Goal: Transaction & Acquisition: Book appointment/travel/reservation

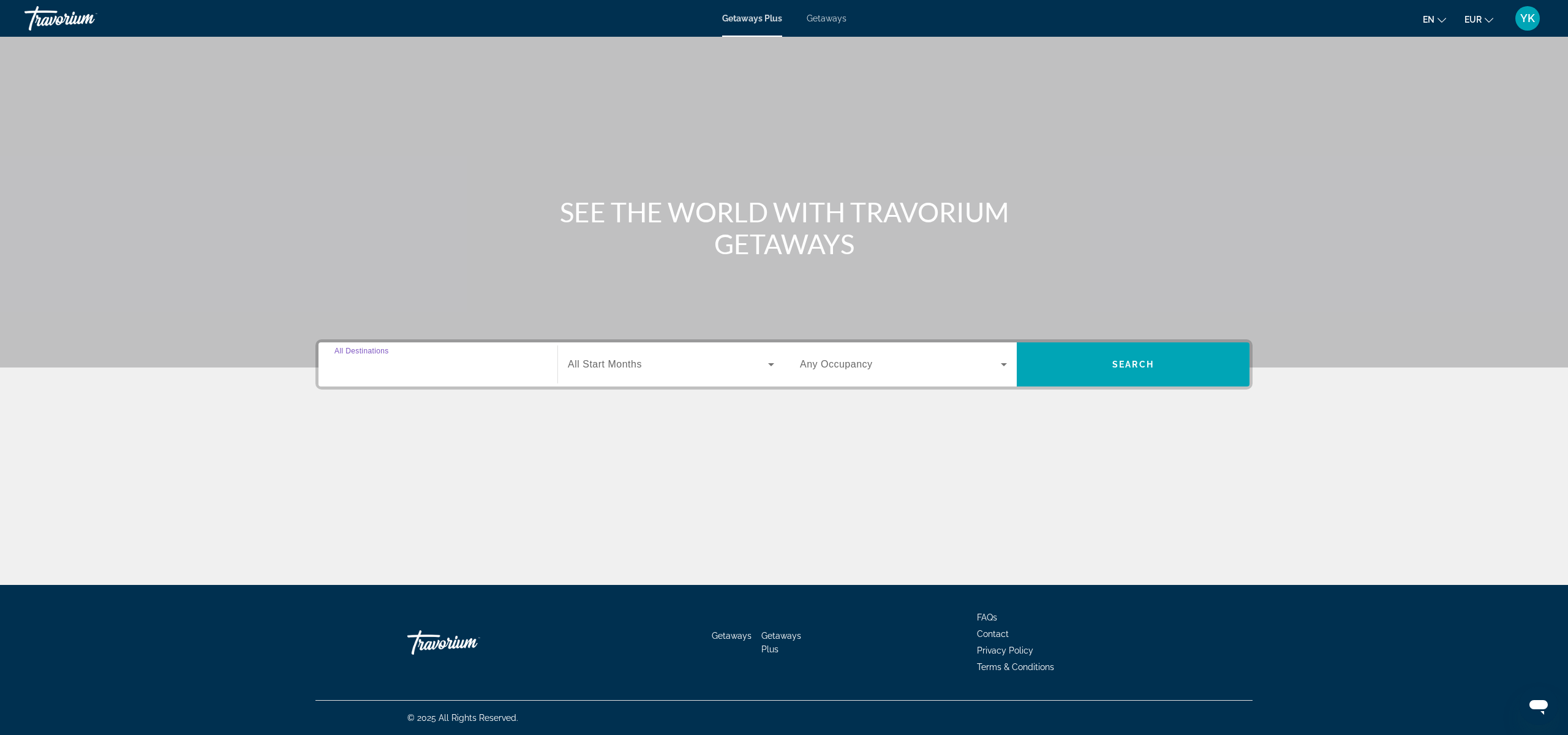
click at [436, 365] on input "Destination All Destinations" at bounding box center [438, 365] width 207 height 15
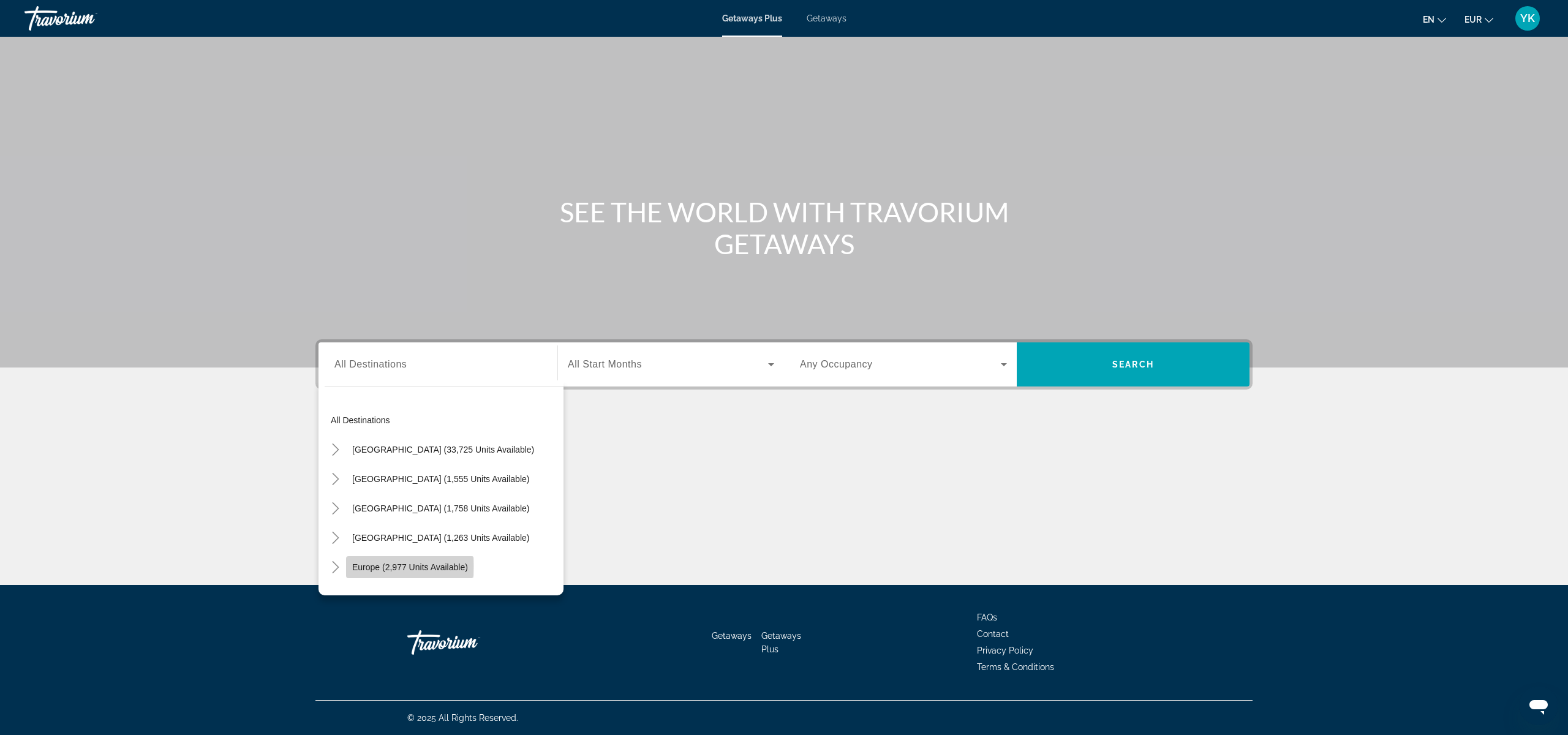
click at [379, 566] on span "Europe (2,977 units available)" at bounding box center [410, 567] width 116 height 10
type input "**********"
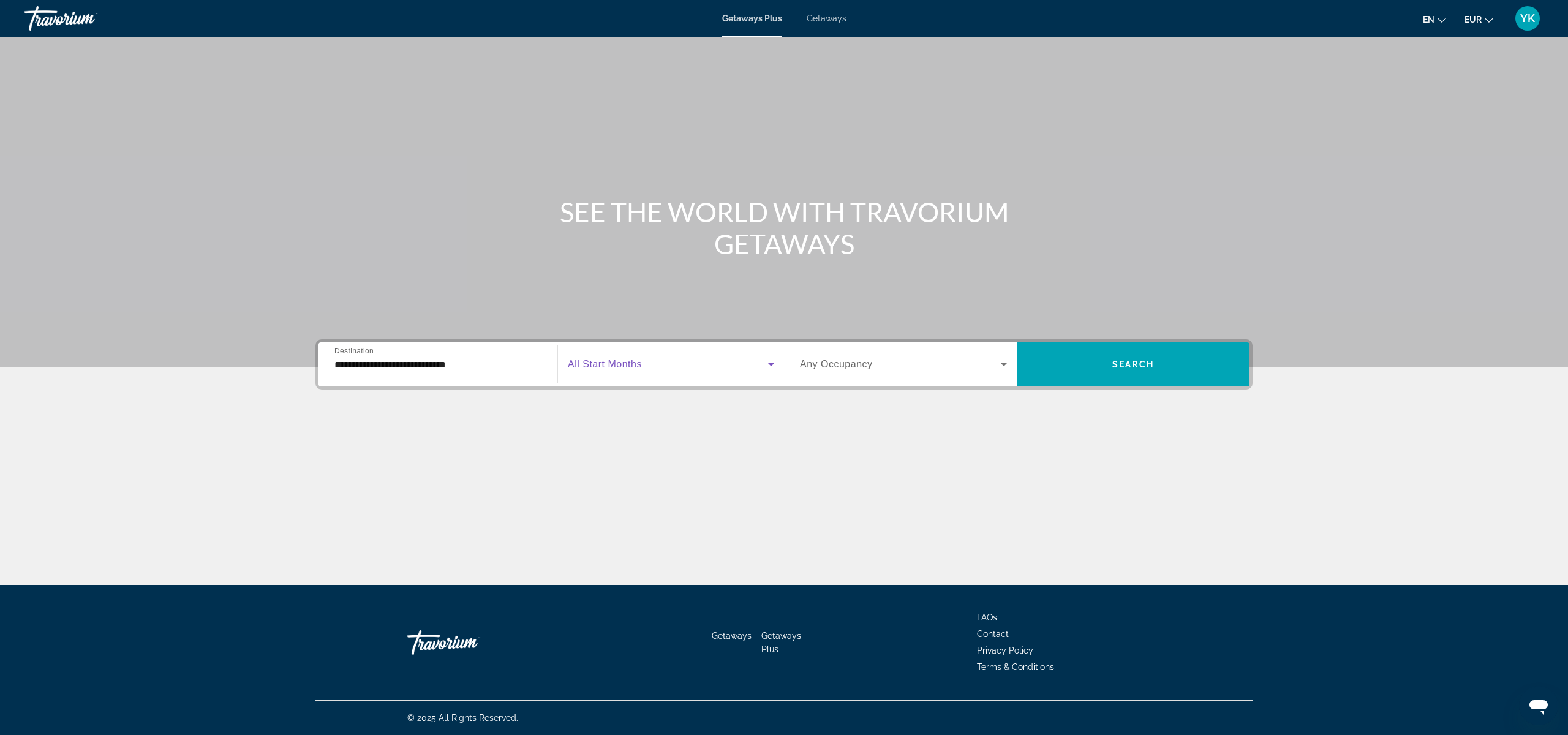
click at [659, 368] on span "Search widget" at bounding box center [668, 364] width 200 height 15
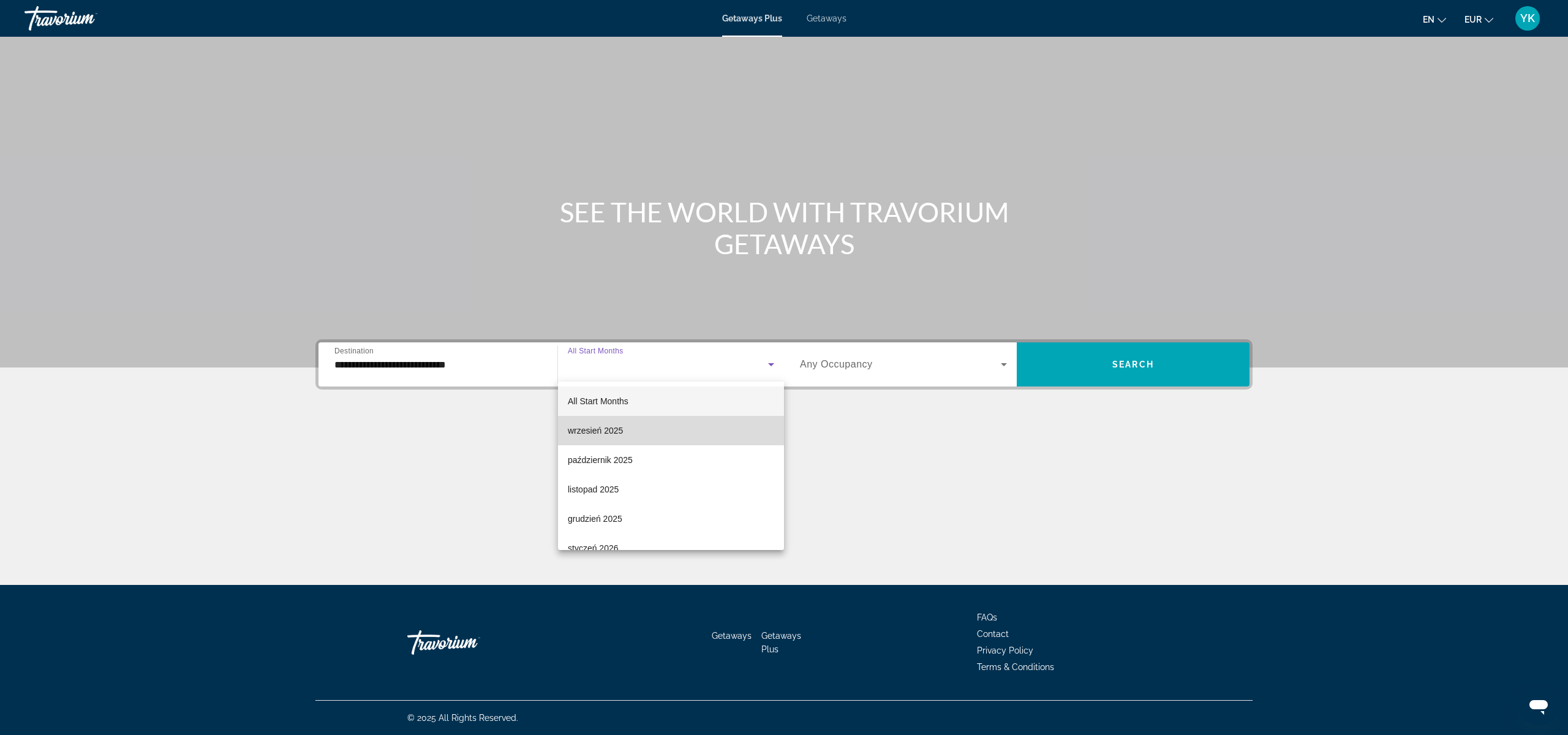
click at [620, 423] on span "wrzesień 2025" at bounding box center [595, 430] width 55 height 15
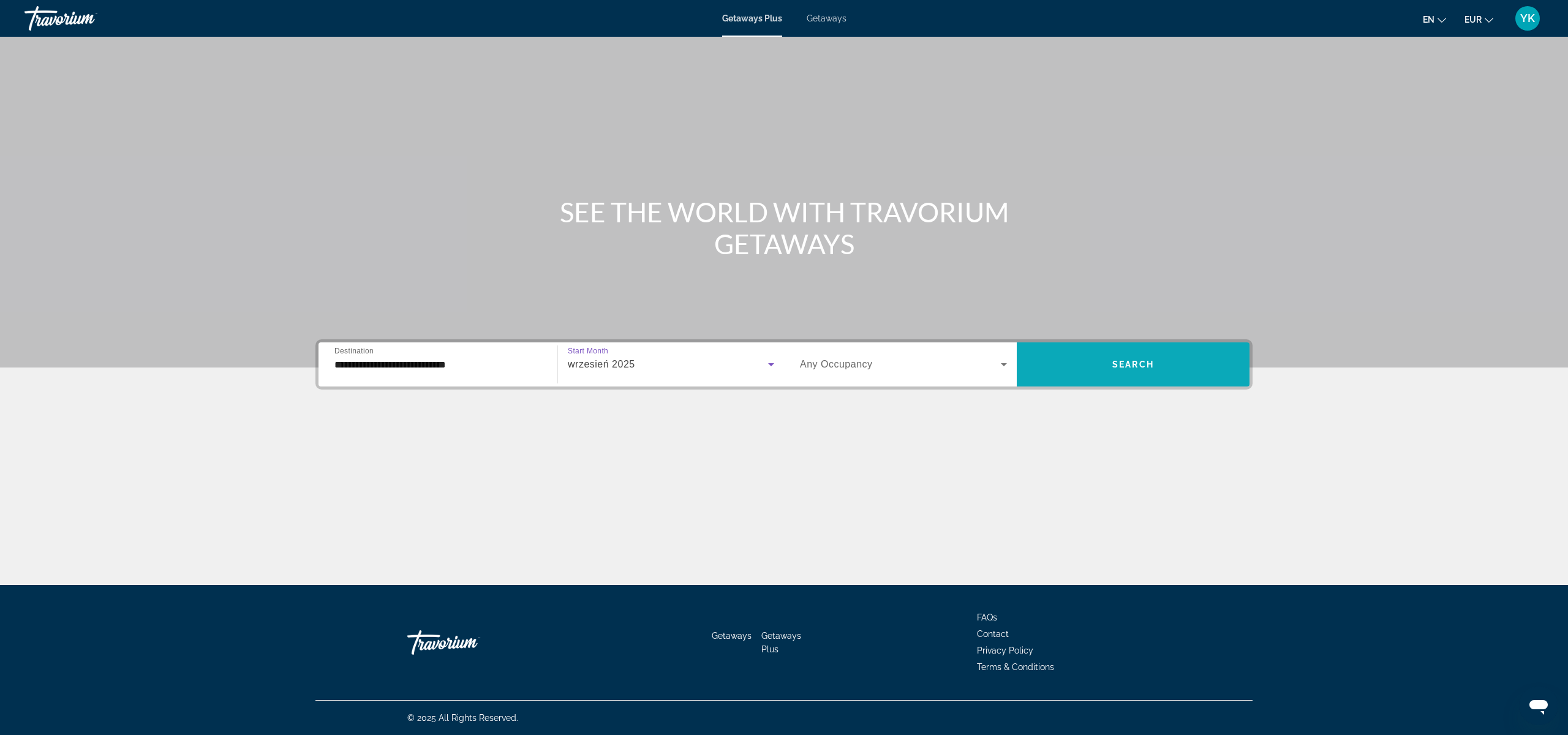
click at [1042, 356] on span "Search widget" at bounding box center [1133, 365] width 233 height 29
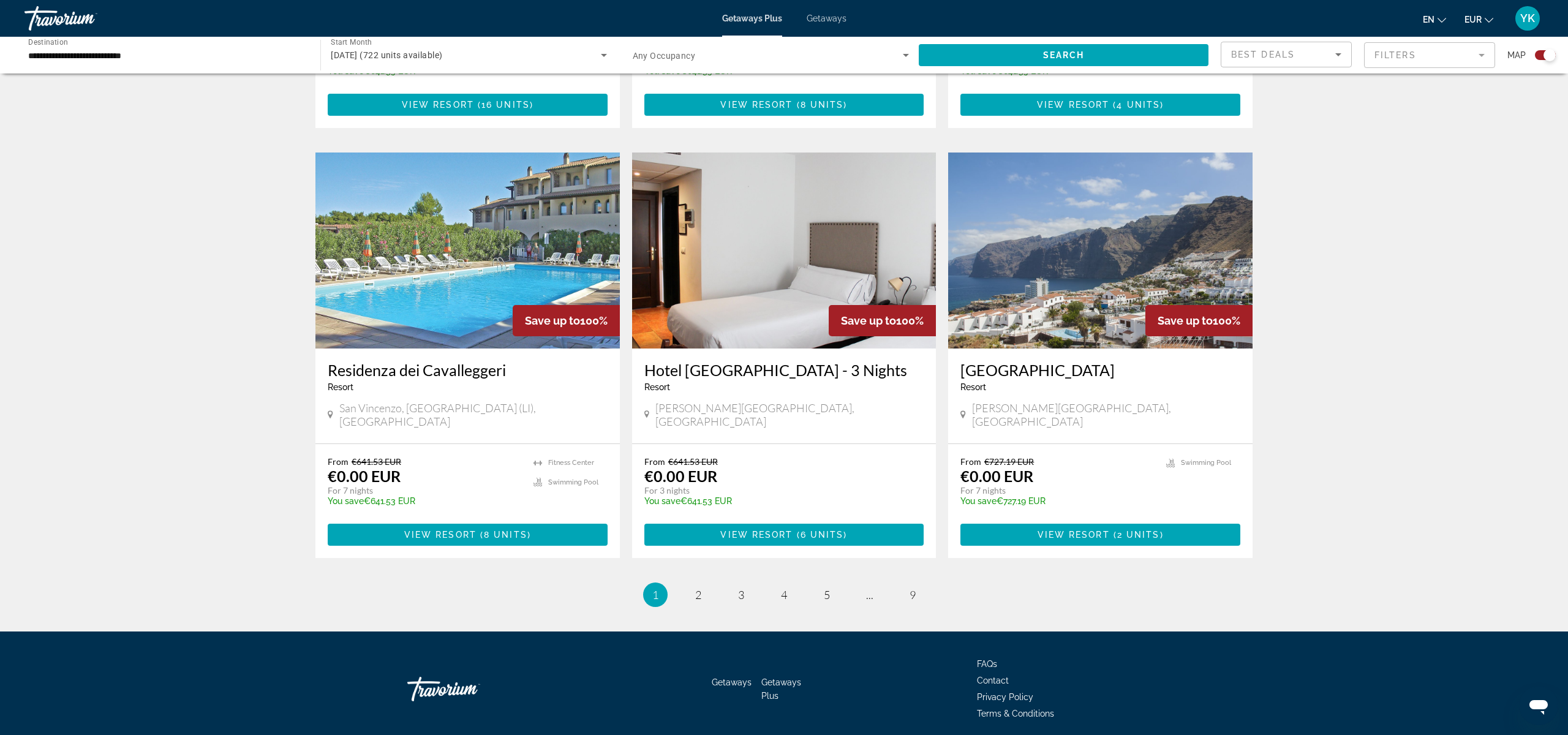
scroll to position [1622, 0]
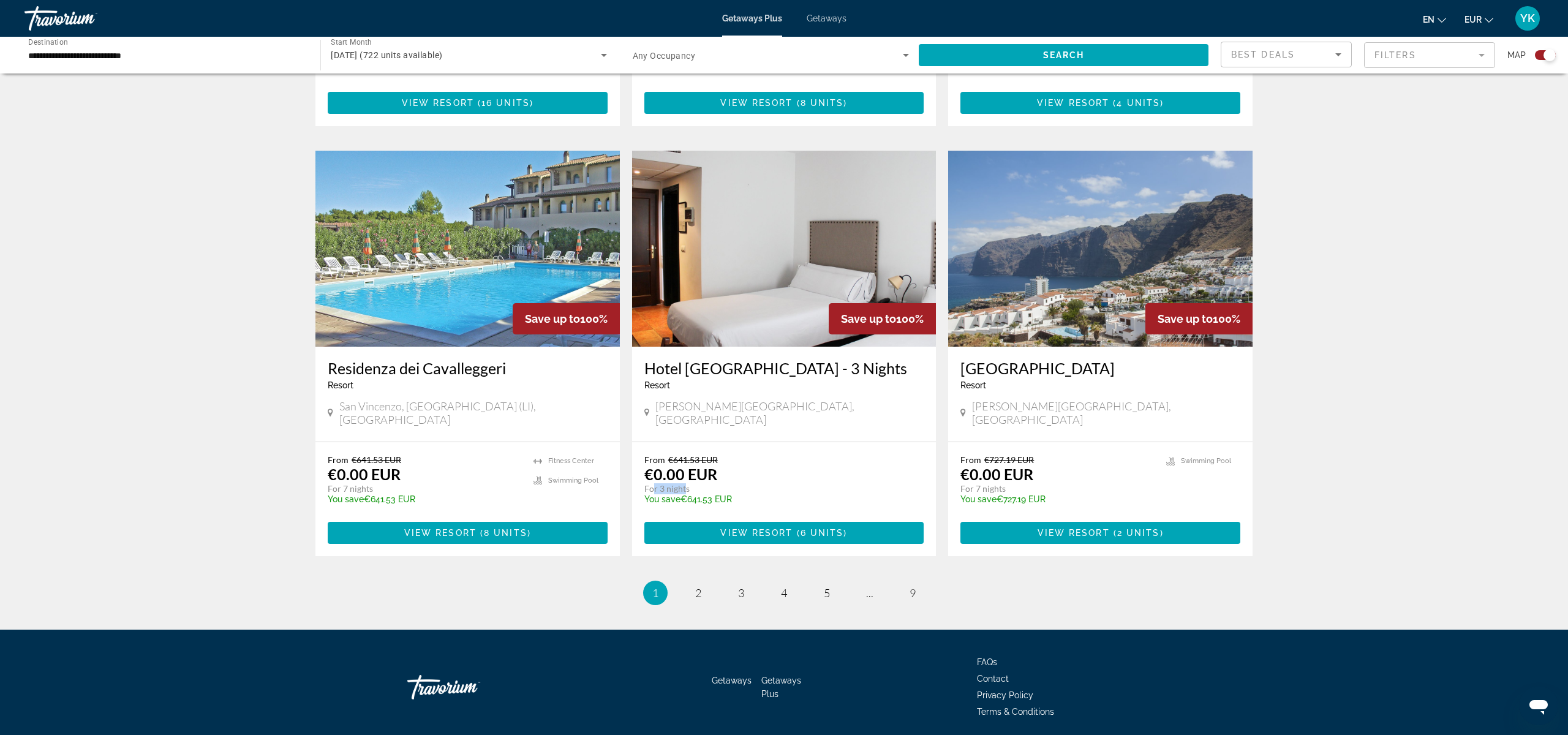
drag, startPoint x: 655, startPoint y: 450, endPoint x: 686, endPoint y: 449, distance: 31.0
click at [686, 483] on p "For 3 nights" at bounding box center [778, 489] width 267 height 11
click at [956, 446] on div "From €727.19 EUR €0.00 EUR For 7 nights You save €727.19 EUR temp 2.8 [GEOGRAPH…" at bounding box center [1100, 499] width 304 height 114
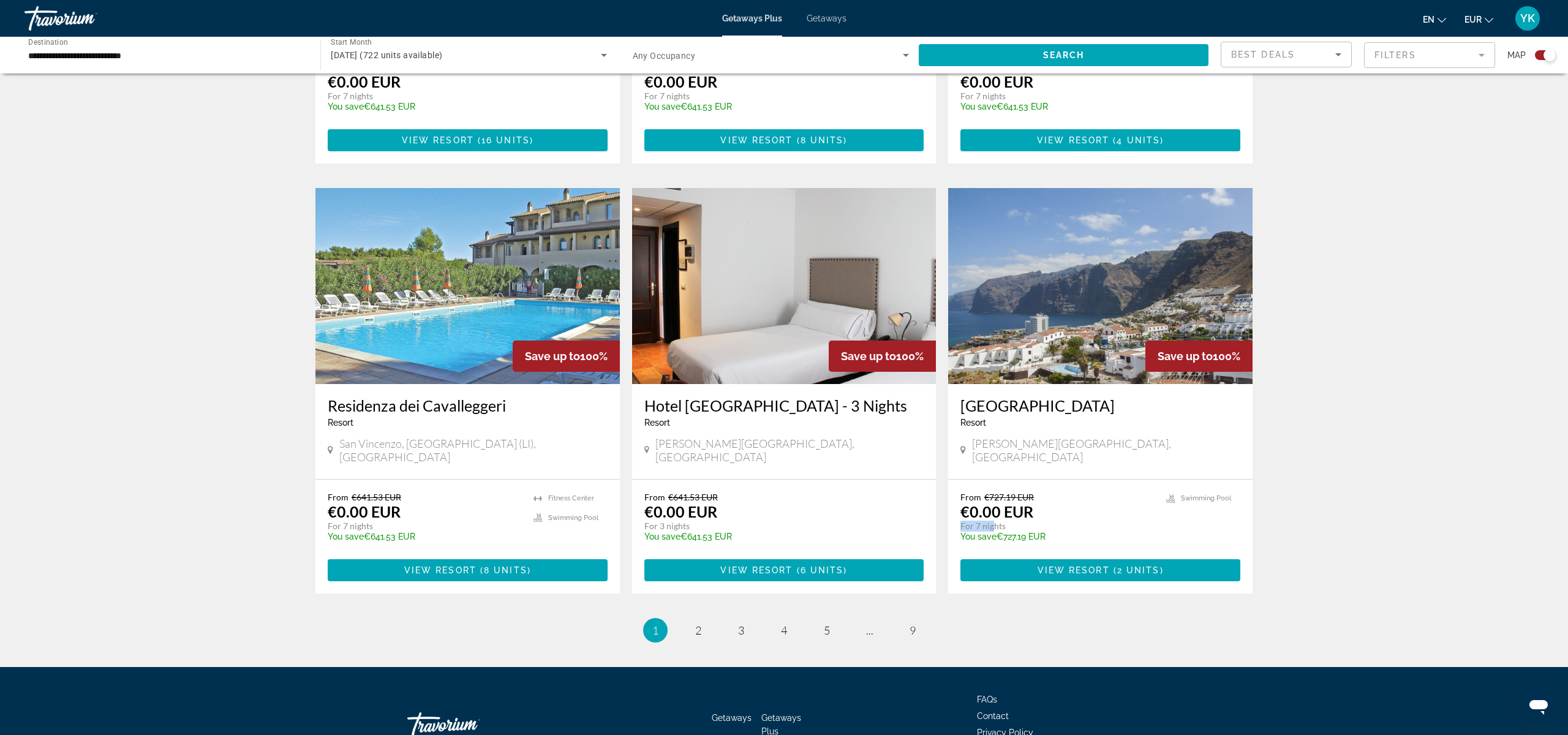
scroll to position [1626, 0]
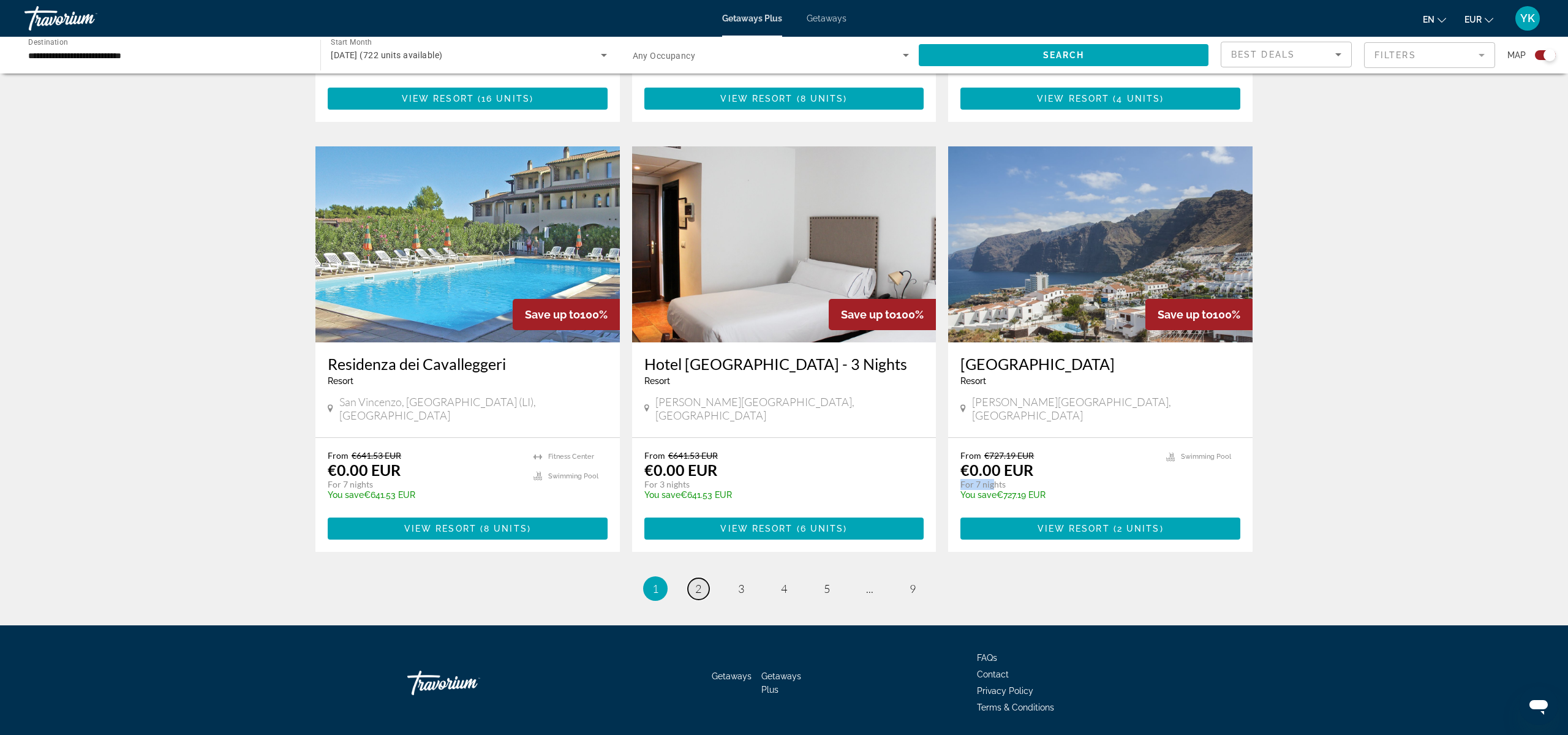
click at [703, 578] on link "page 2" at bounding box center [699, 589] width 22 height 22
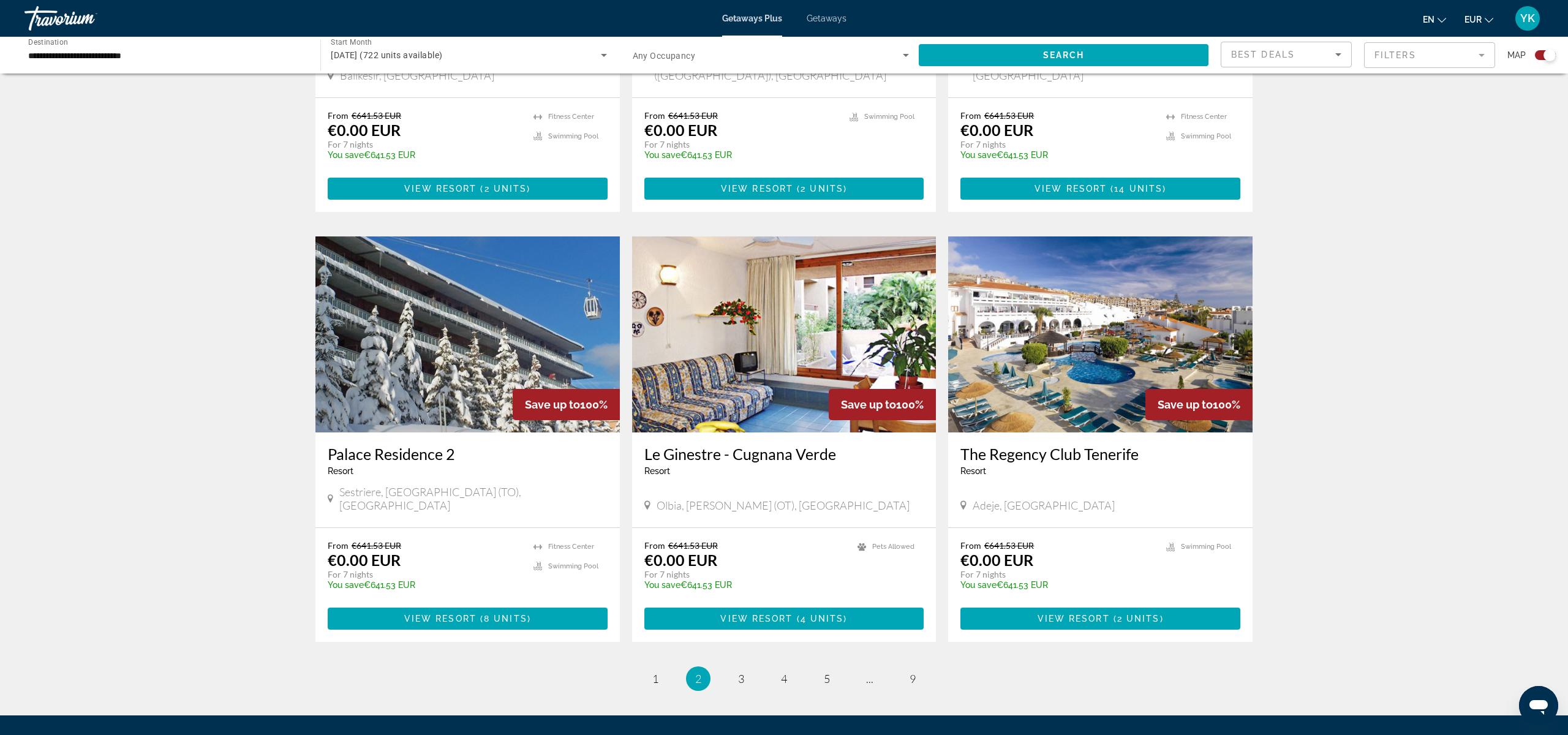
scroll to position [1537, 0]
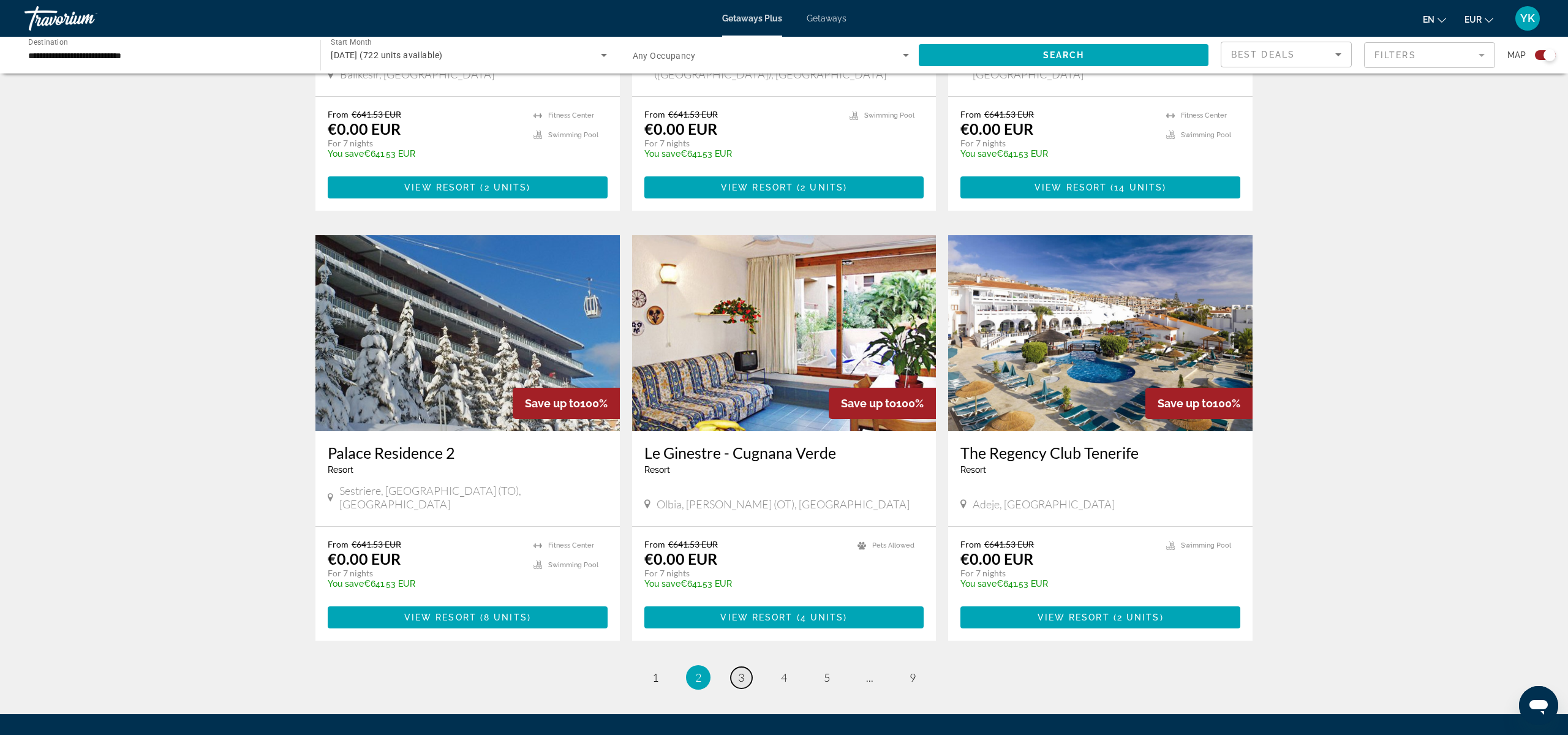
click at [741, 671] on span "3" at bounding box center [741, 677] width 6 height 13
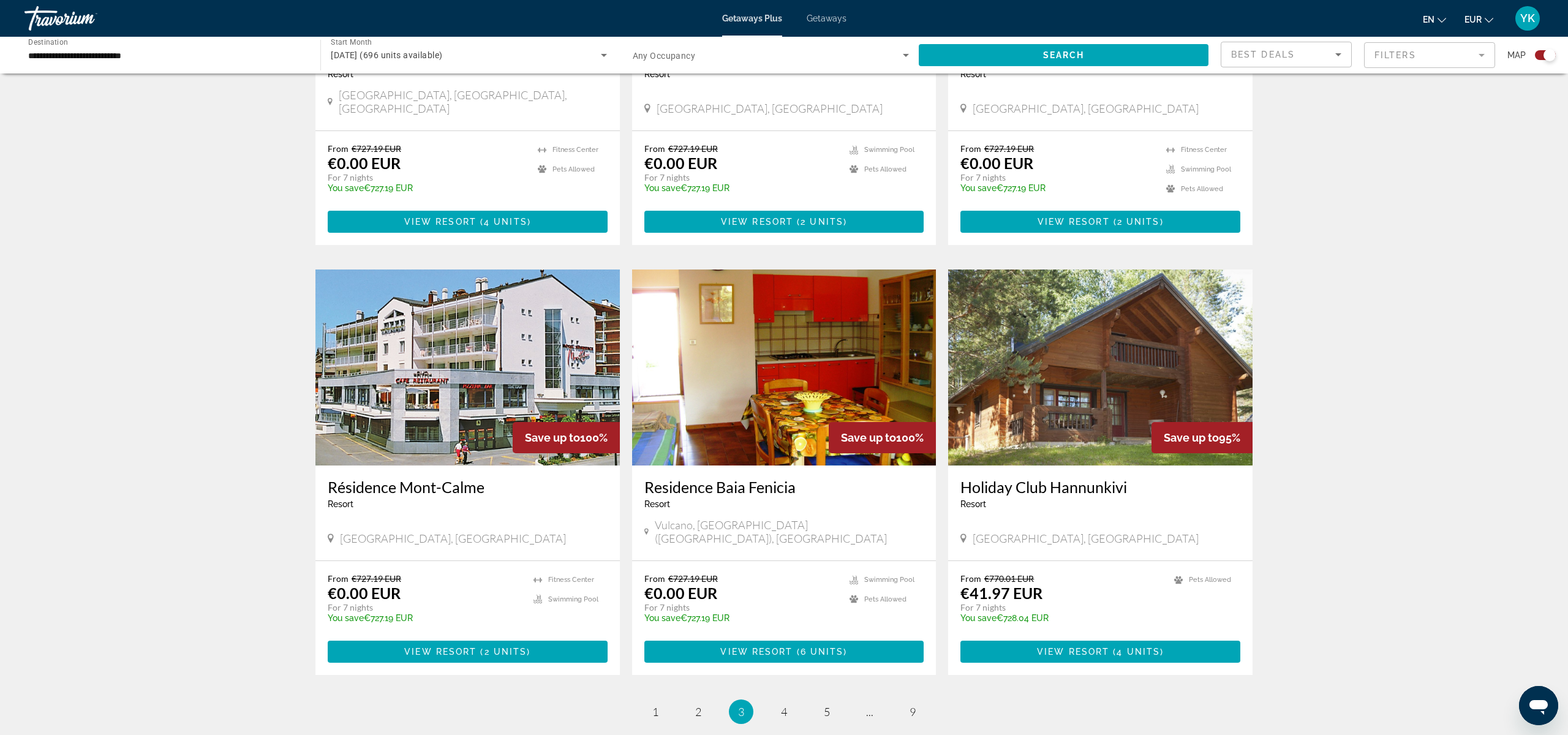
scroll to position [1518, 0]
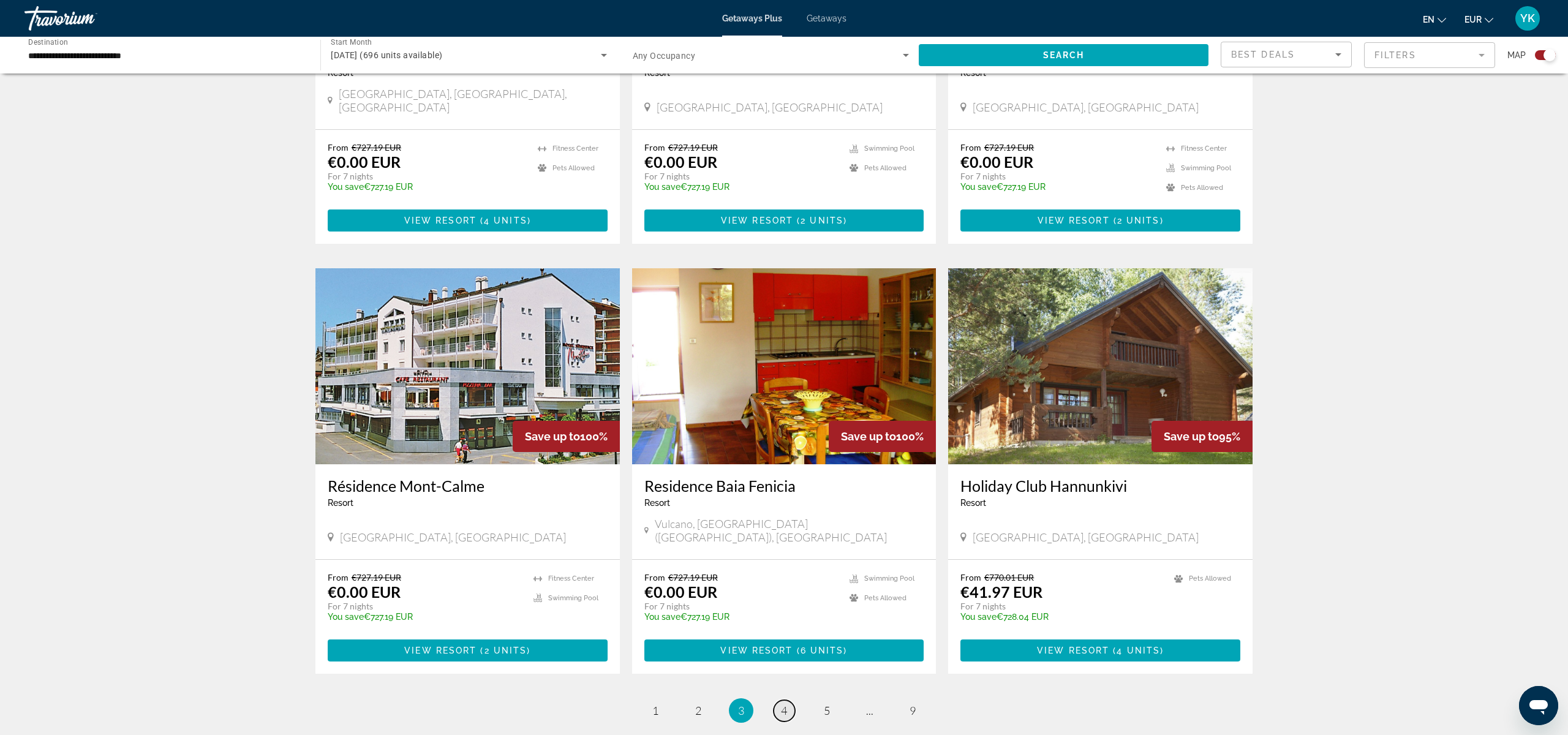
click at [787, 704] on span "4" at bounding box center [784, 710] width 6 height 13
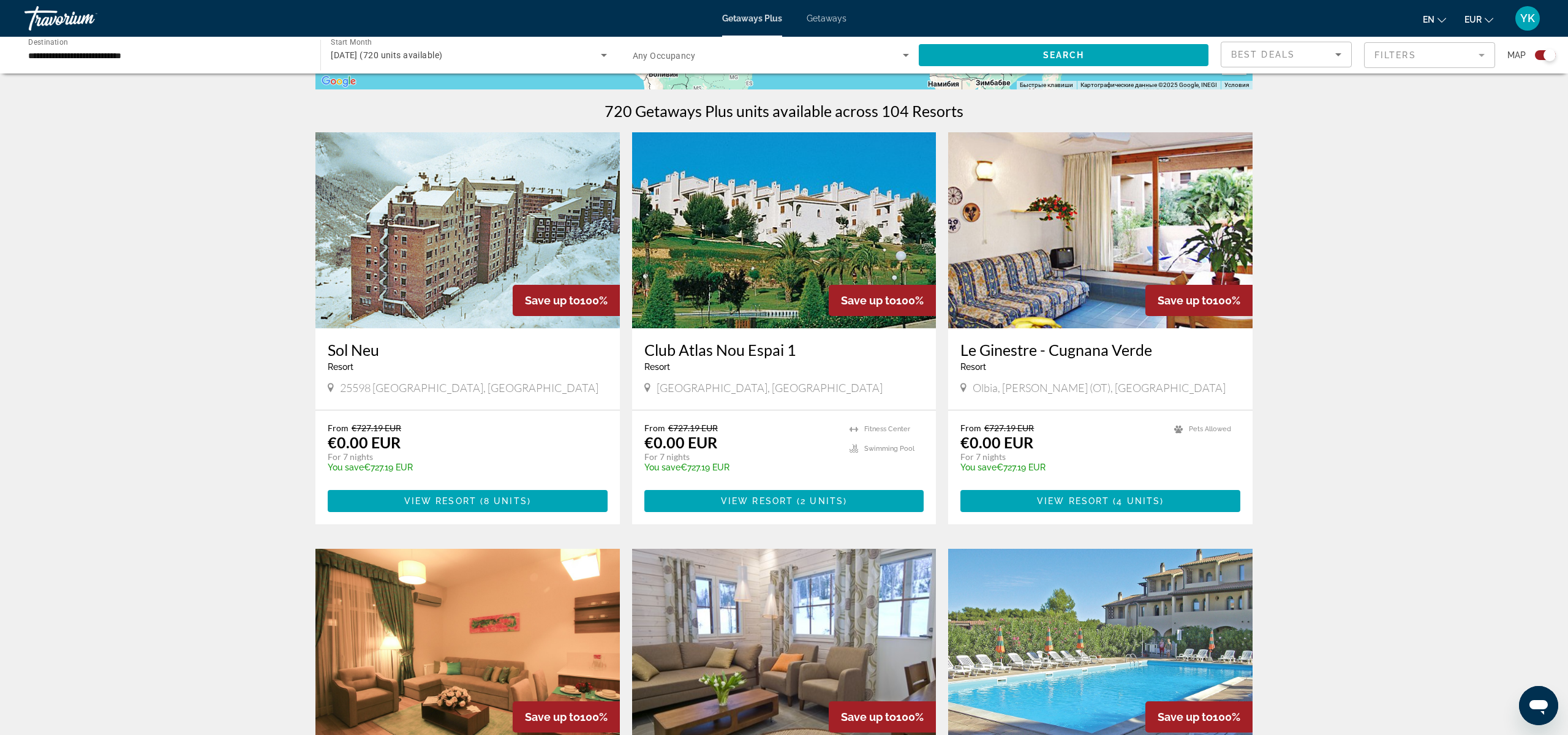
scroll to position [365, 0]
click at [792, 301] on img "Main content" at bounding box center [784, 229] width 304 height 196
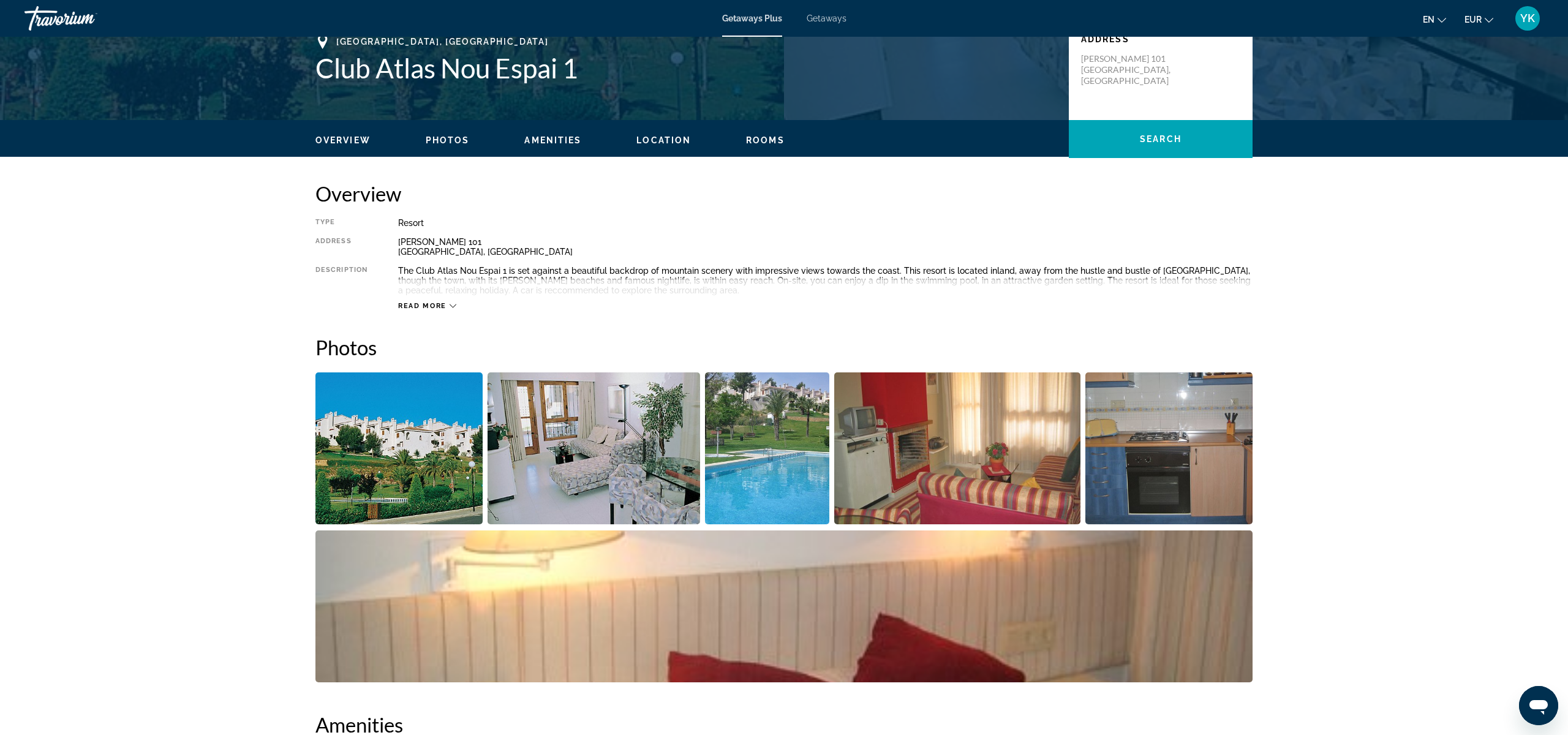
scroll to position [285, 0]
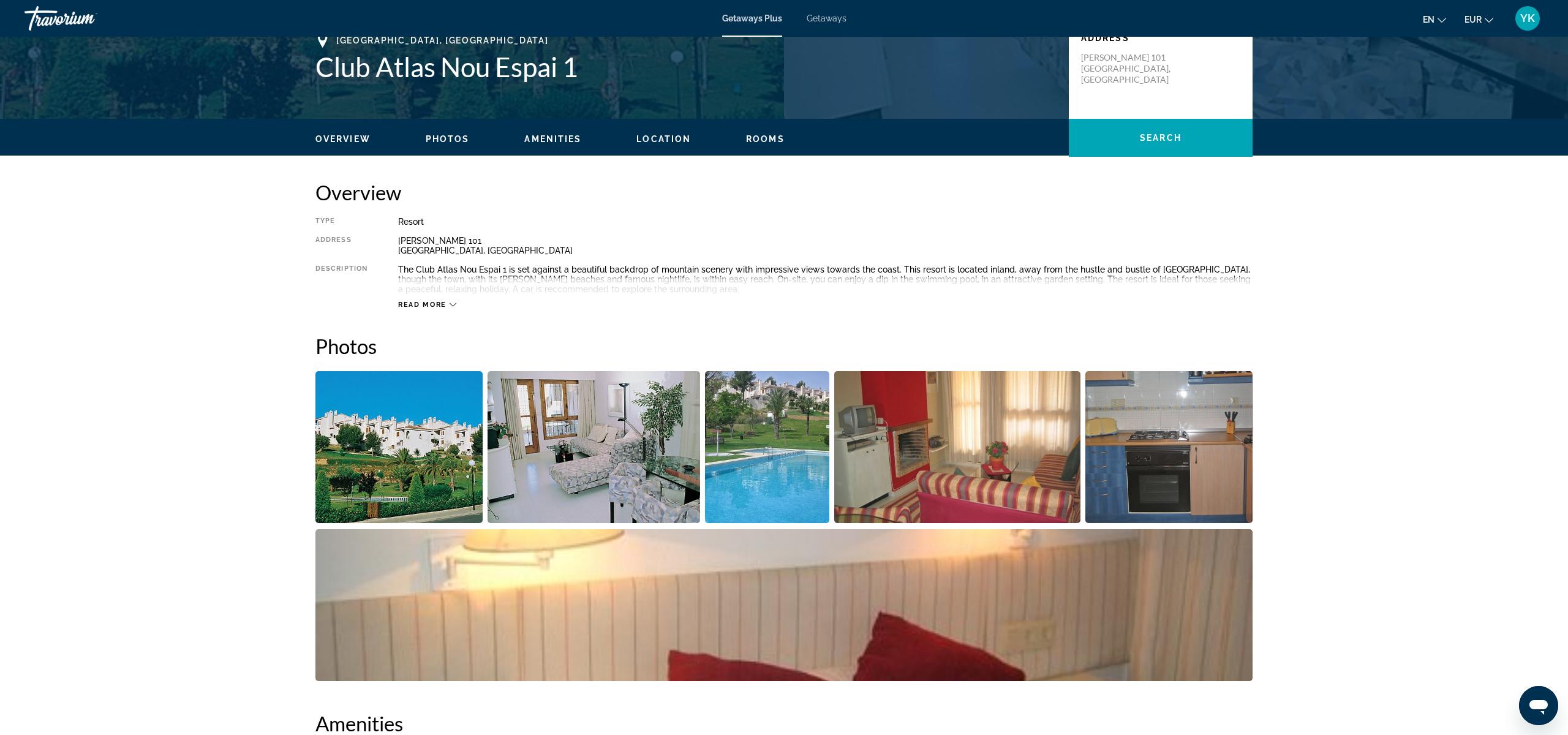
click at [454, 304] on icon "Main content" at bounding box center [453, 305] width 7 height 4
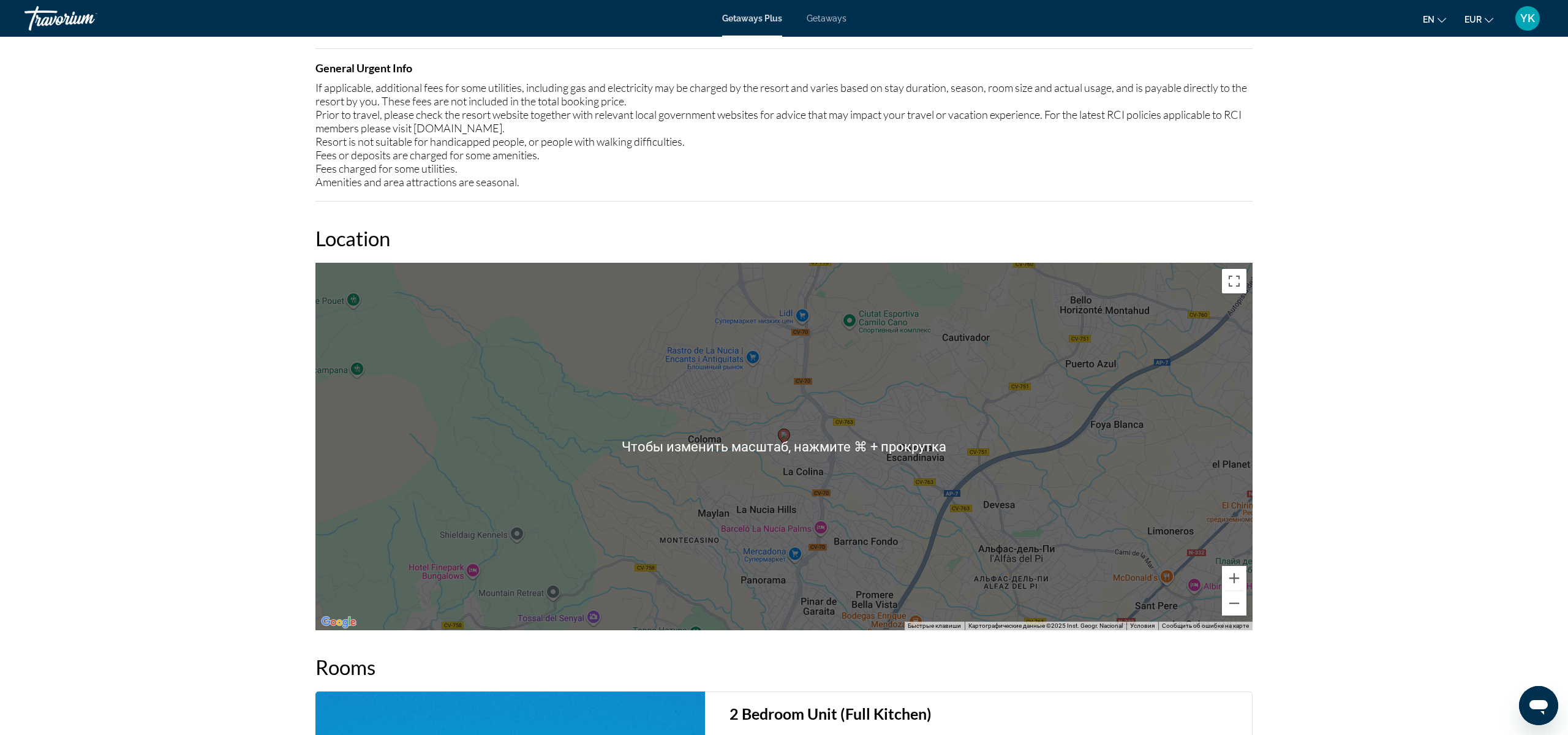
scroll to position [1304, 0]
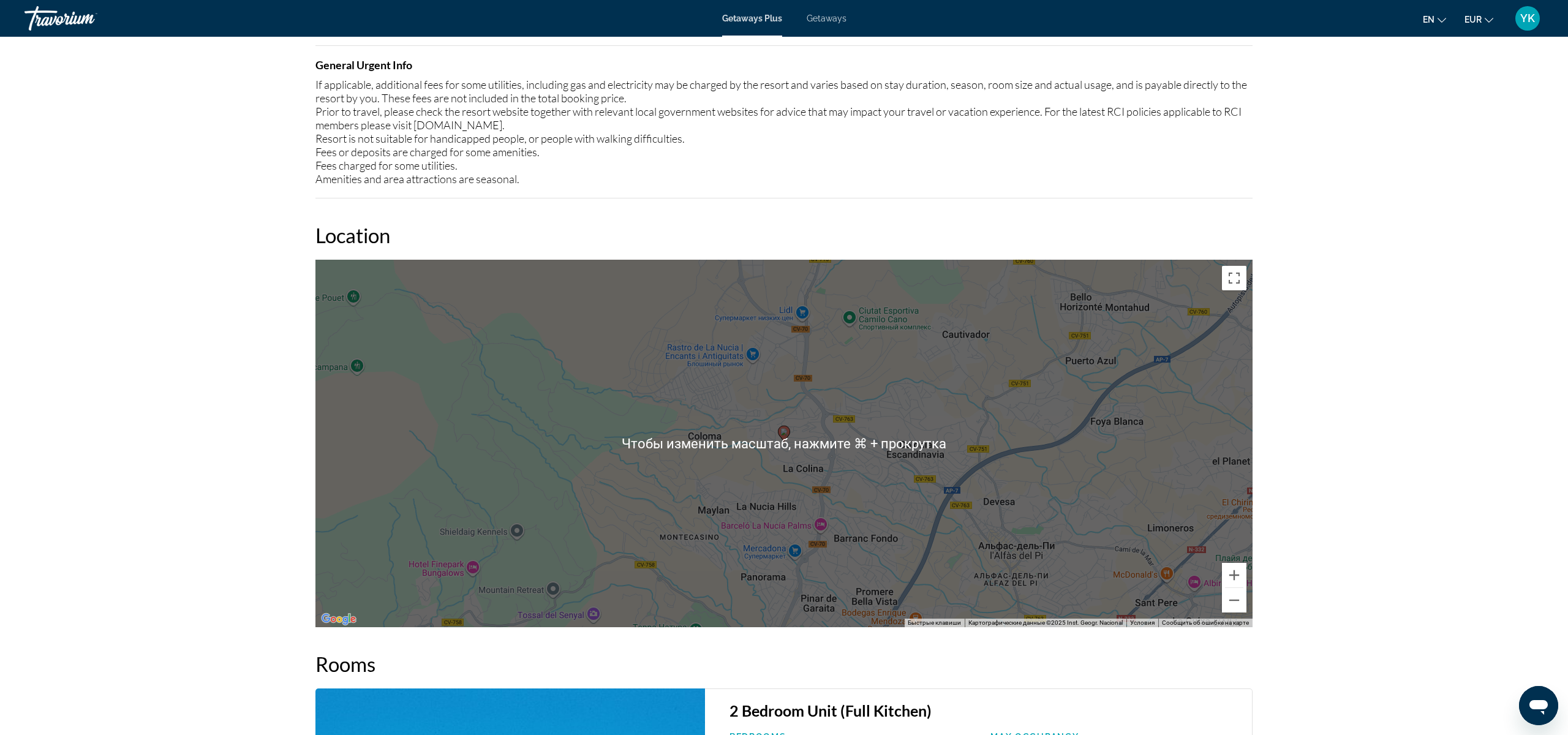
click at [820, 468] on div "Чтобы активировать перетаскивание с помощью клавиатуры, нажмите Alt + Ввод. Пос…" at bounding box center [784, 443] width 937 height 367
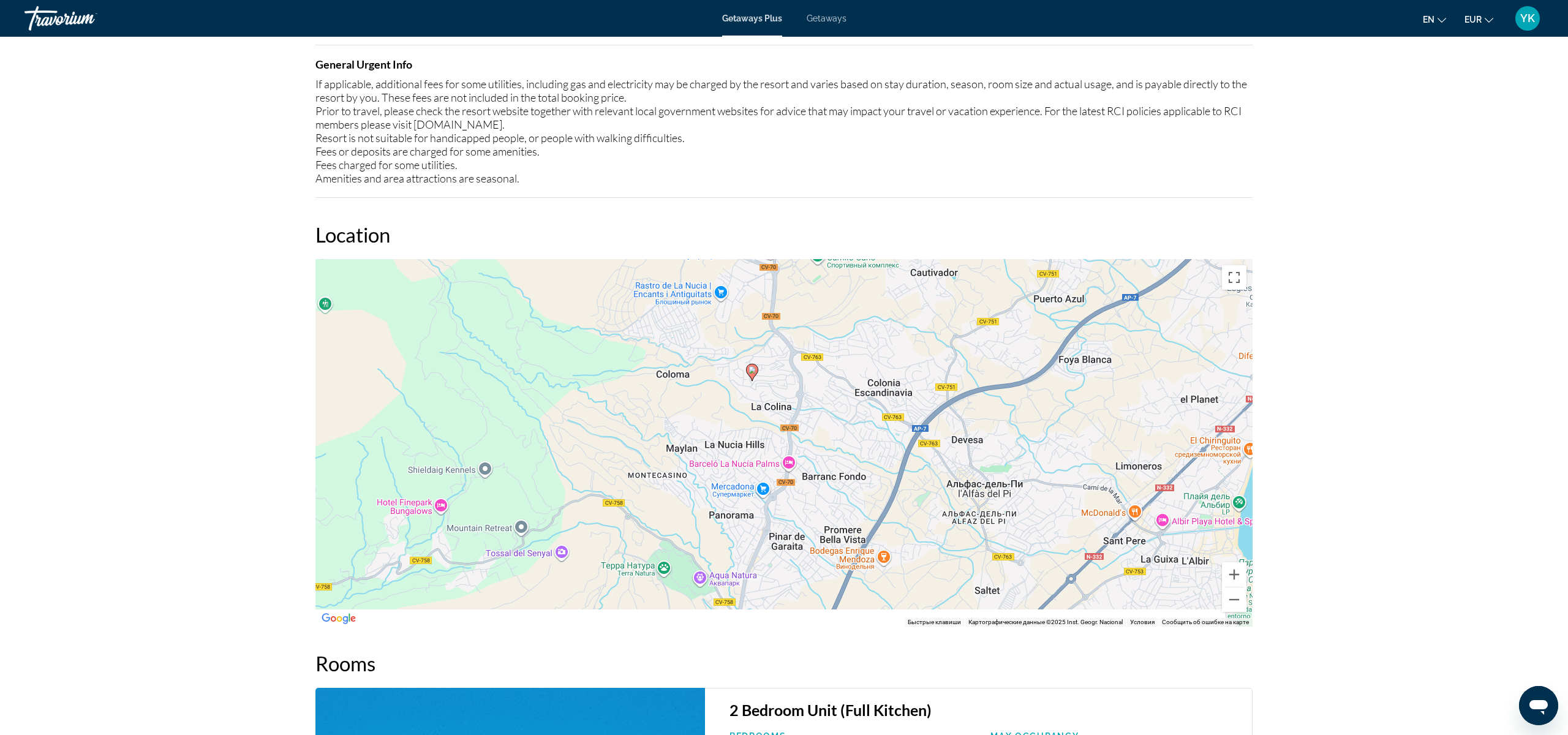
drag, startPoint x: 836, startPoint y: 472, endPoint x: 805, endPoint y: 407, distance: 72.0
click at [805, 407] on div "Чтобы активировать перетаскивание с помощью клавиатуры, нажмите Alt + Ввод. Пос…" at bounding box center [784, 443] width 937 height 367
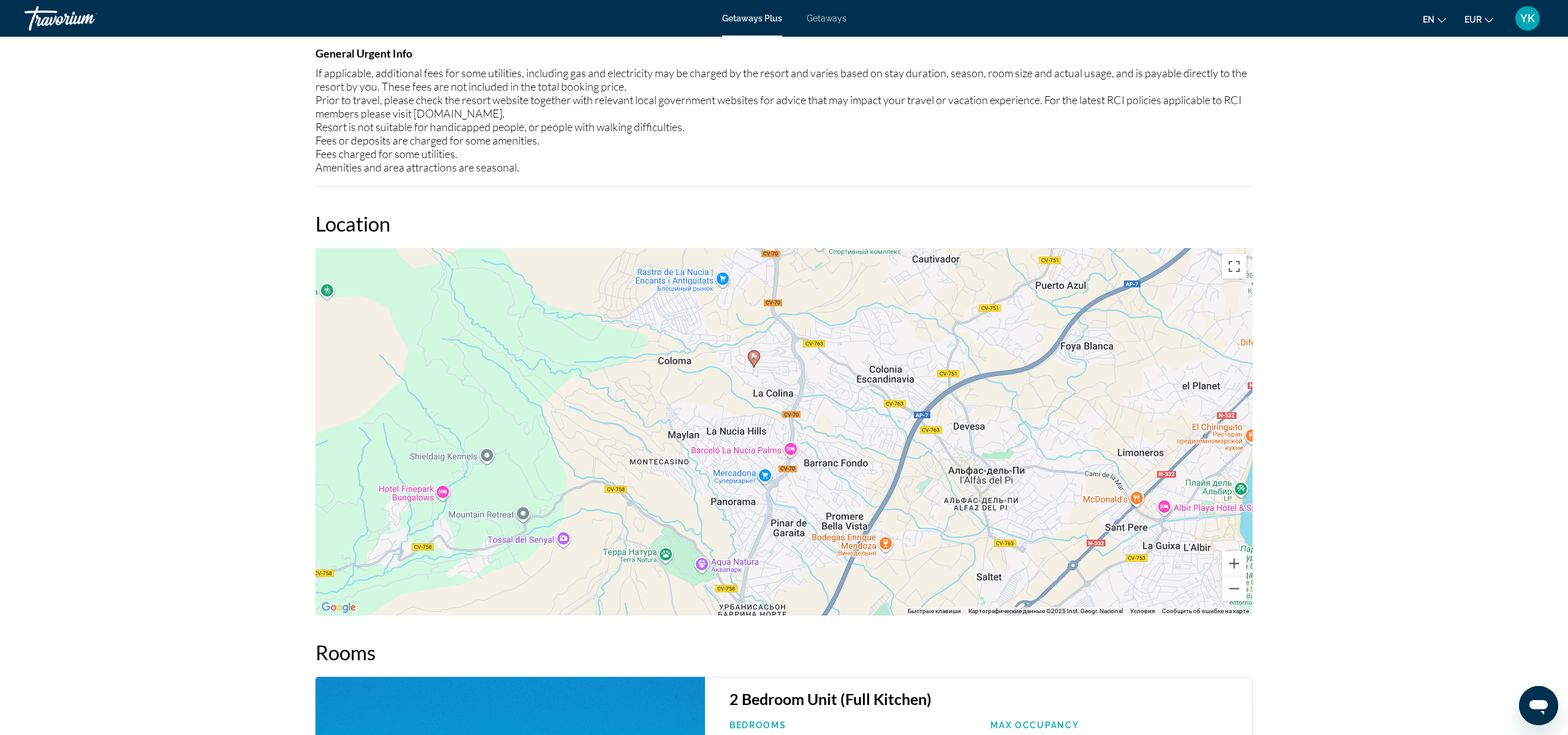
scroll to position [1316, 0]
click at [1229, 593] on button "Уменьшить" at bounding box center [1234, 588] width 25 height 25
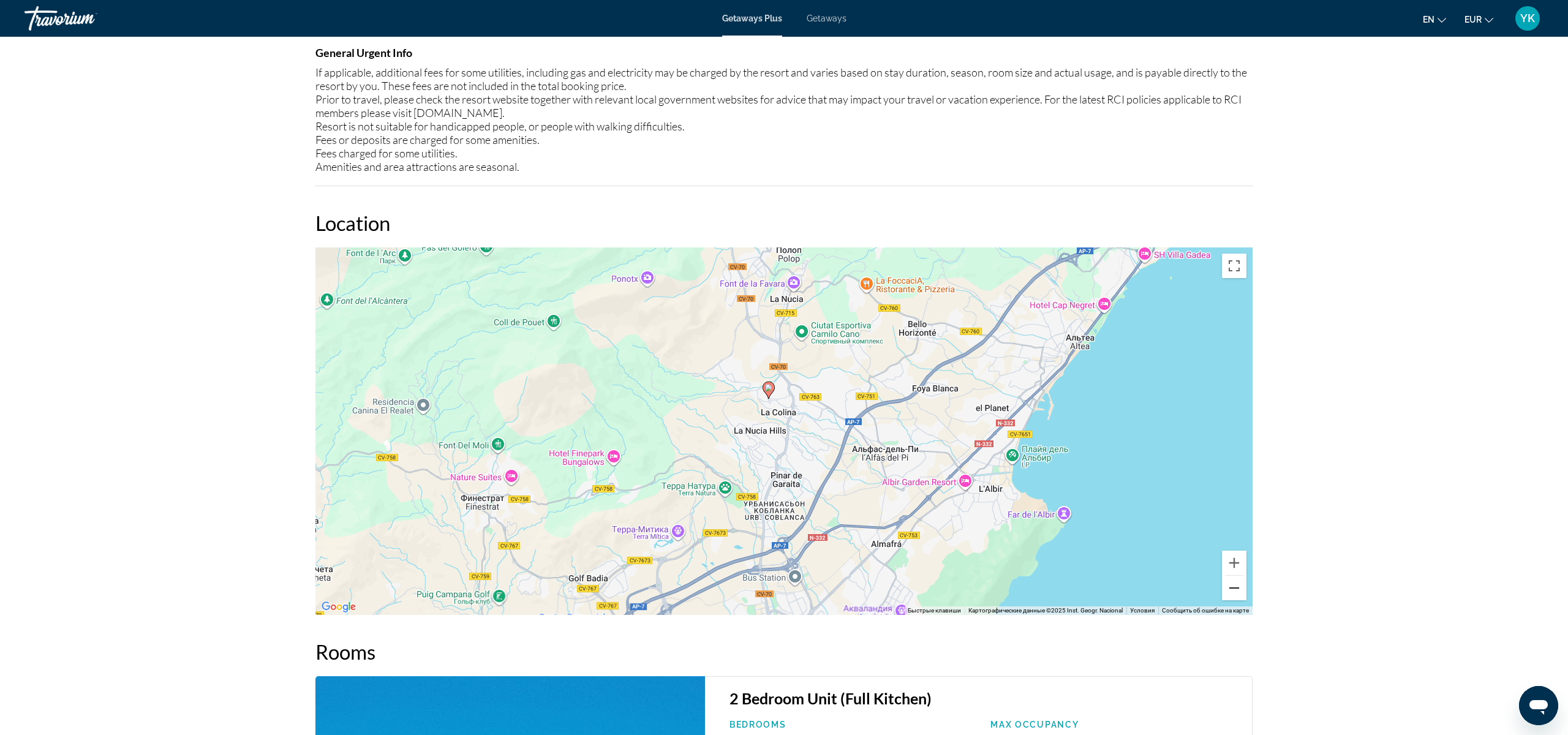
click at [1229, 593] on button "Уменьшить" at bounding box center [1234, 588] width 25 height 25
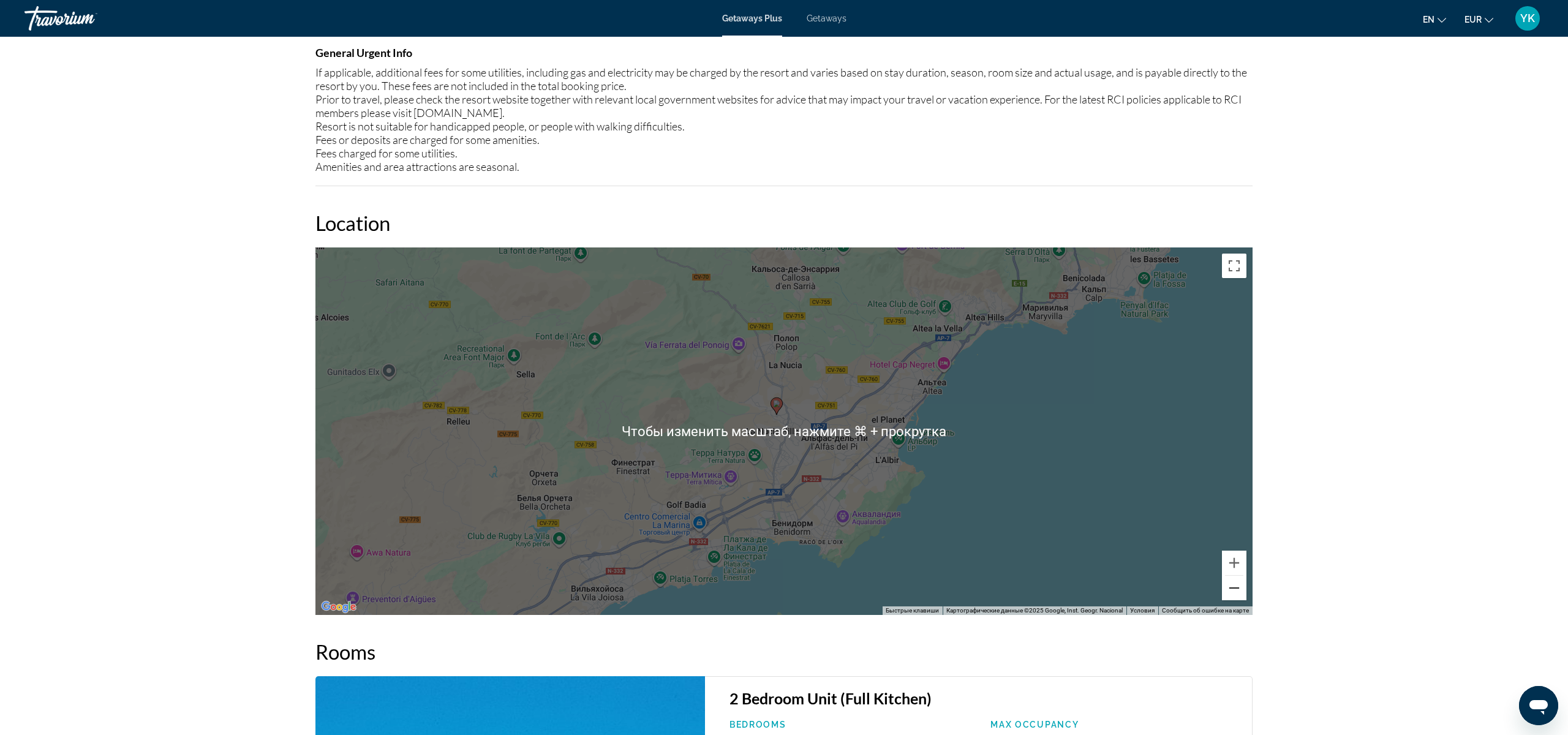
scroll to position [1332, 0]
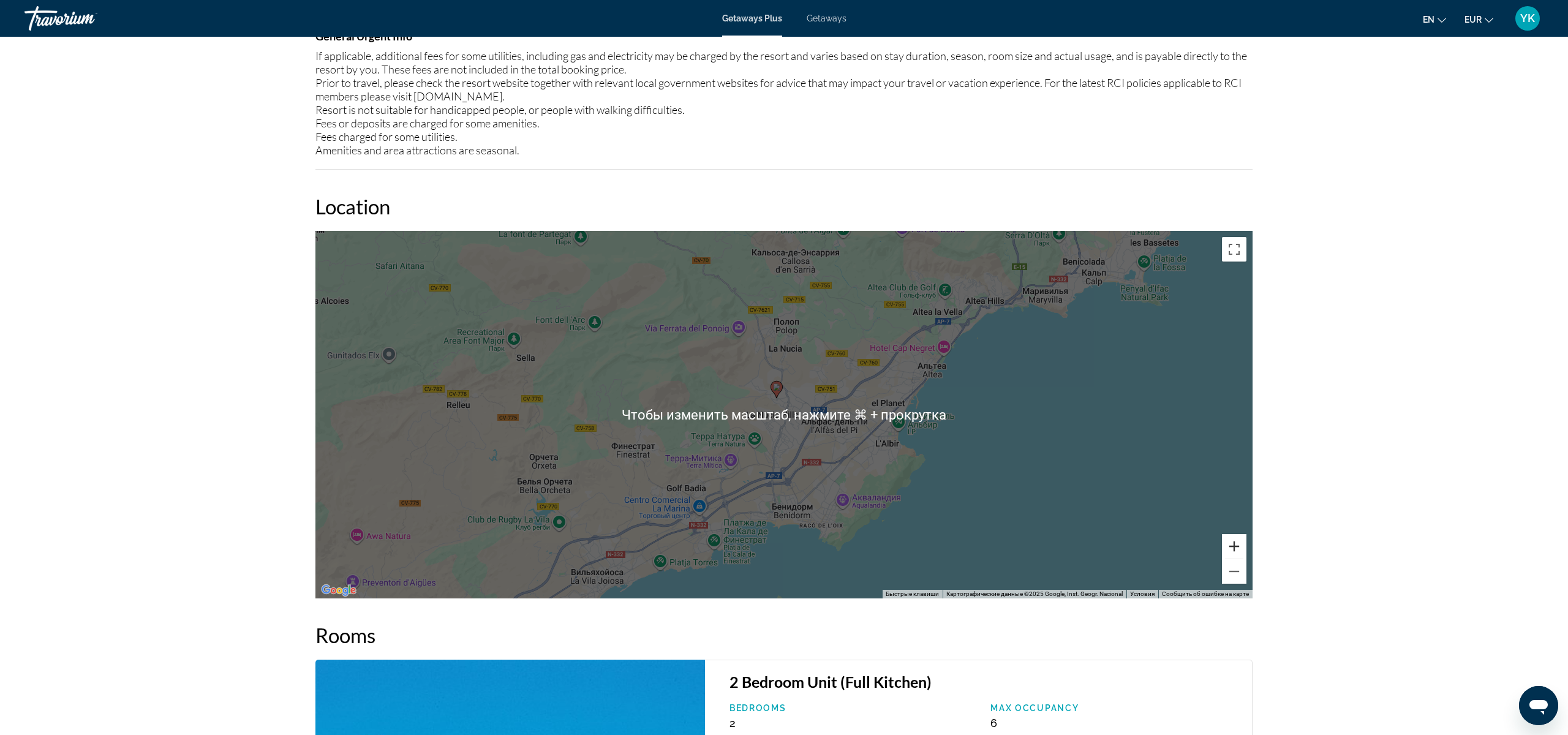
click at [1235, 544] on button "Увеличить" at bounding box center [1234, 546] width 25 height 25
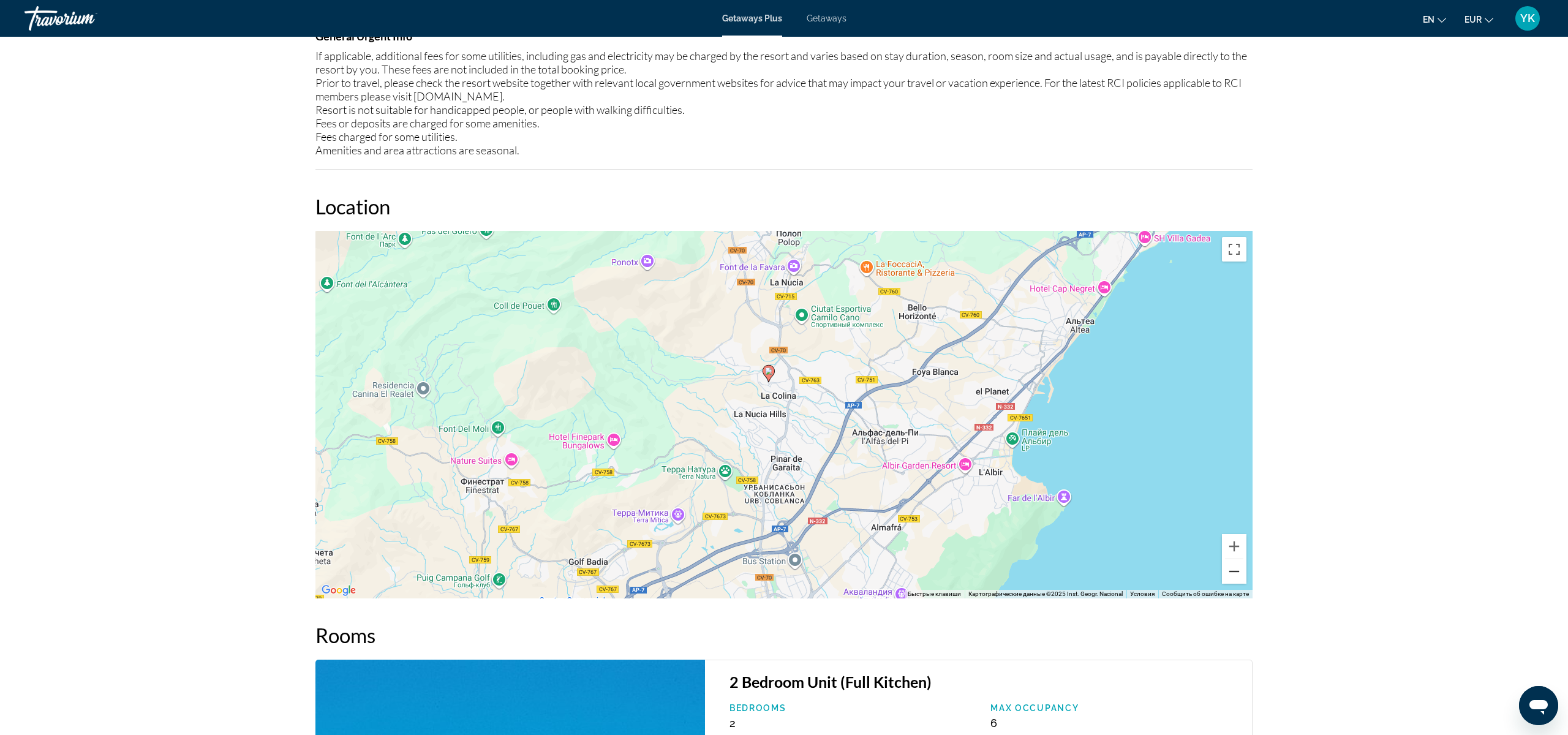
click at [1232, 572] on button "Уменьшить" at bounding box center [1234, 571] width 25 height 25
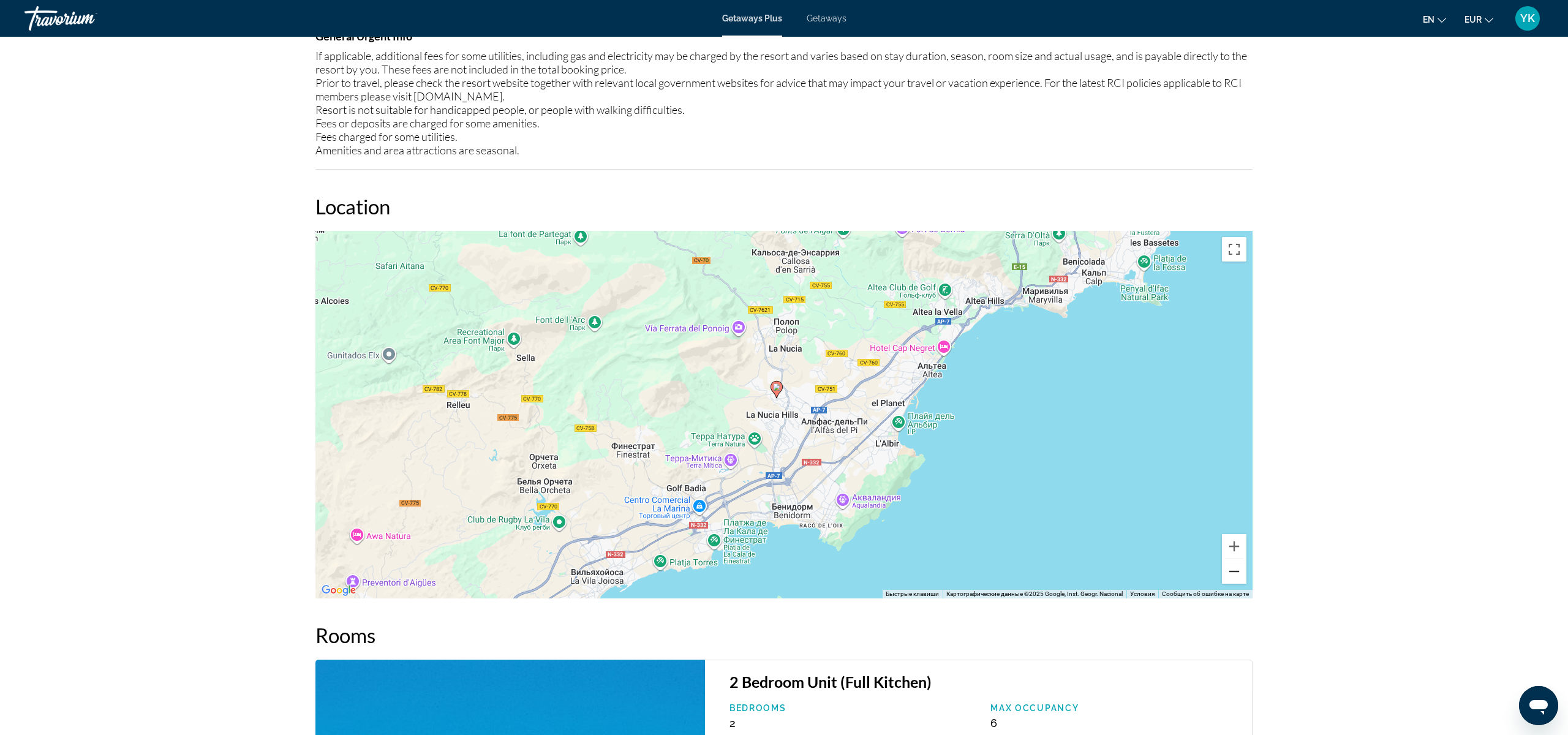
click at [1232, 572] on button "Уменьшить" at bounding box center [1234, 571] width 25 height 25
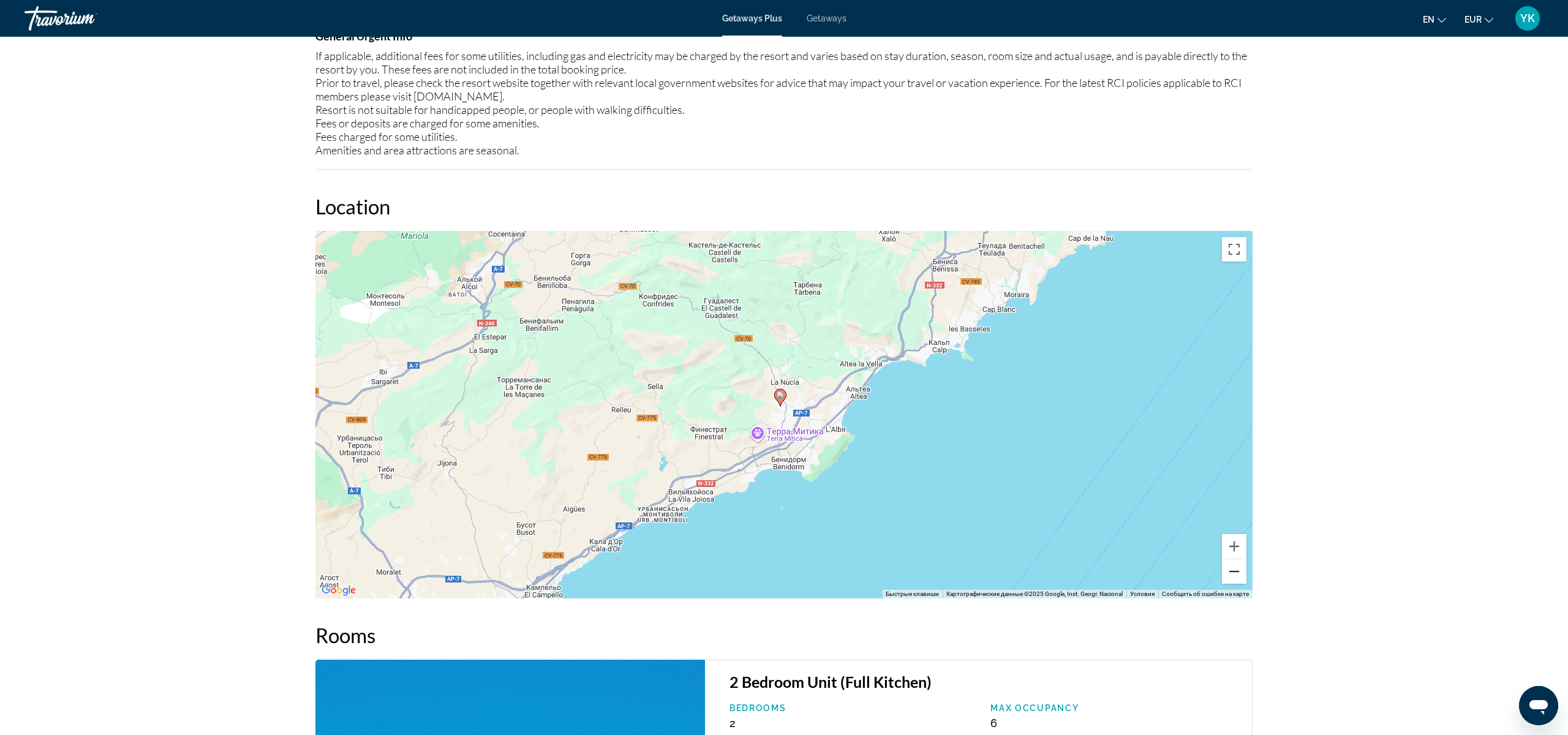
click at [1232, 572] on button "Уменьшить" at bounding box center [1234, 571] width 25 height 25
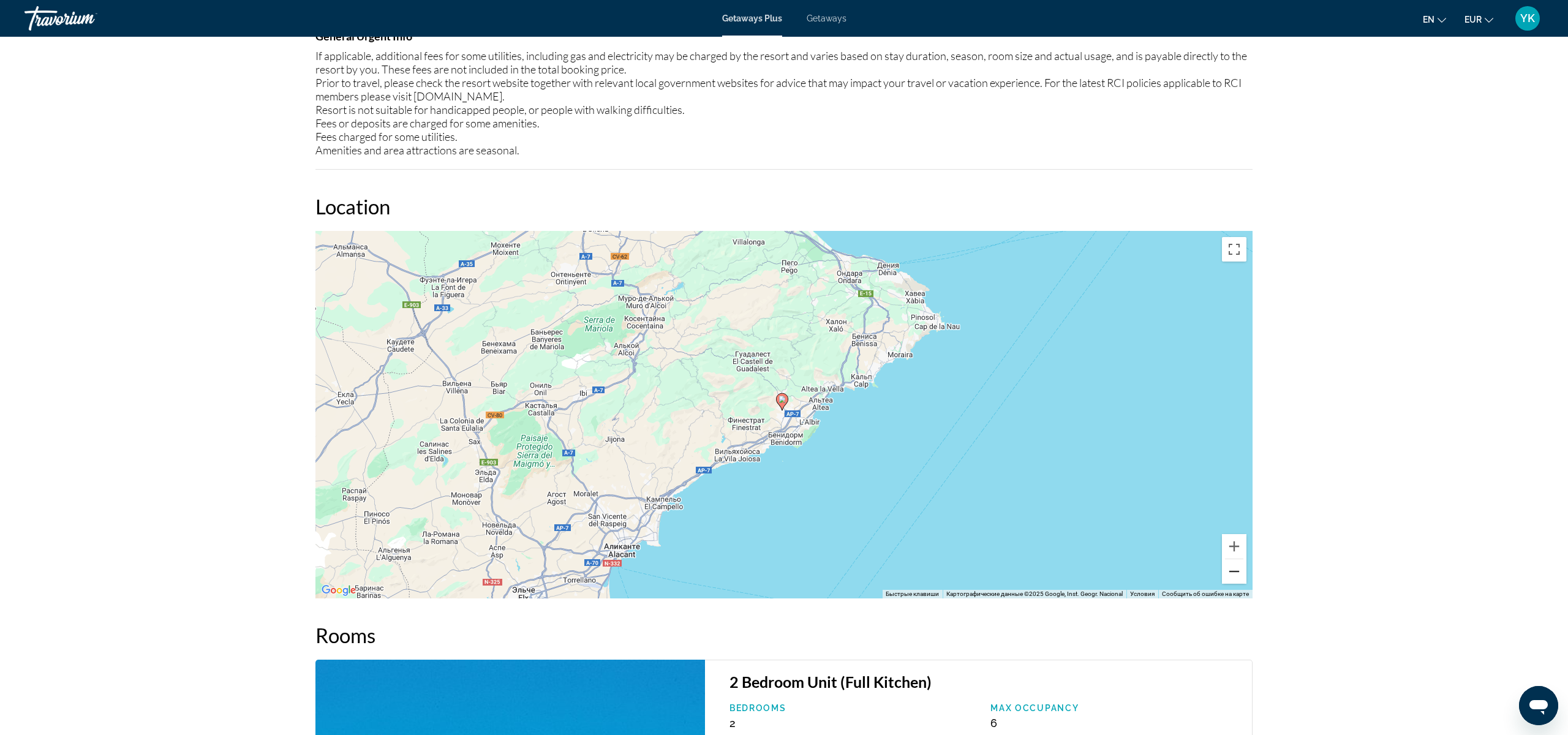
click at [1232, 572] on button "Уменьшить" at bounding box center [1234, 571] width 25 height 25
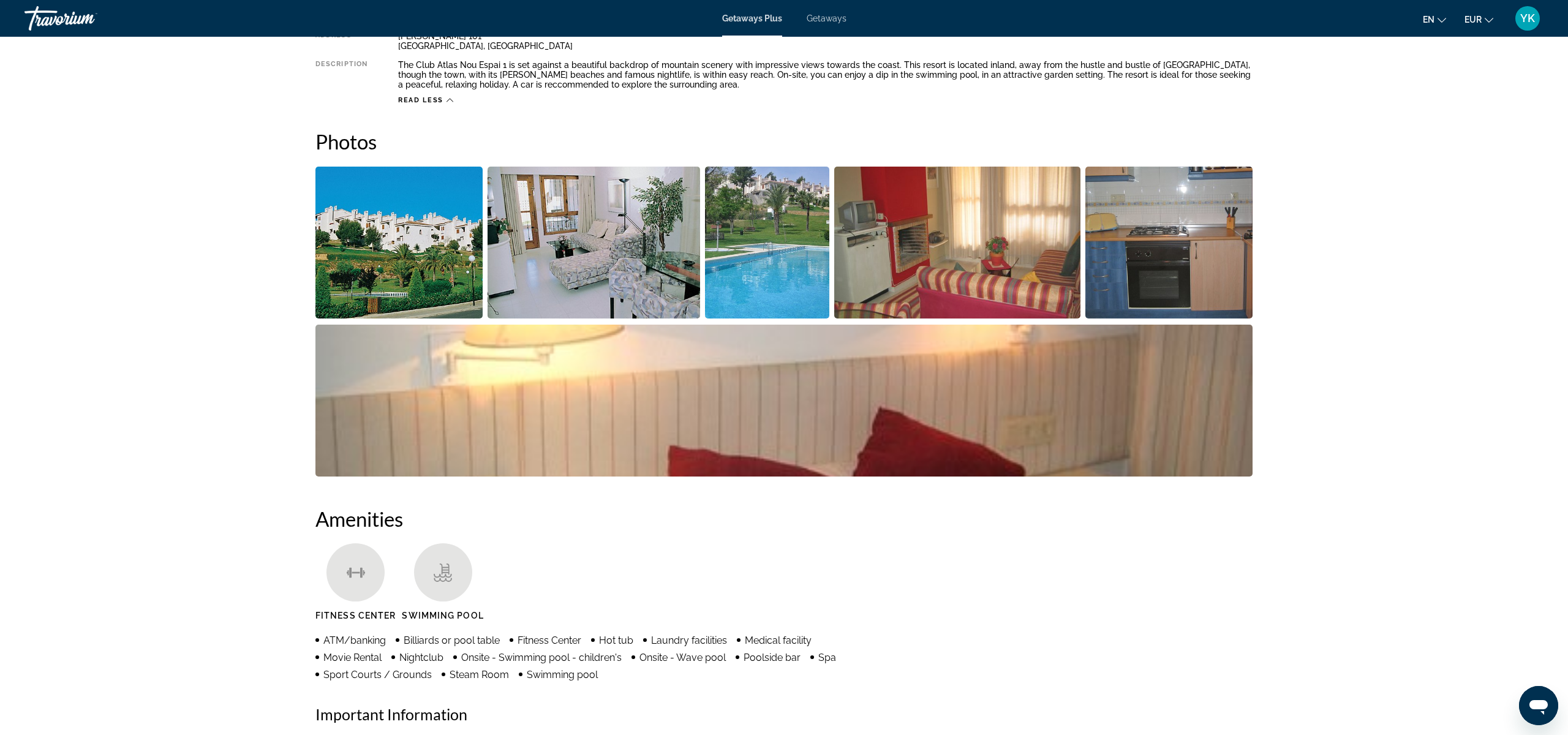
scroll to position [489, 0]
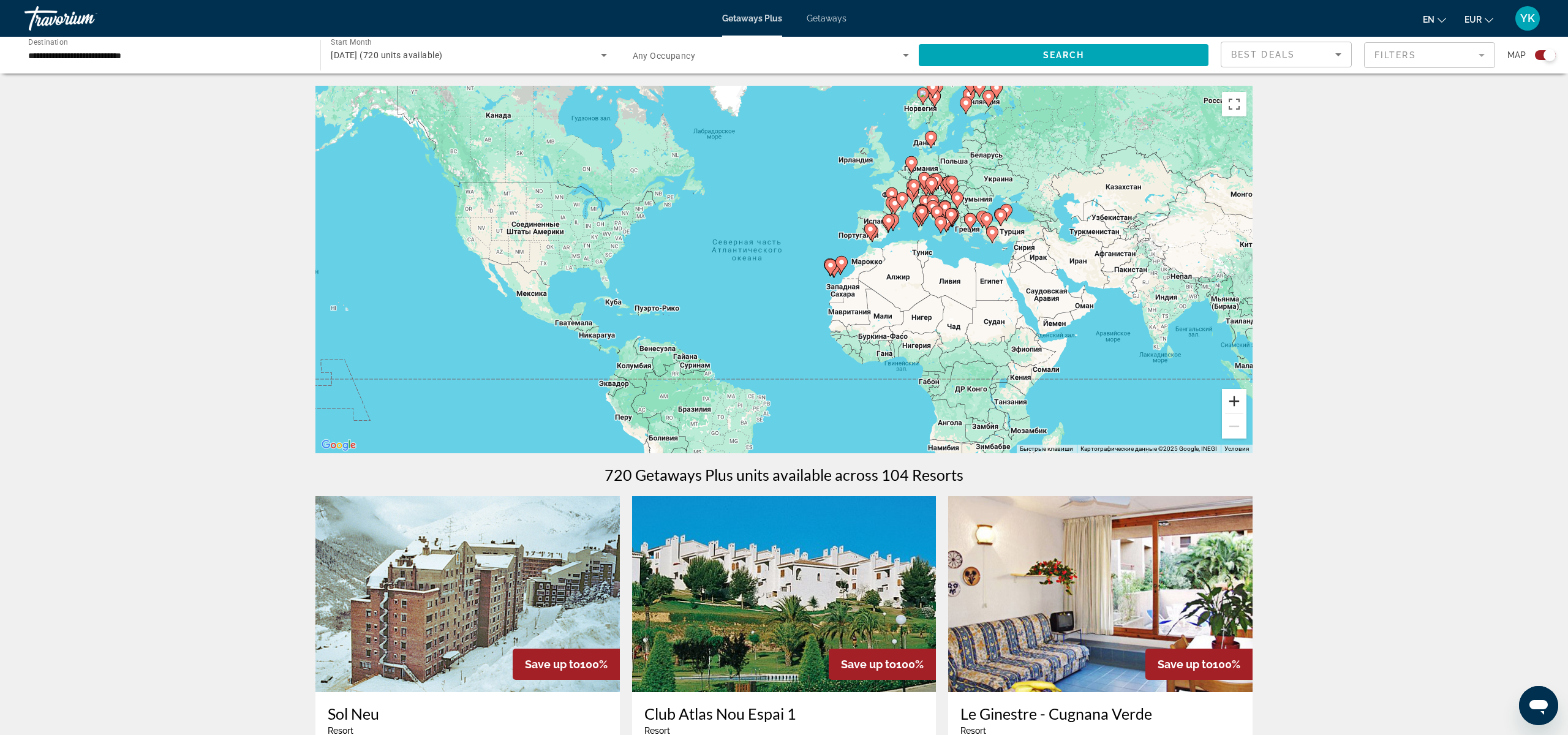
click at [1236, 407] on button "Увеличить" at bounding box center [1234, 401] width 25 height 25
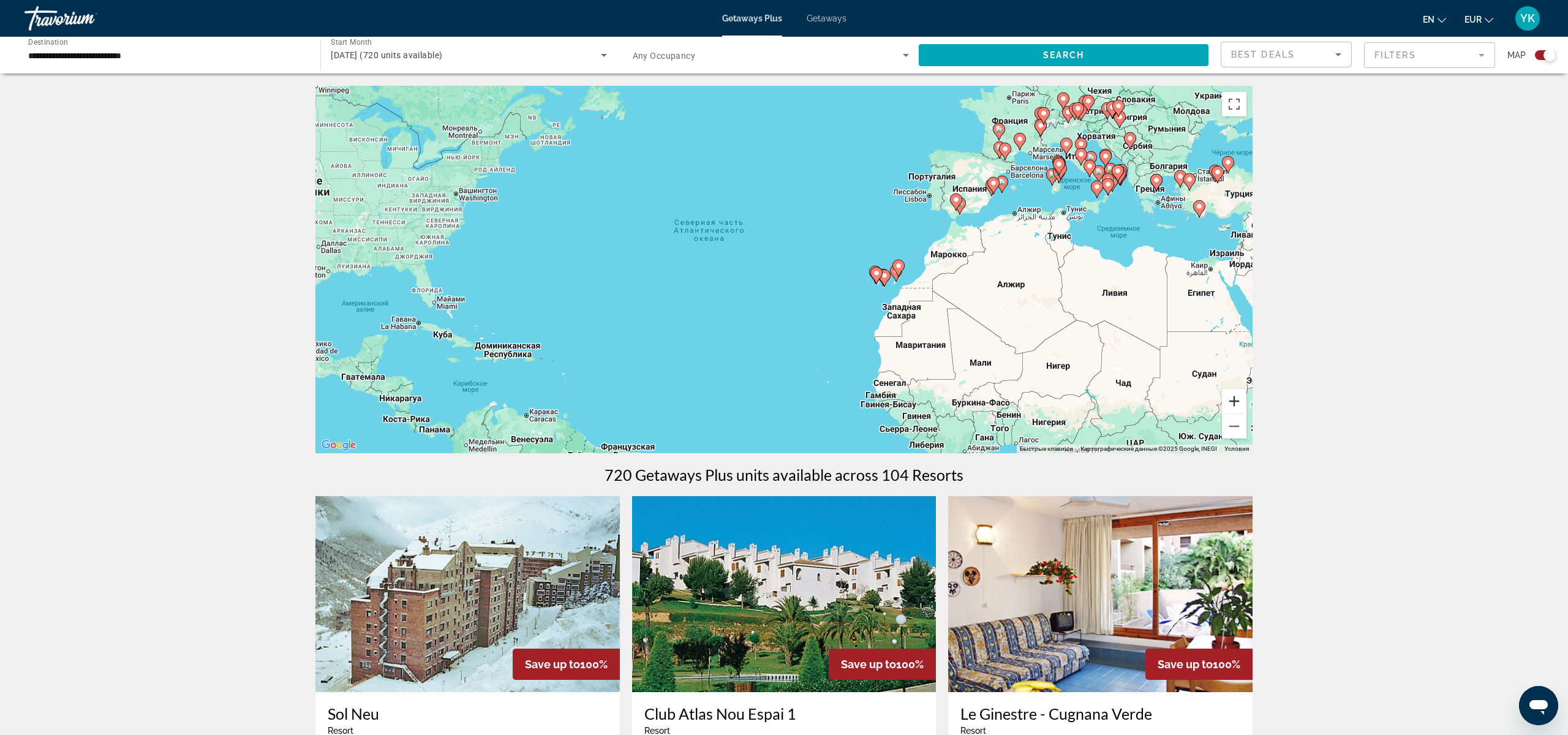
click at [1236, 407] on button "Увеличить" at bounding box center [1234, 401] width 25 height 25
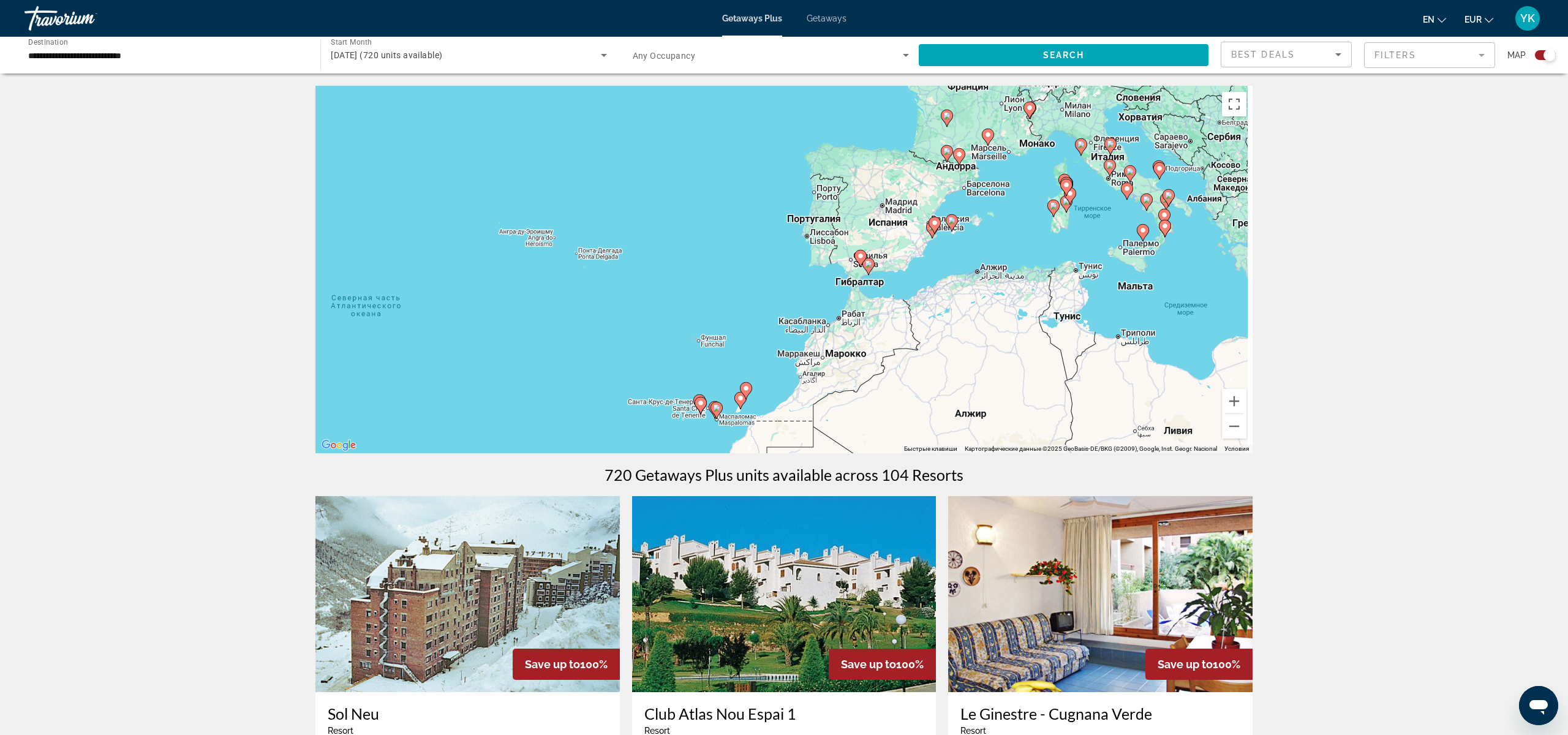
drag, startPoint x: 1165, startPoint y: 322, endPoint x: 891, endPoint y: 441, distance: 298.7
click at [891, 441] on div "Чтобы активировать перетаскивание с помощью клавиатуры, нажмите Alt + Ввод. Пос…" at bounding box center [784, 269] width 937 height 367
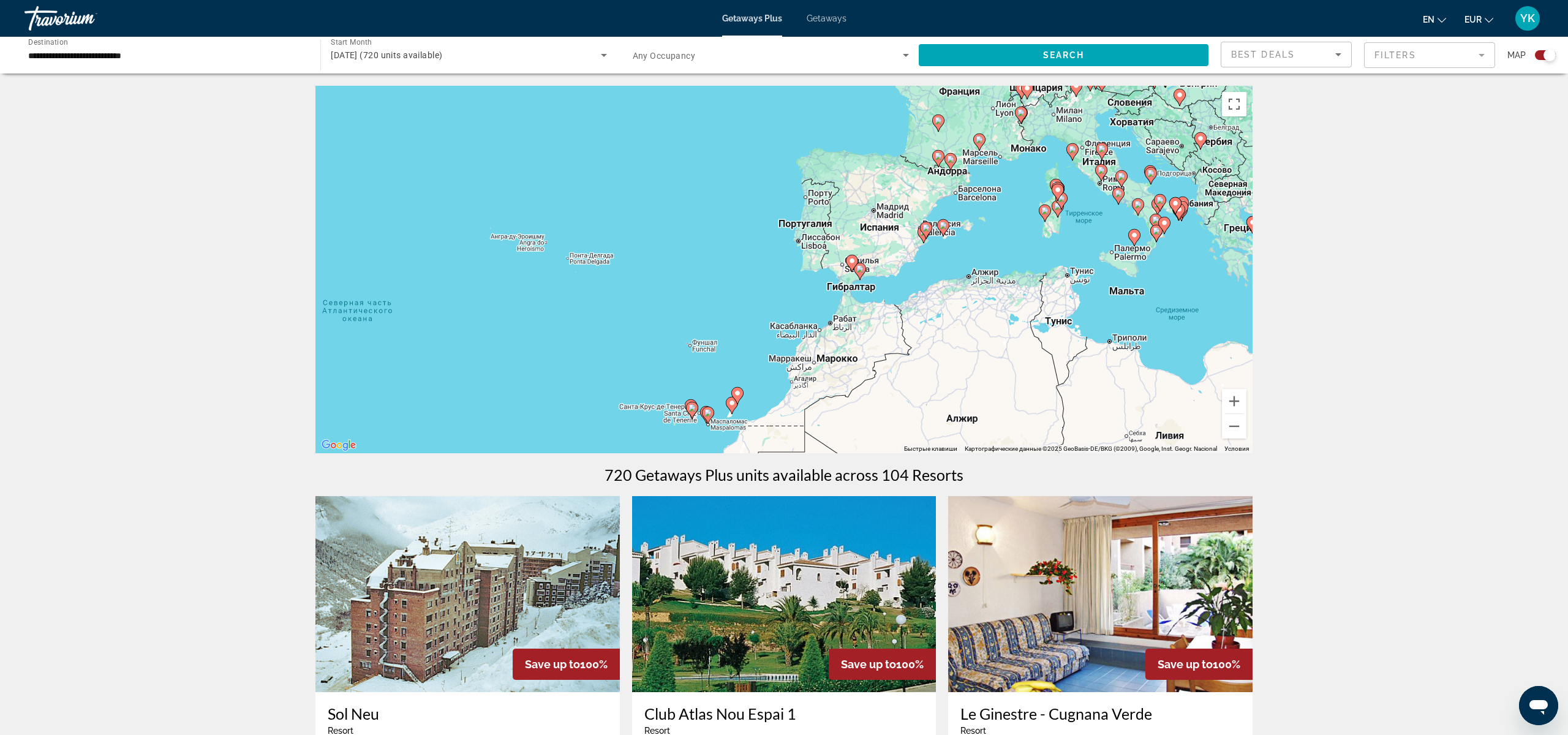
click at [708, 417] on icon "Main content" at bounding box center [708, 415] width 11 height 16
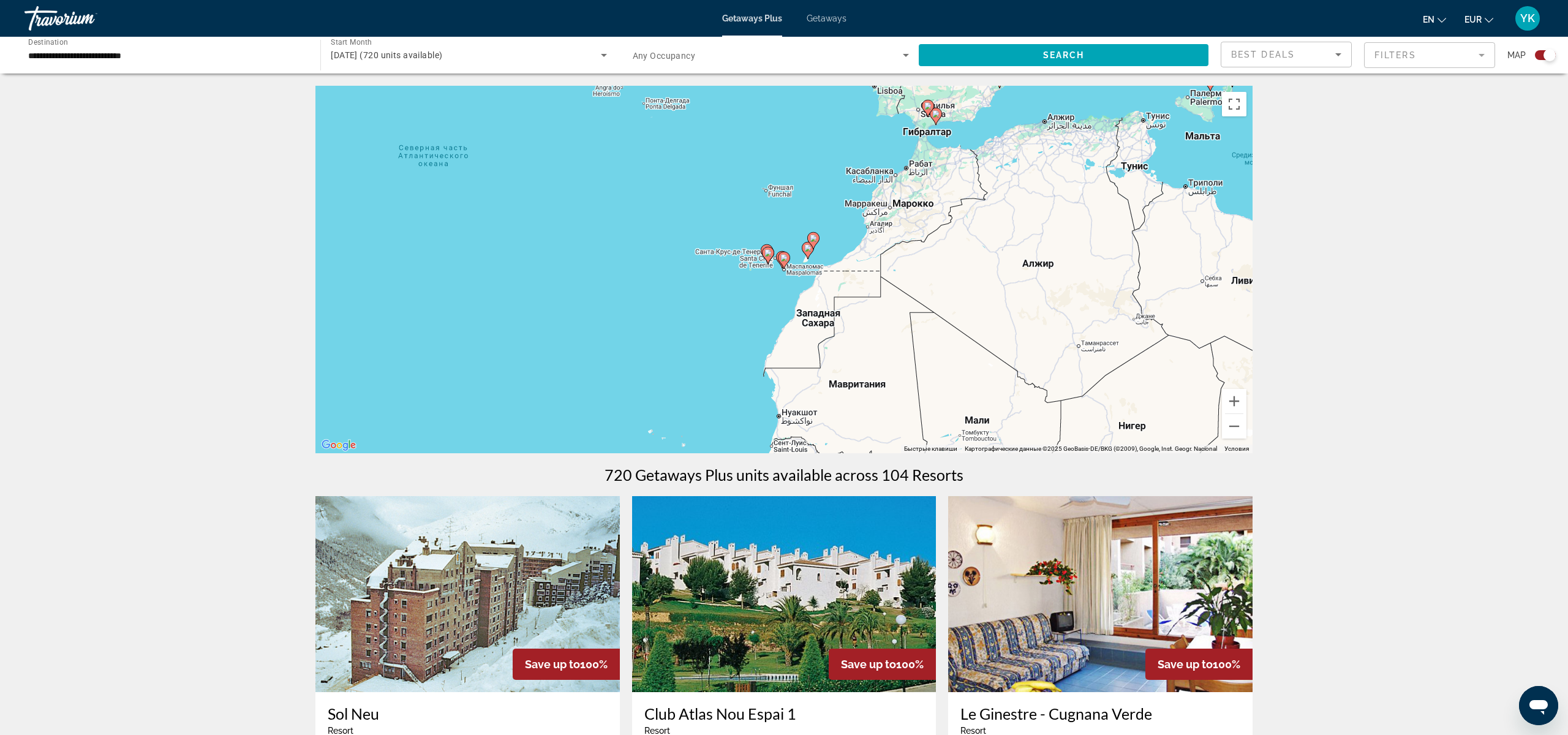
click at [783, 261] on icon "Main content" at bounding box center [783, 260] width 11 height 16
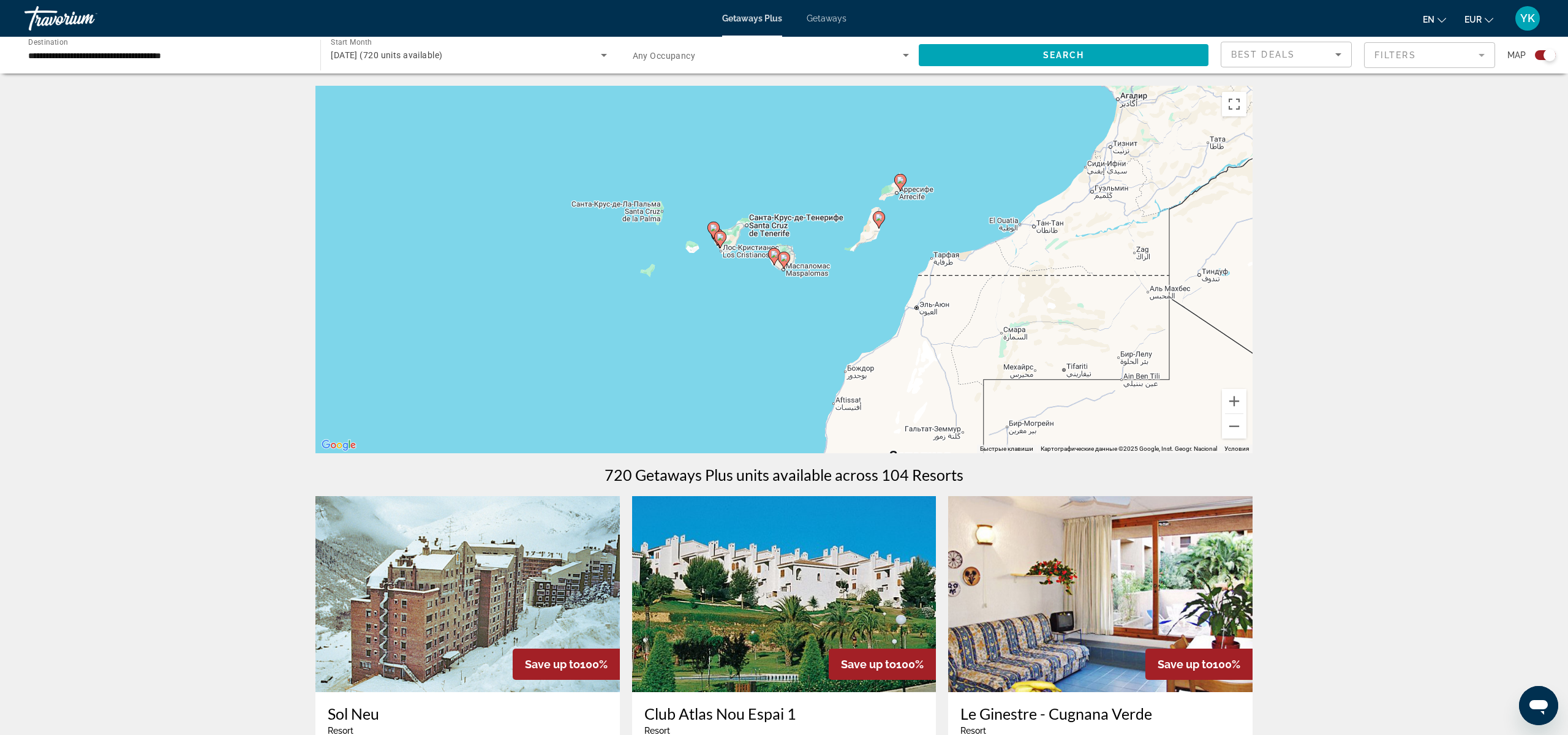
click at [900, 185] on icon "Main content" at bounding box center [900, 182] width 11 height 16
type input "**********"
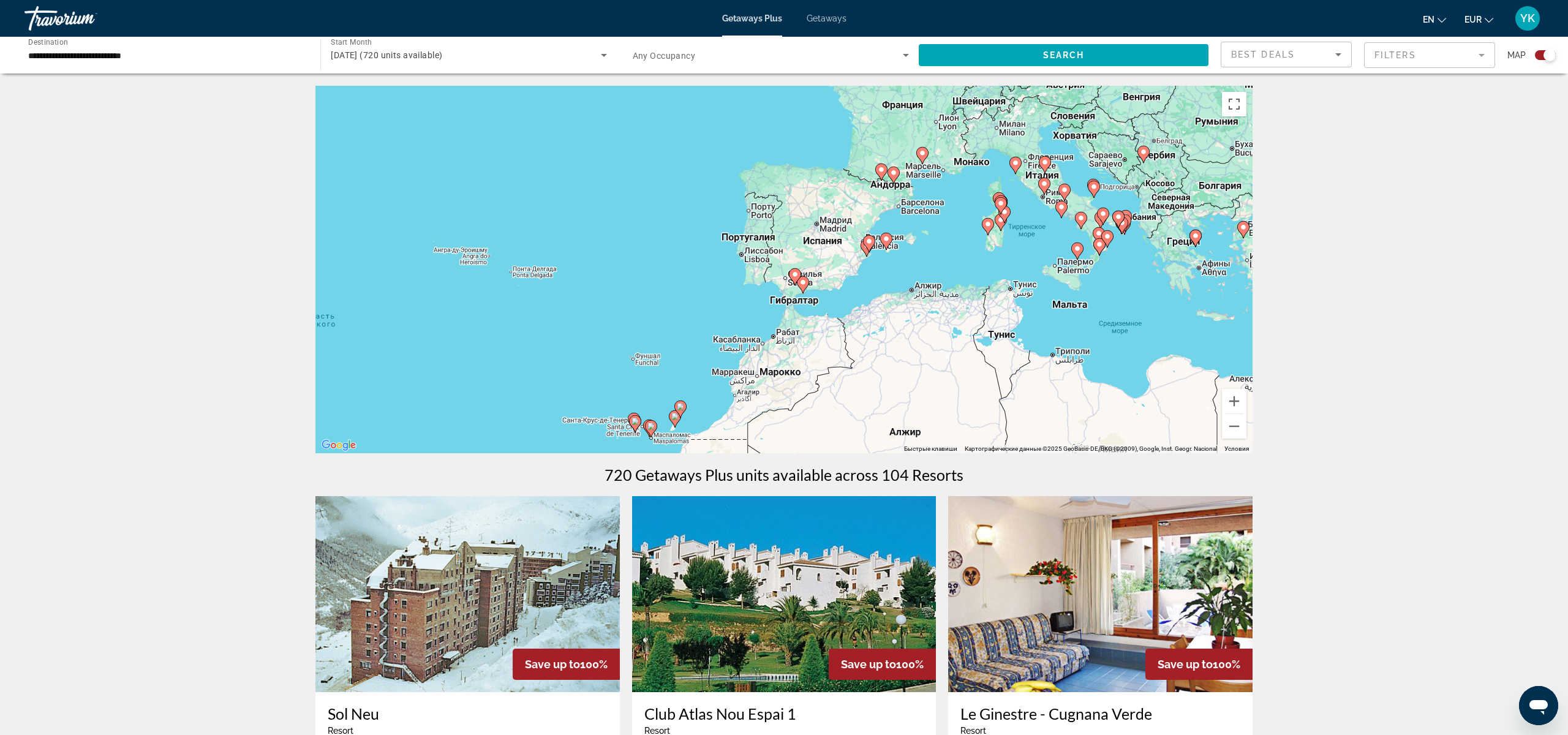
drag, startPoint x: 959, startPoint y: 251, endPoint x: 855, endPoint y: 402, distance: 183.3
click at [855, 402] on div "Чтобы активировать перетаскивание с помощью клавиатуры, нажмите Alt + Ввод. Пос…" at bounding box center [784, 269] width 937 height 367
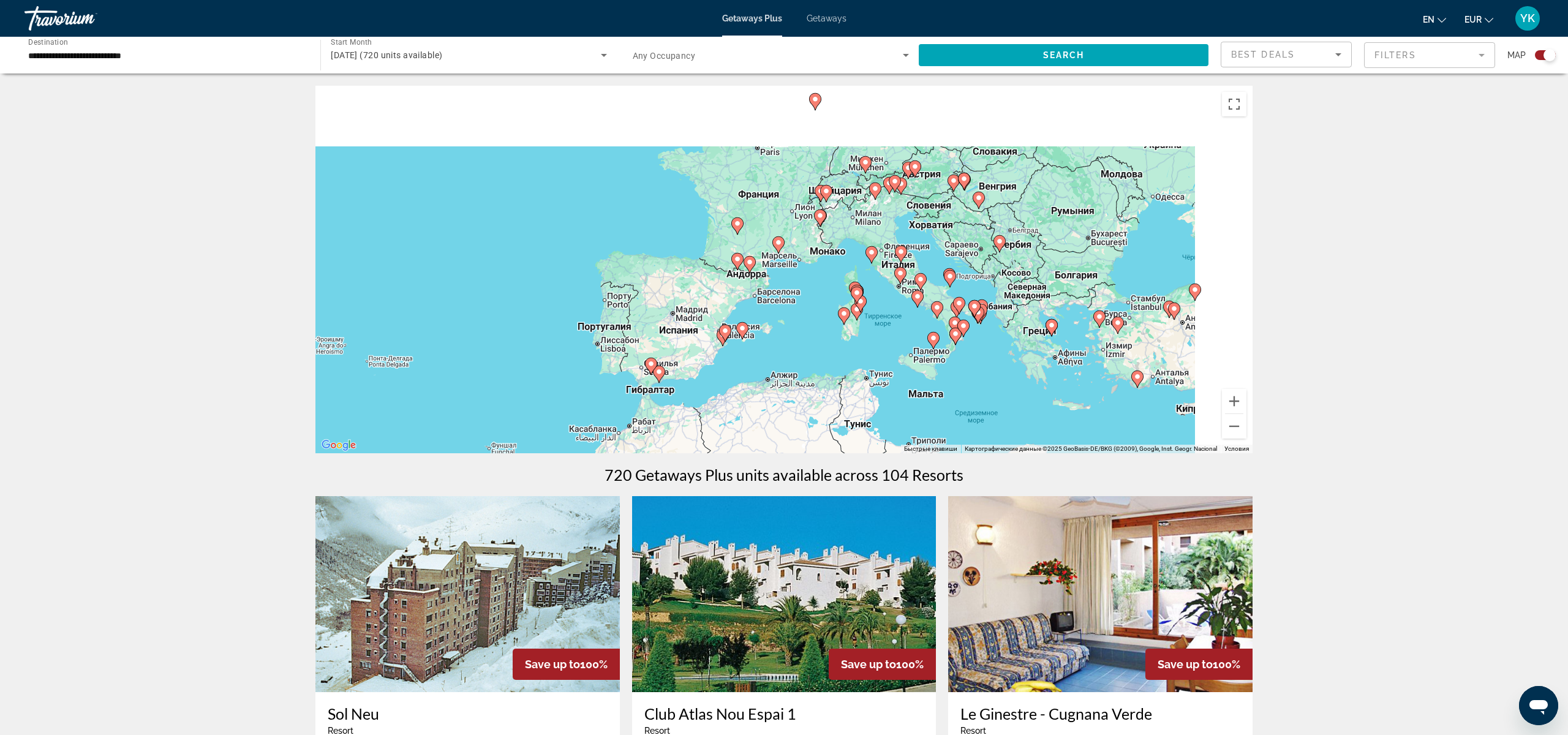
drag, startPoint x: 994, startPoint y: 295, endPoint x: 845, endPoint y: 388, distance: 175.6
click at [845, 388] on div "Чтобы активировать перетаскивание с помощью клавиатуры, нажмите Alt + Ввод. Пос…" at bounding box center [784, 269] width 937 height 367
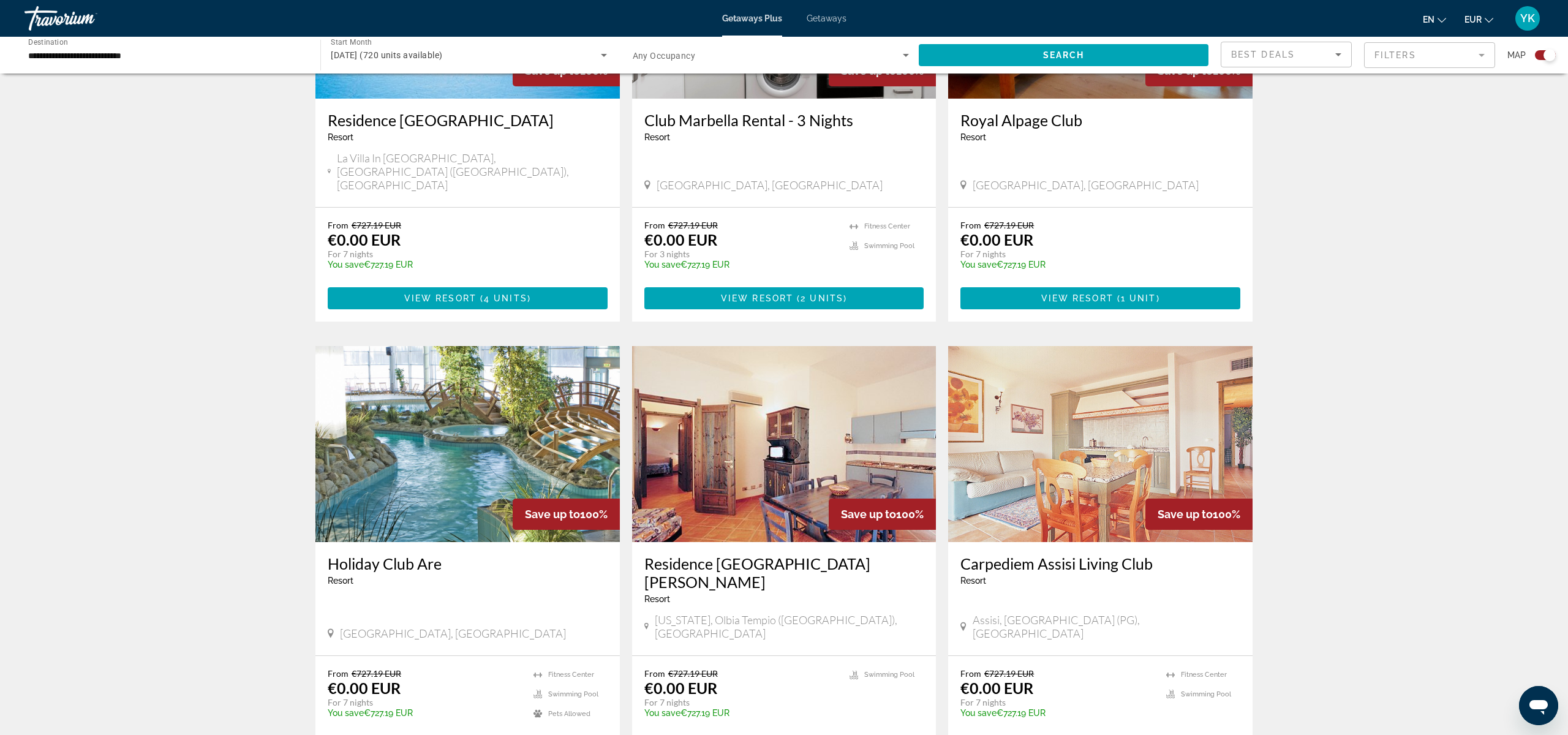
scroll to position [1626, 0]
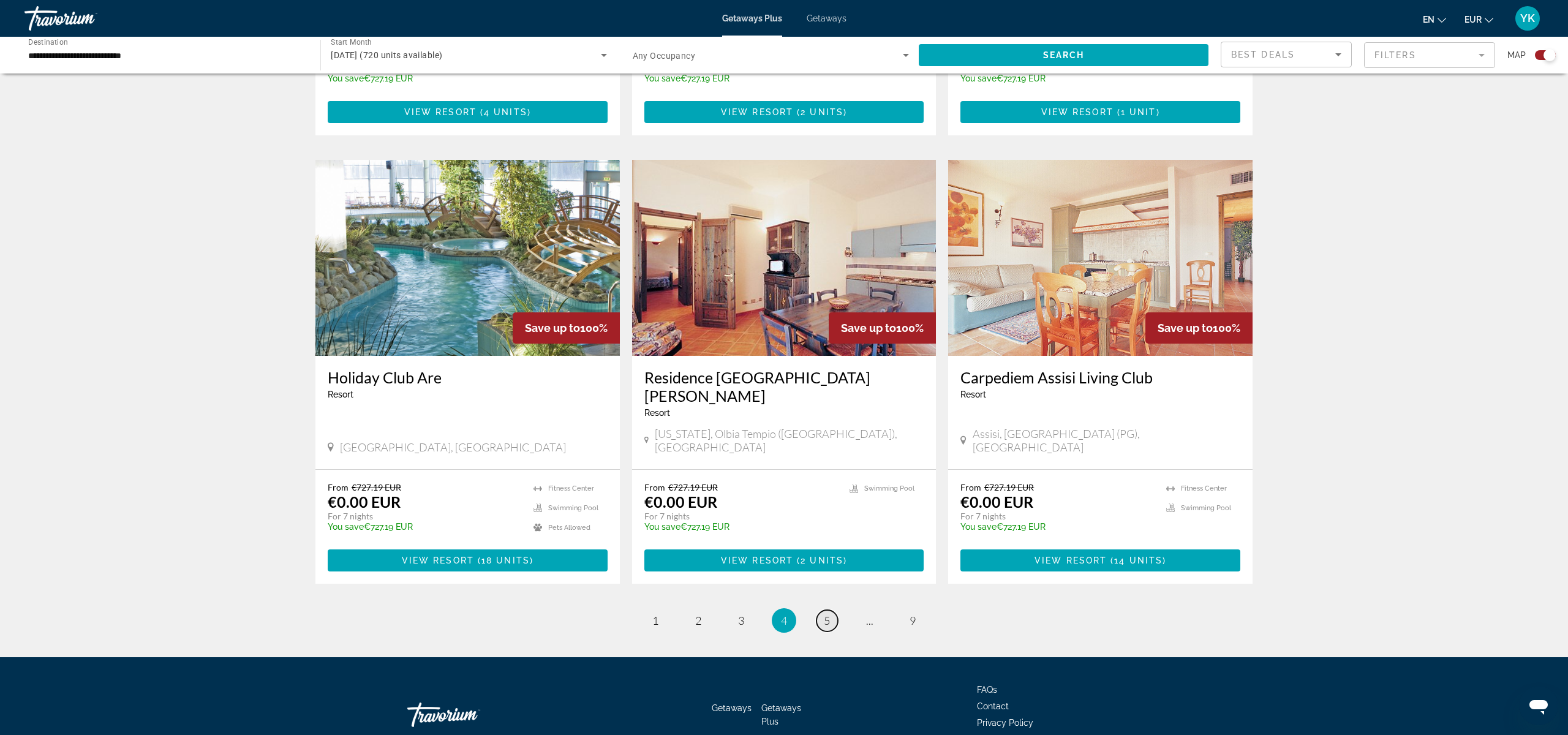
click at [830, 614] on span "5" at bounding box center [827, 620] width 6 height 13
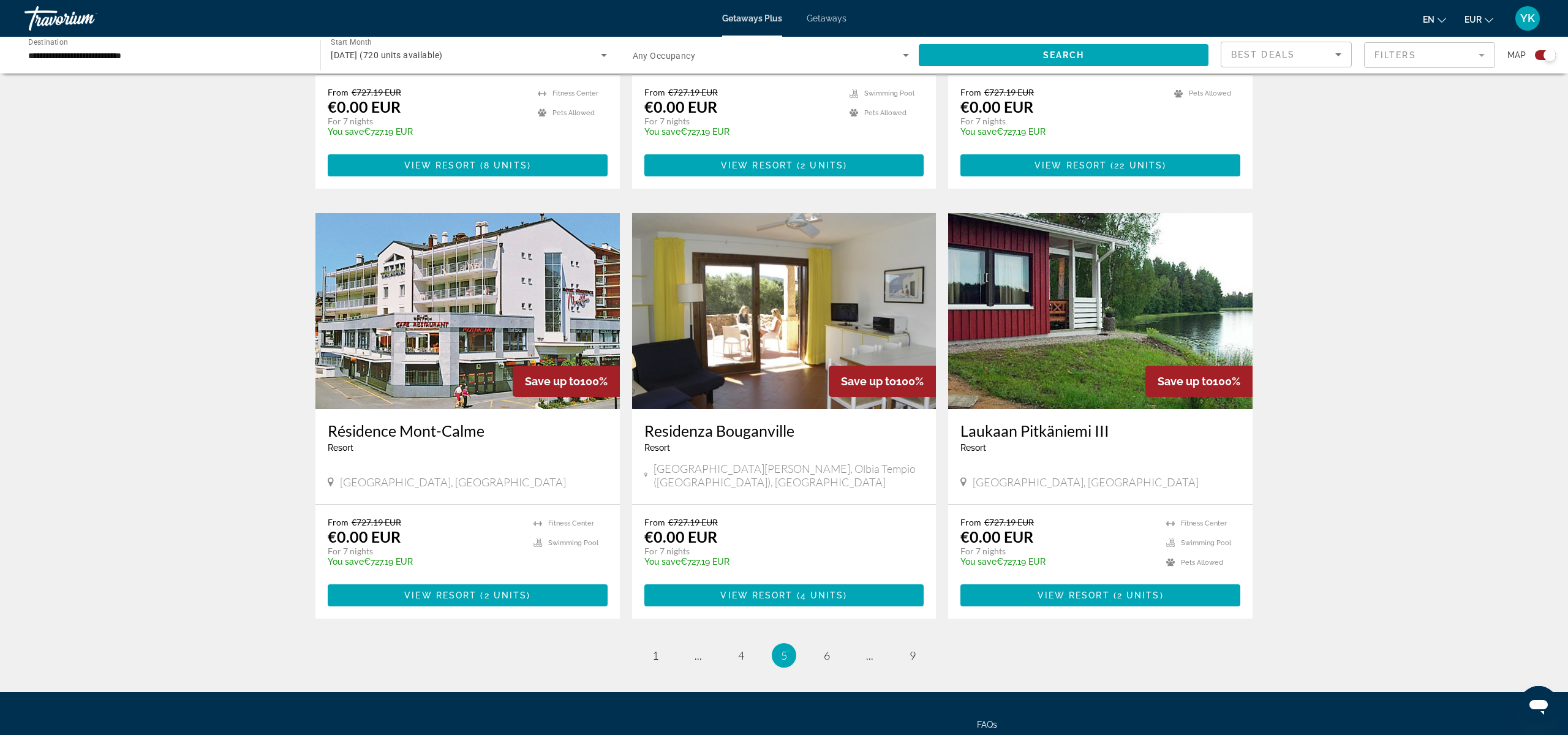
scroll to position [1563, 0]
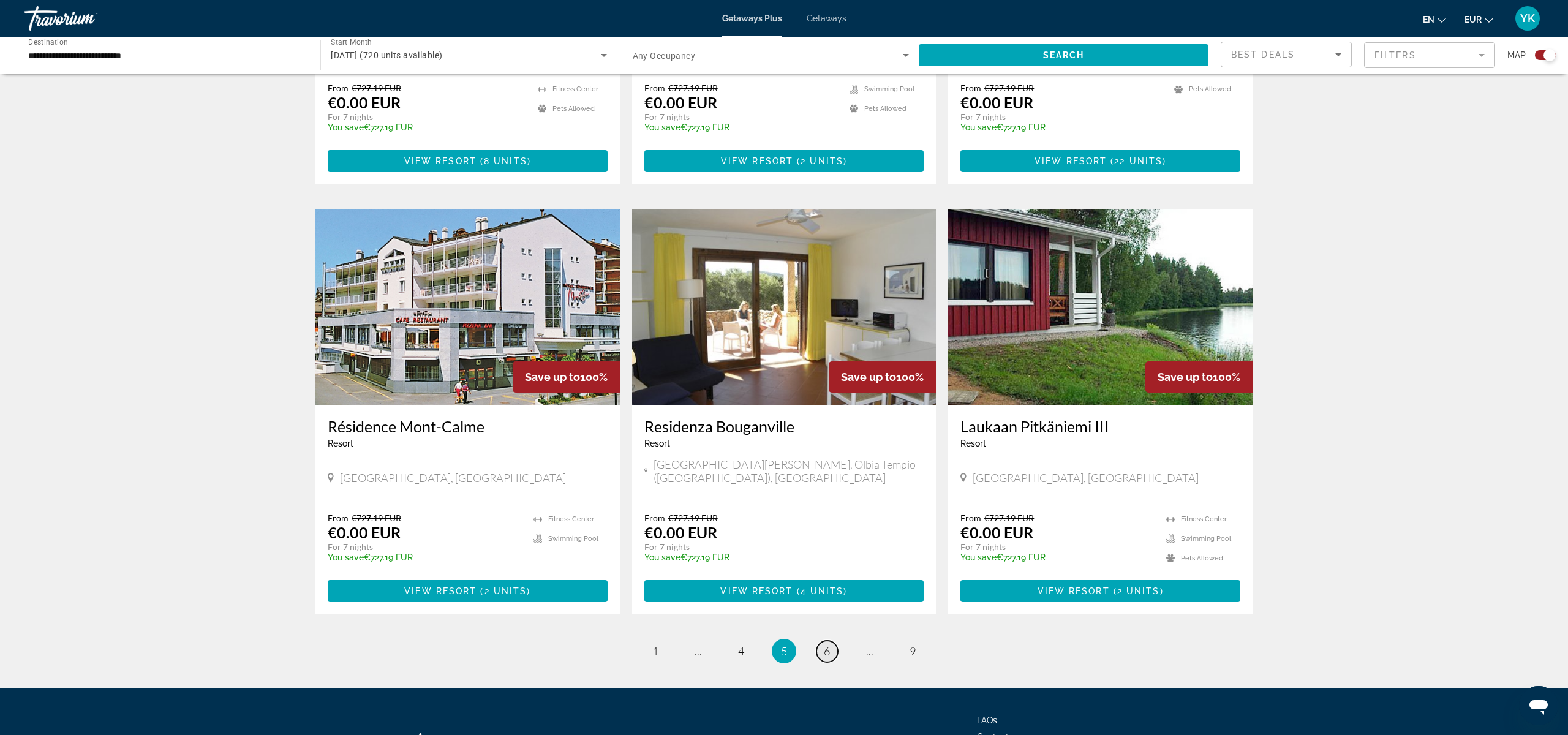
click at [829, 644] on span "6" at bounding box center [827, 651] width 6 height 13
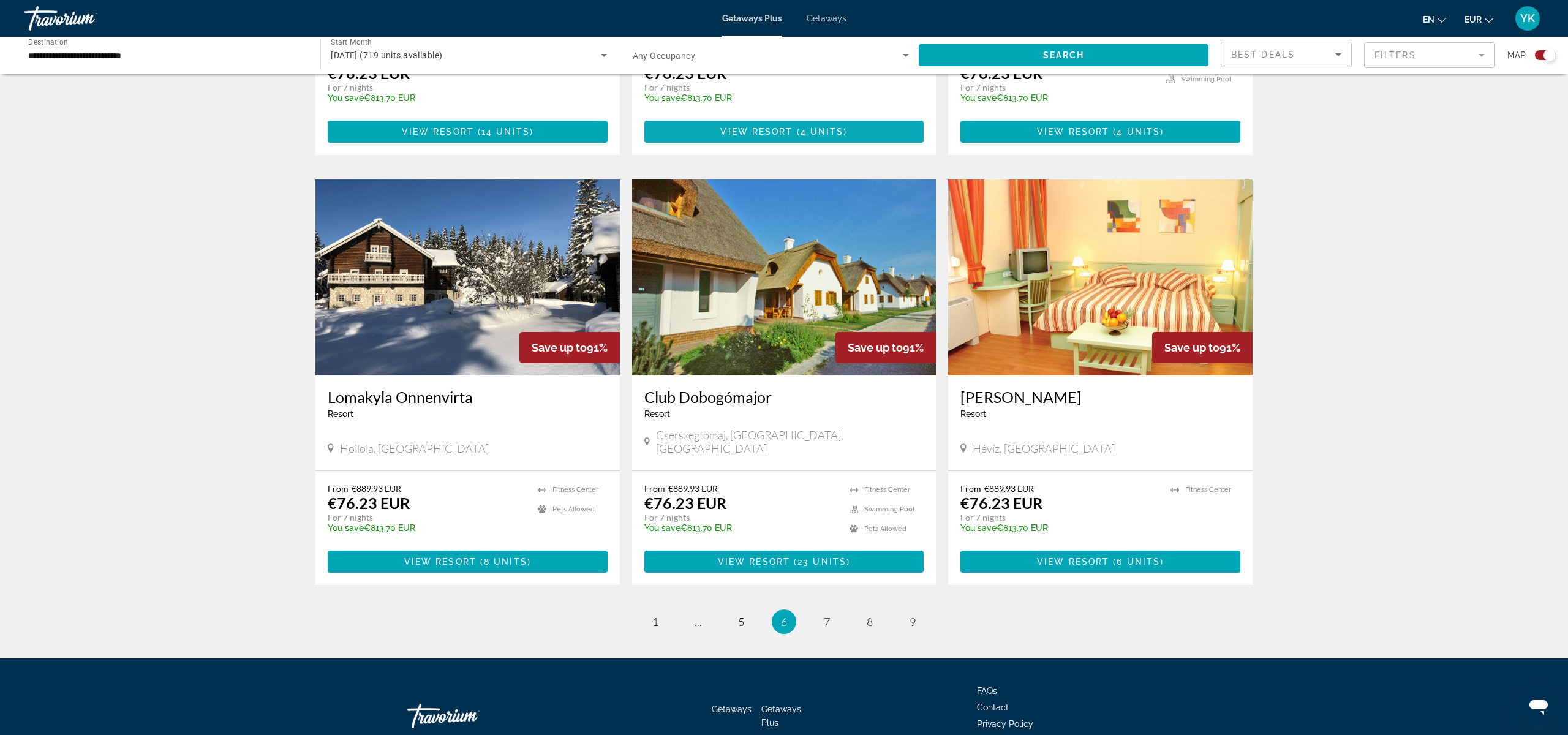
scroll to position [1568, 0]
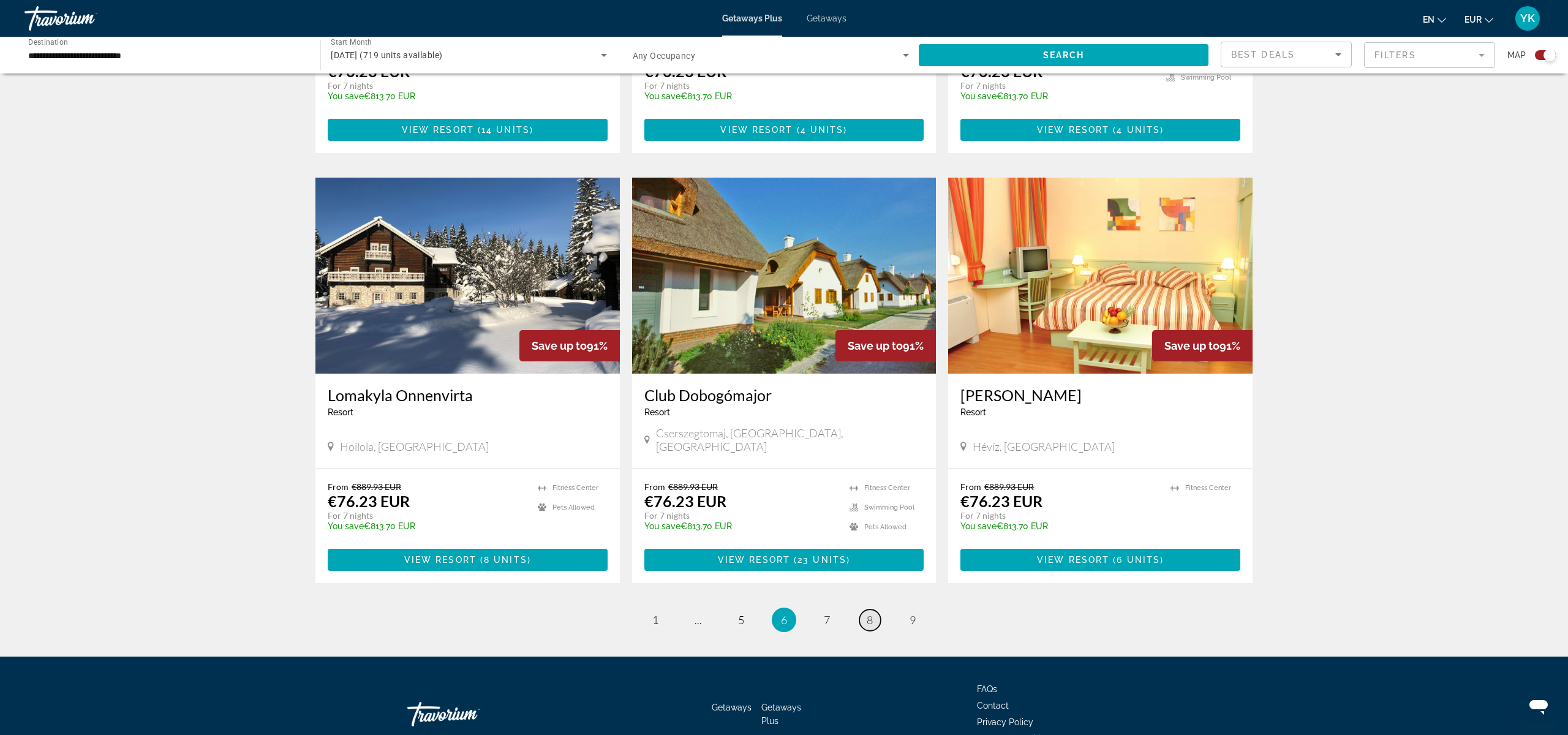
click at [870, 613] on span "8" at bounding box center [870, 619] width 6 height 13
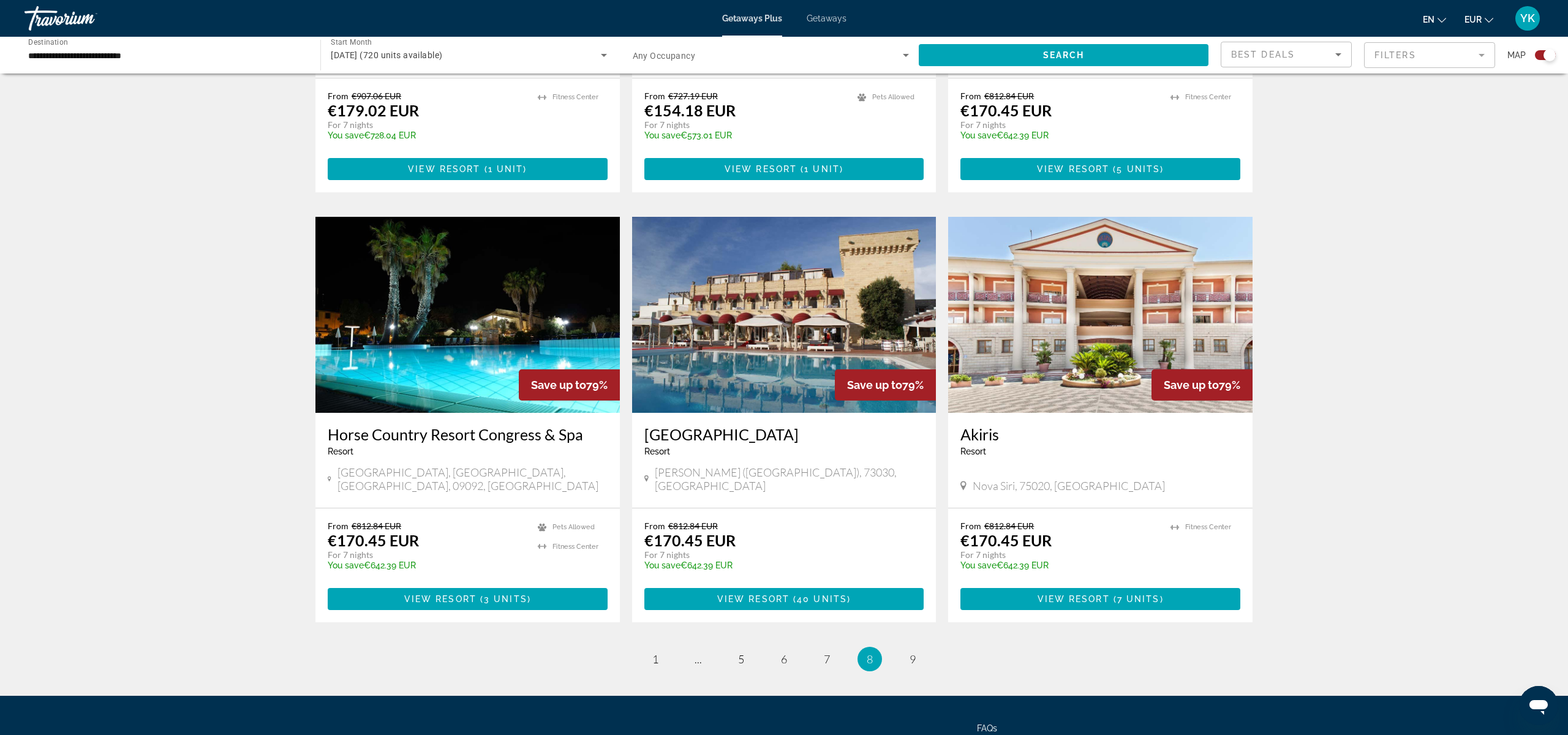
scroll to position [1598, 0]
click at [912, 652] on span "9" at bounding box center [913, 658] width 6 height 13
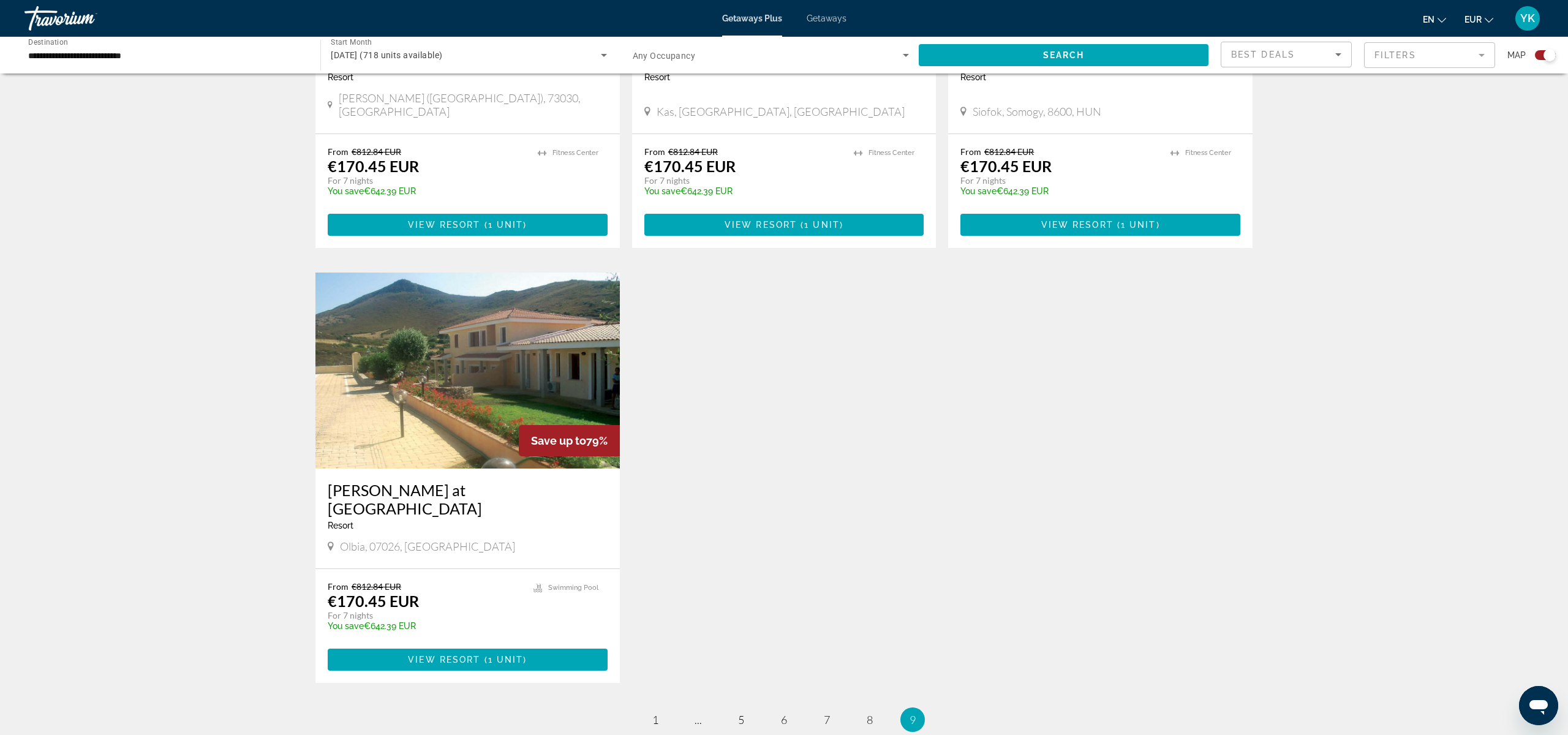
scroll to position [1091, 0]
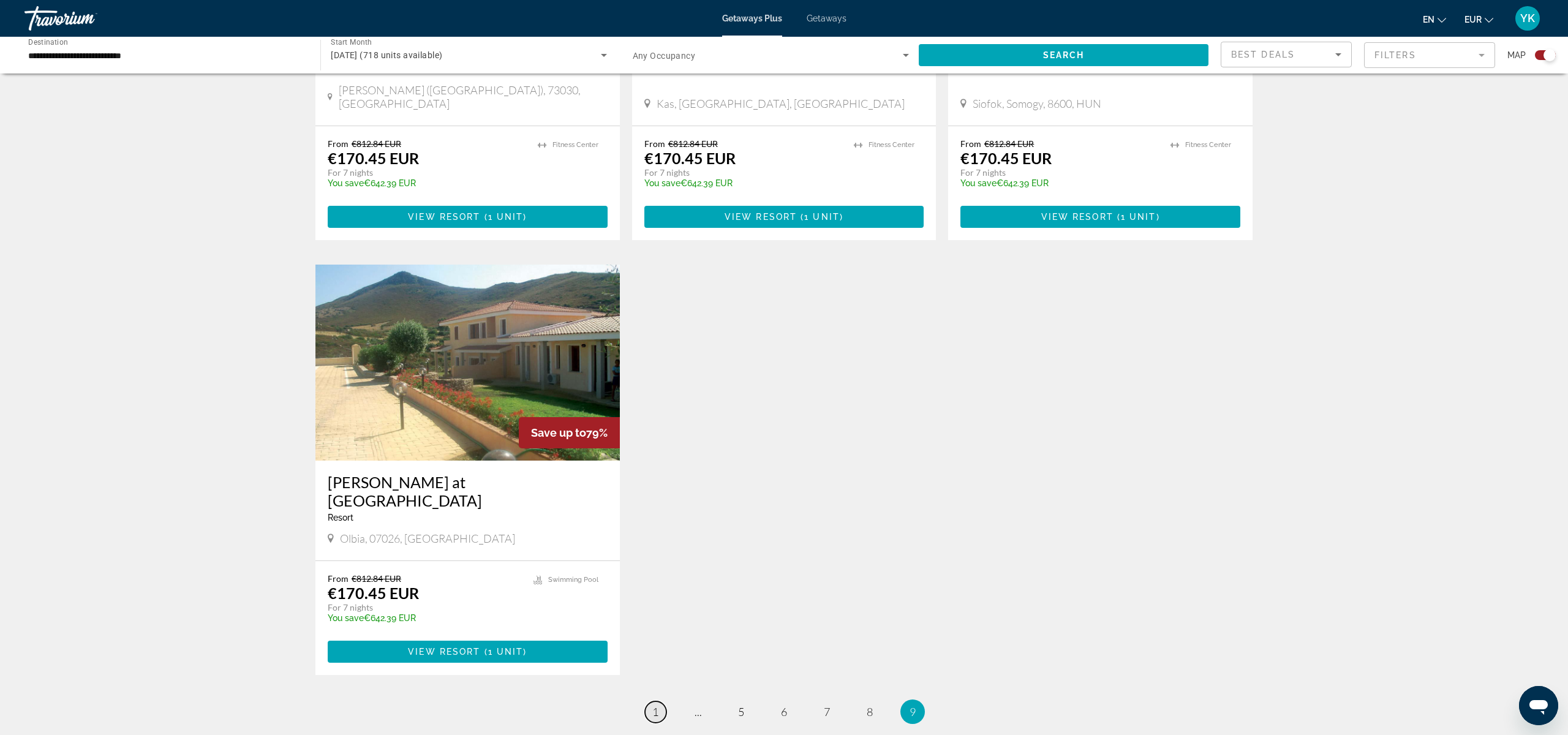
click at [659, 701] on link "page 1" at bounding box center [656, 712] width 22 height 22
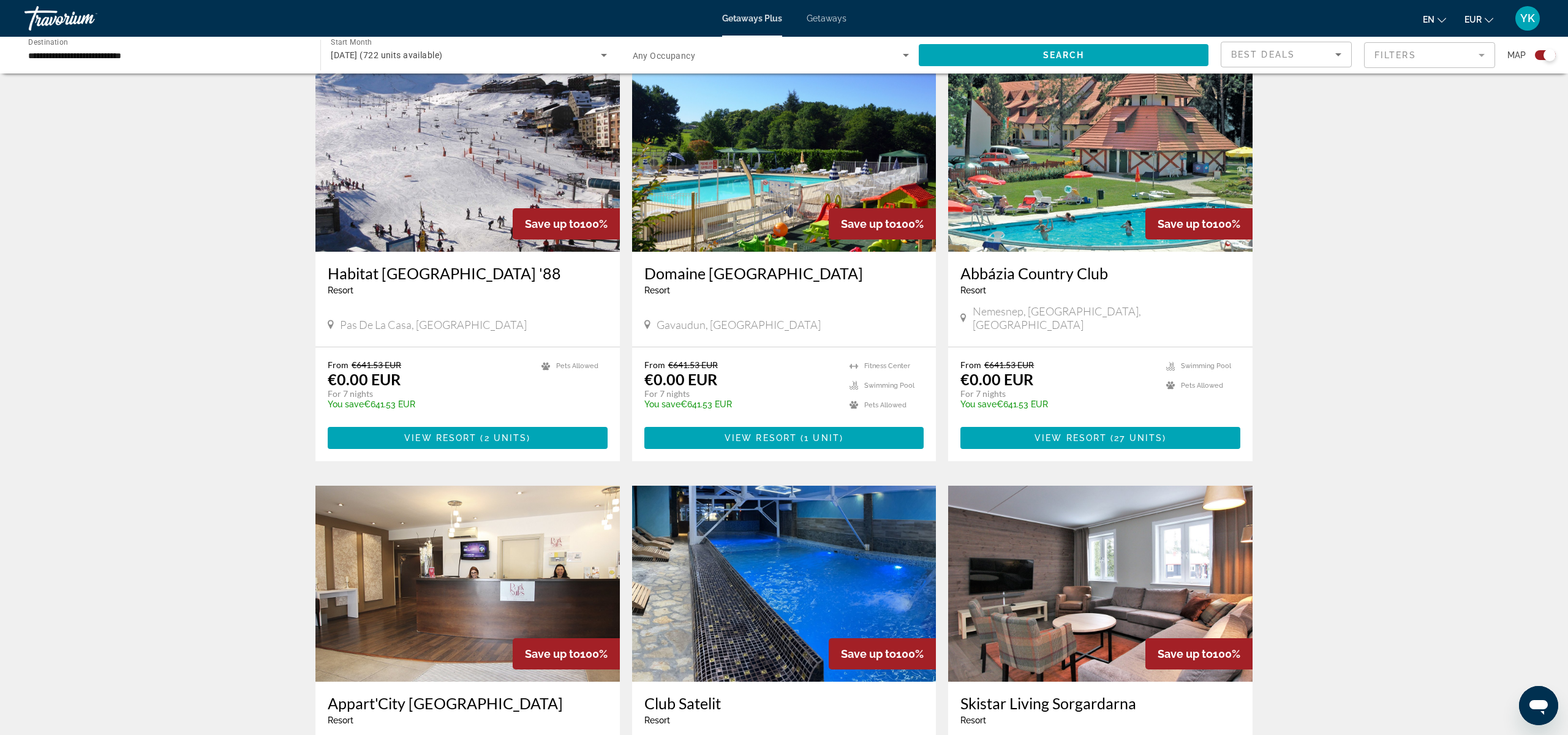
scroll to position [442, 0]
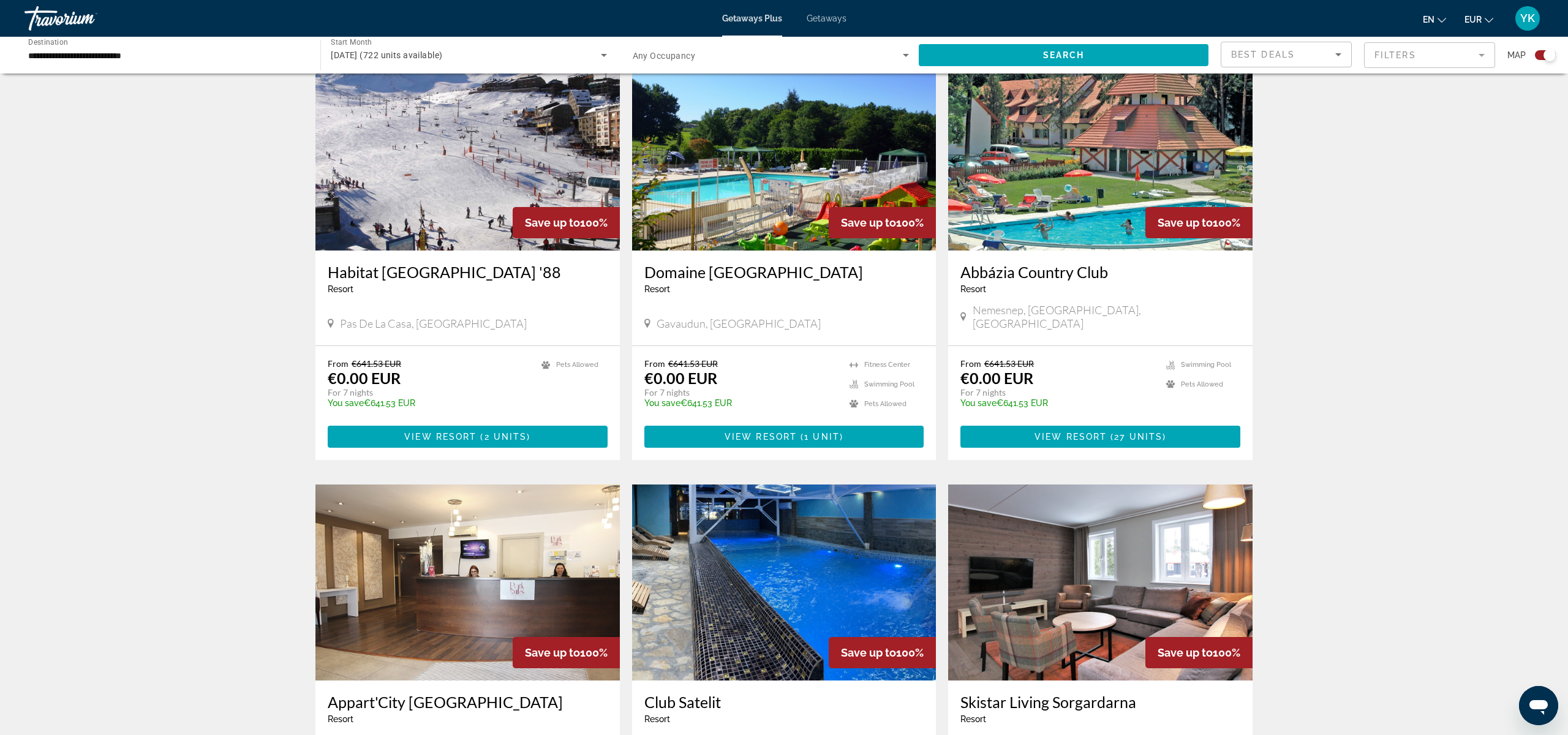
click at [748, 273] on h3 "Domaine [GEOGRAPHIC_DATA]" at bounding box center [784, 272] width 280 height 18
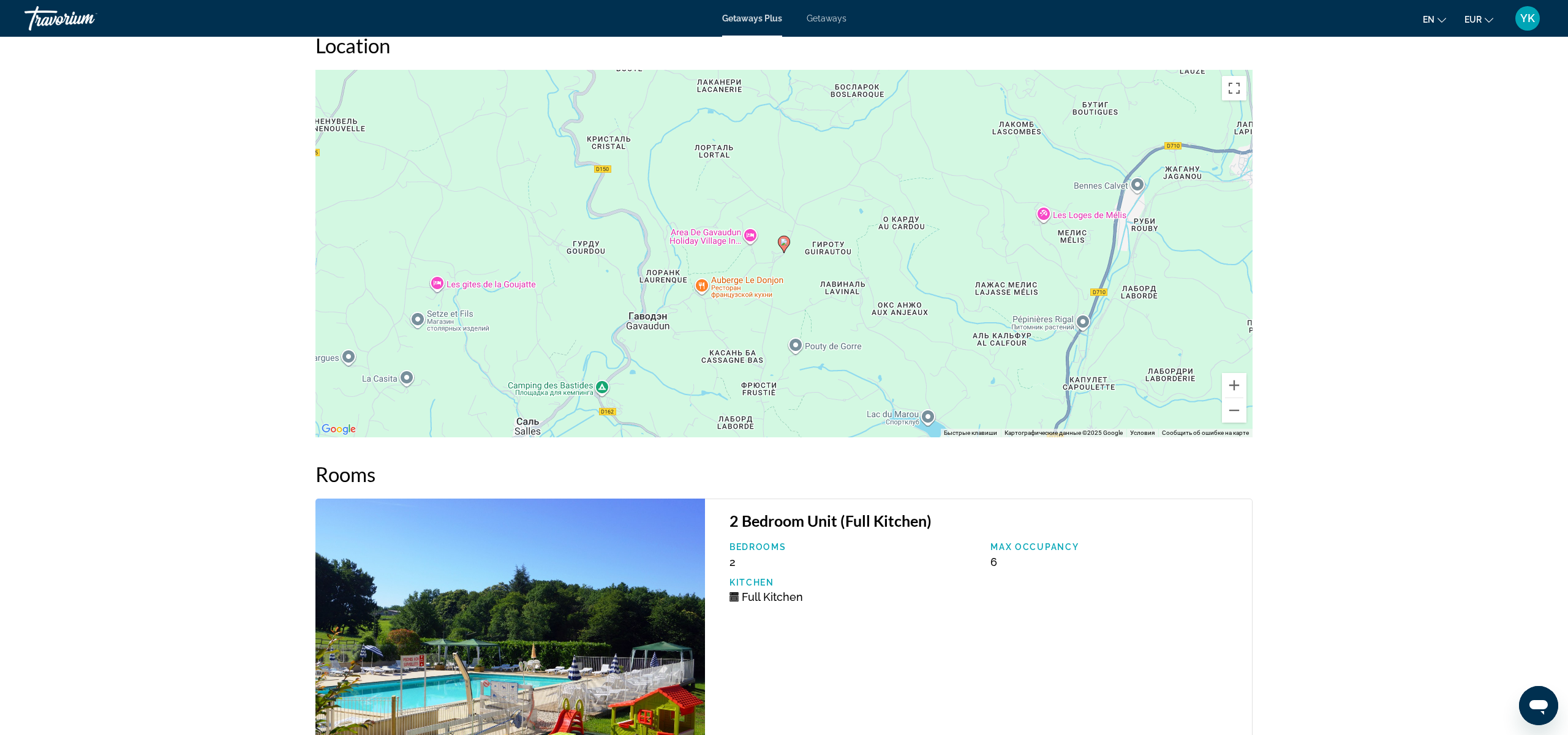
scroll to position [1717, 0]
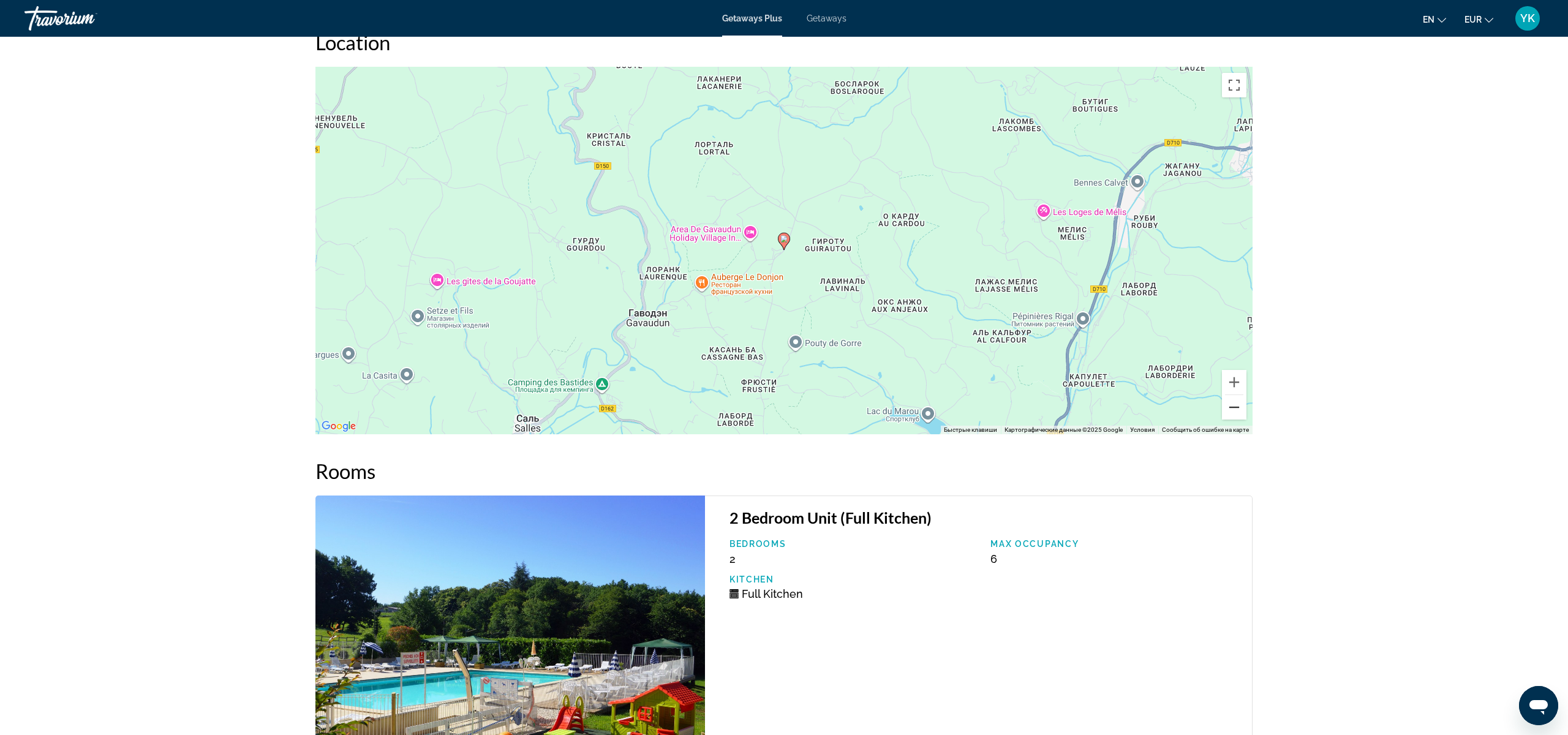
click at [1233, 413] on button "Уменьшить" at bounding box center [1234, 407] width 25 height 25
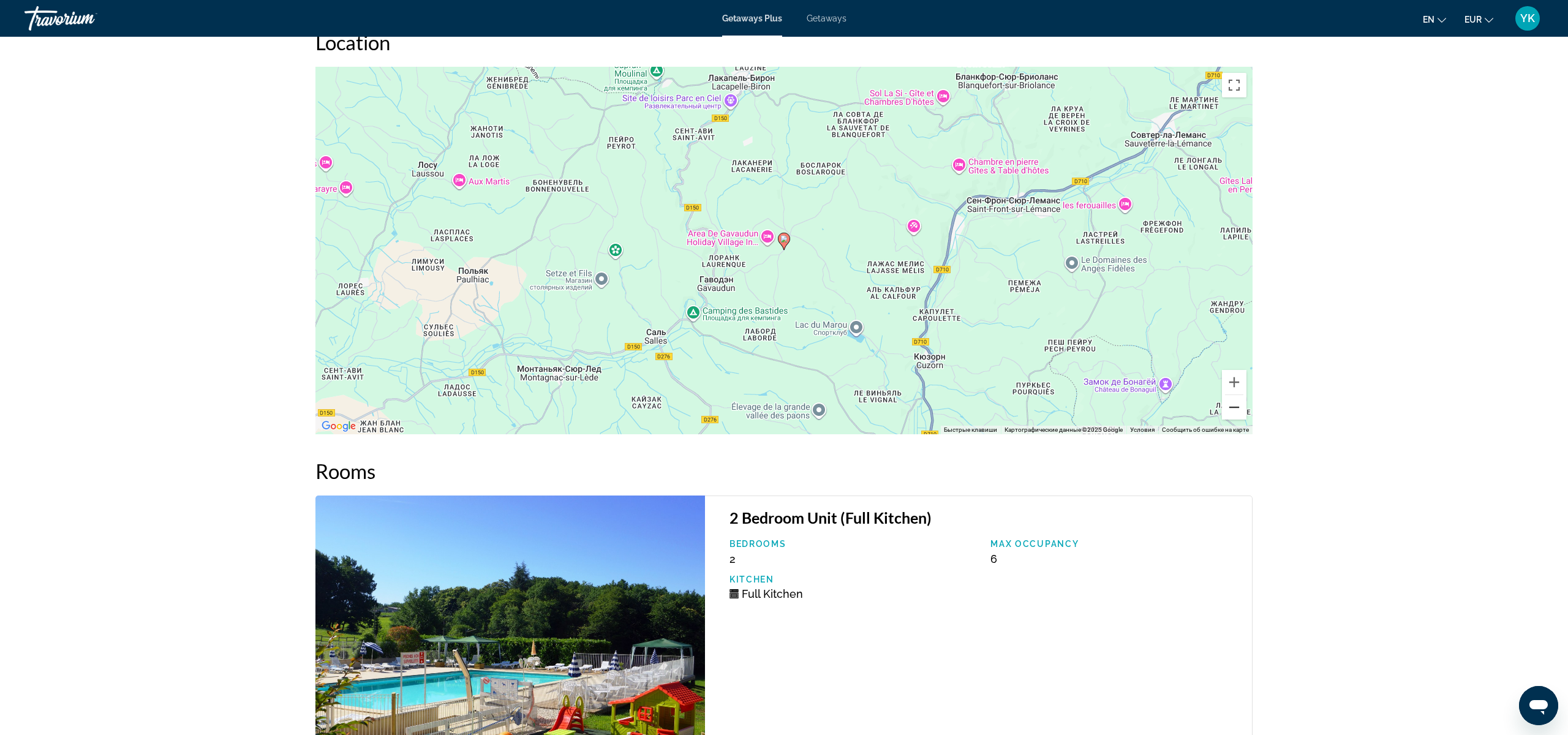
click at [1233, 413] on button "Уменьшить" at bounding box center [1234, 407] width 25 height 25
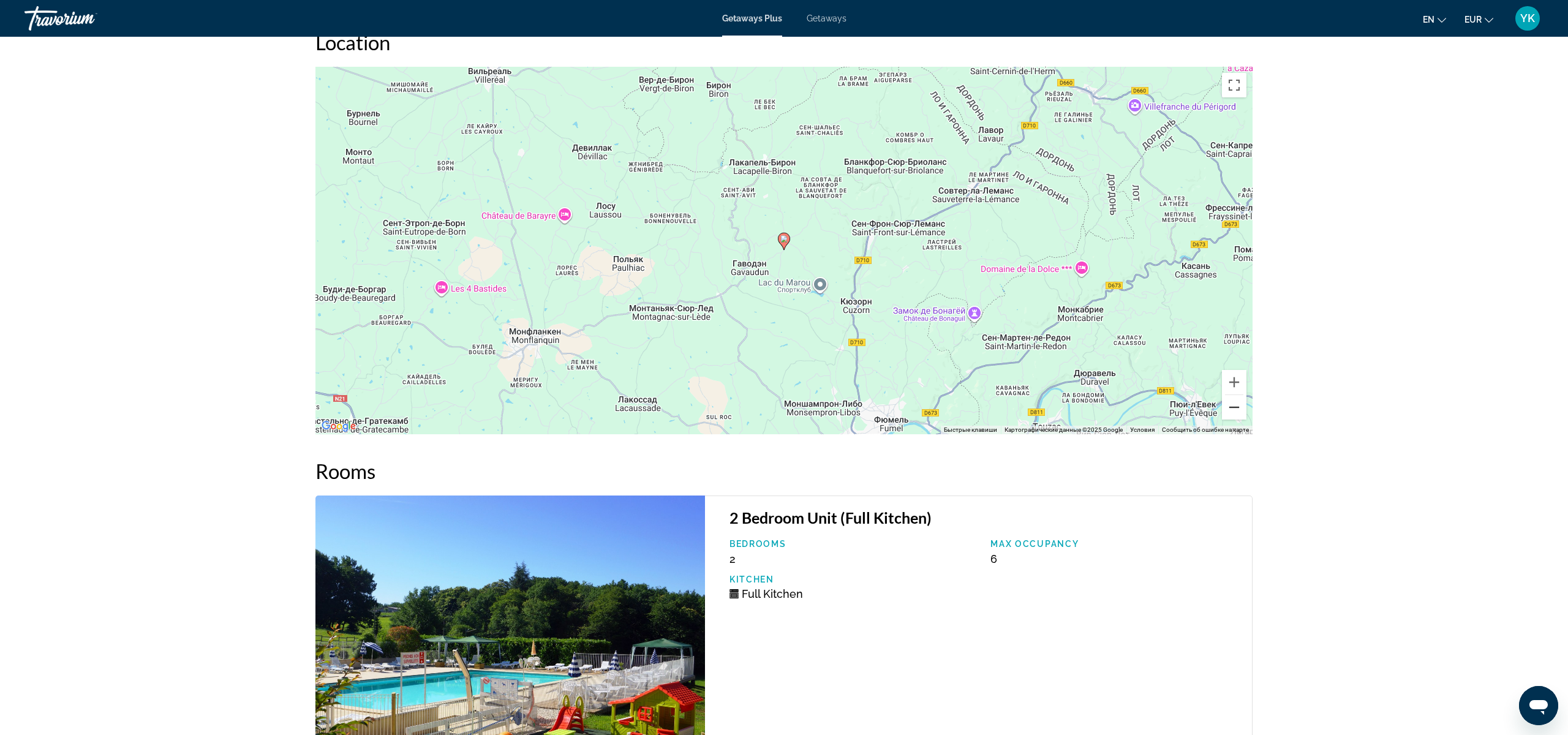
click at [1233, 413] on button "Уменьшить" at bounding box center [1234, 407] width 25 height 25
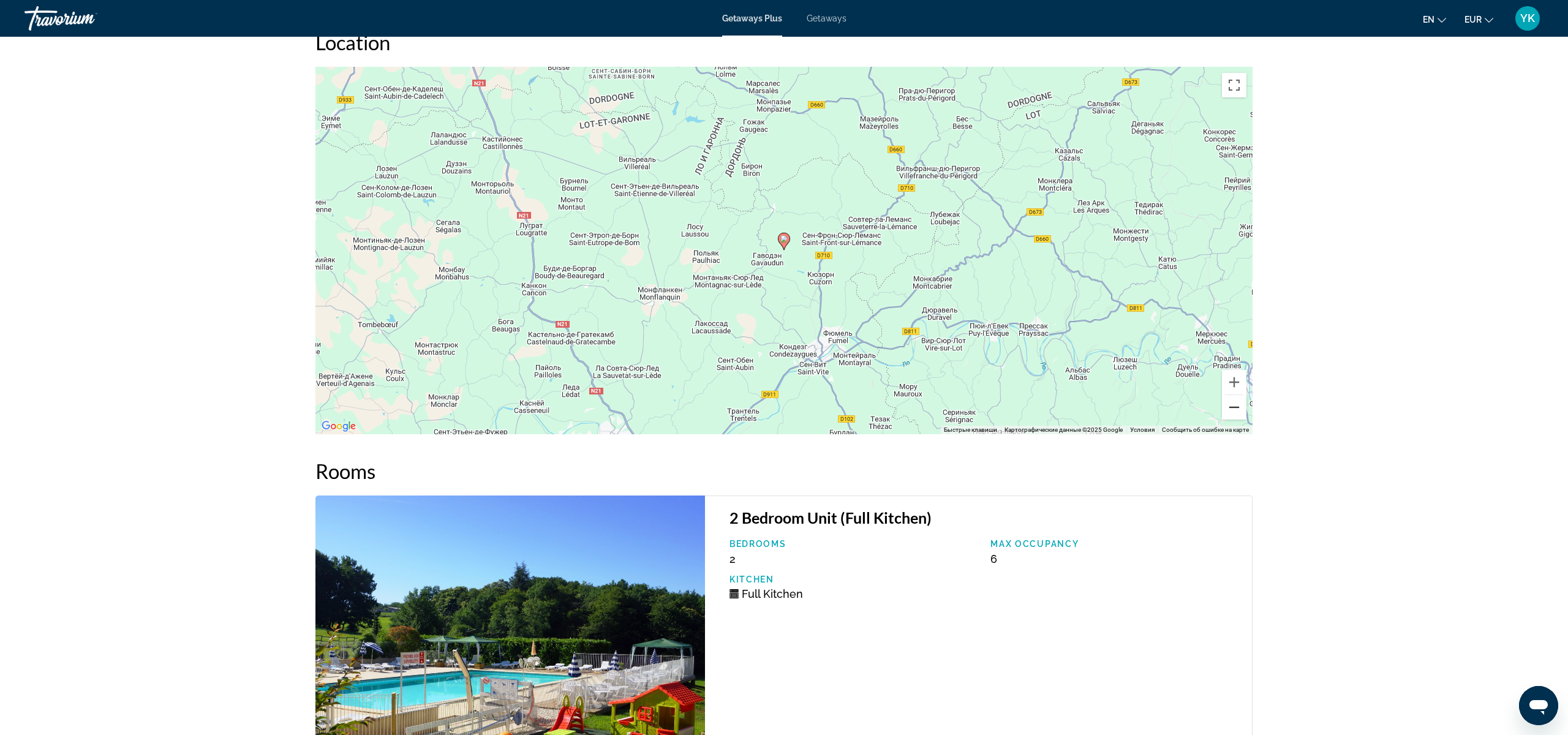
click at [1233, 413] on button "Уменьшить" at bounding box center [1234, 407] width 25 height 25
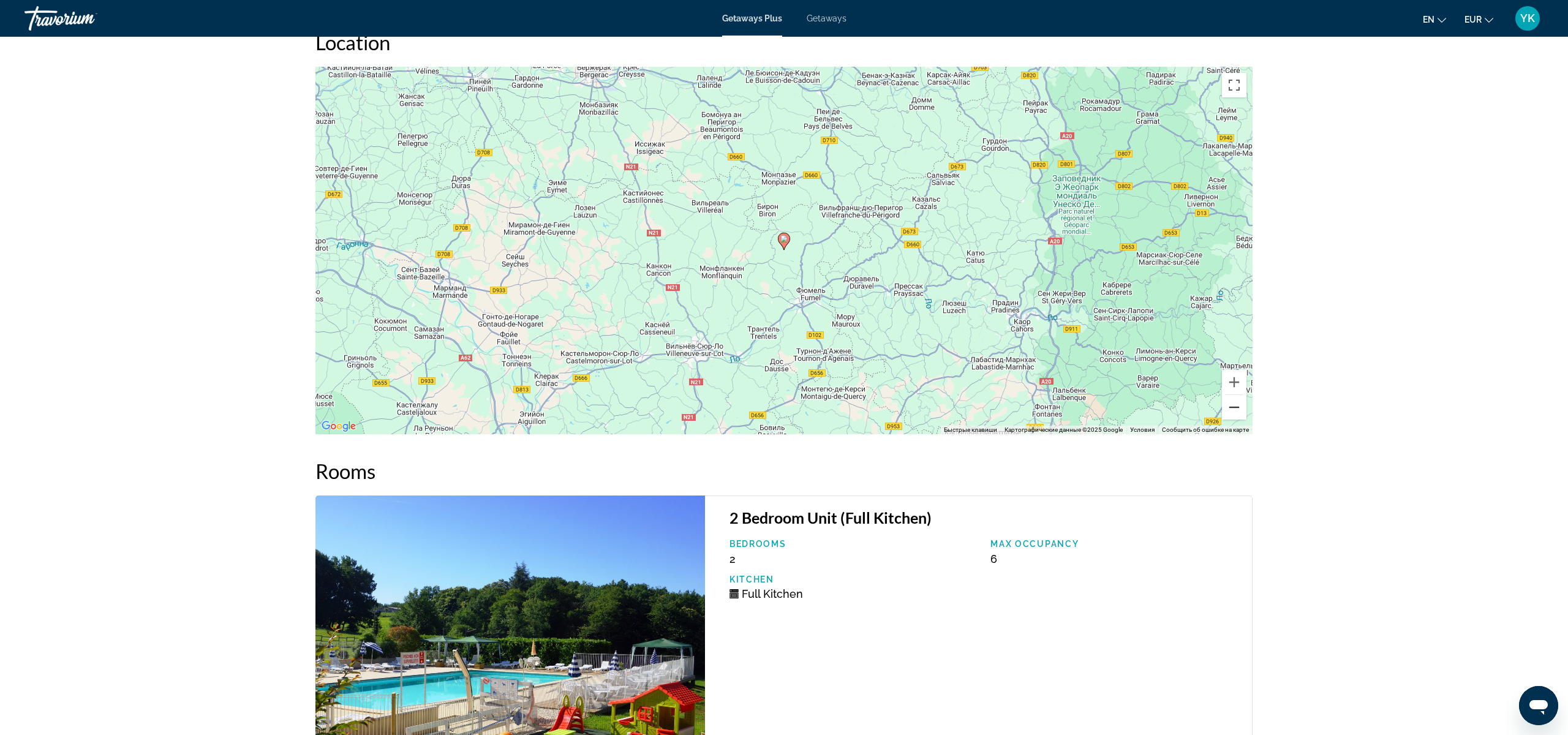
click at [1233, 413] on button "Уменьшить" at bounding box center [1234, 407] width 25 height 25
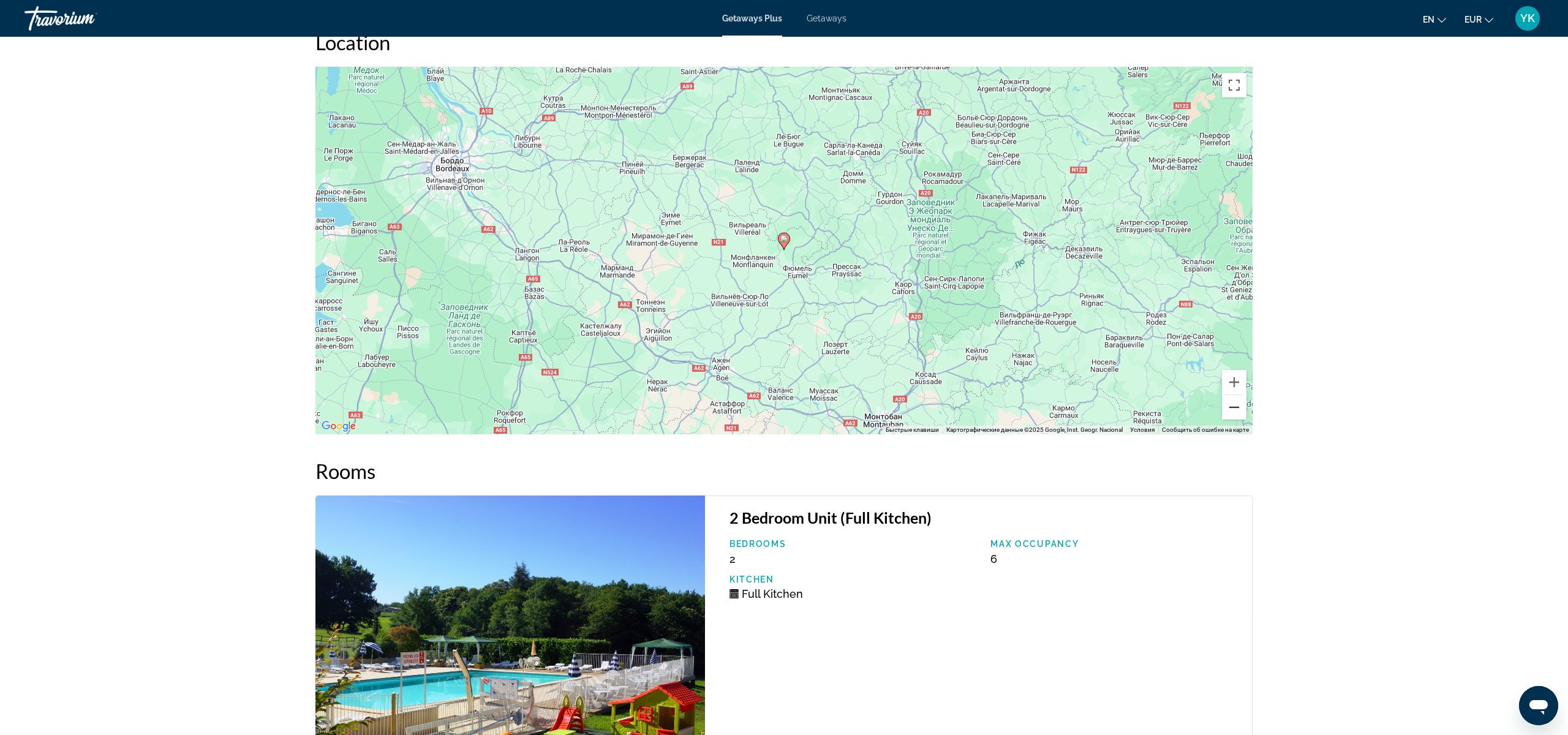
click at [1233, 413] on button "Уменьшить" at bounding box center [1234, 407] width 25 height 25
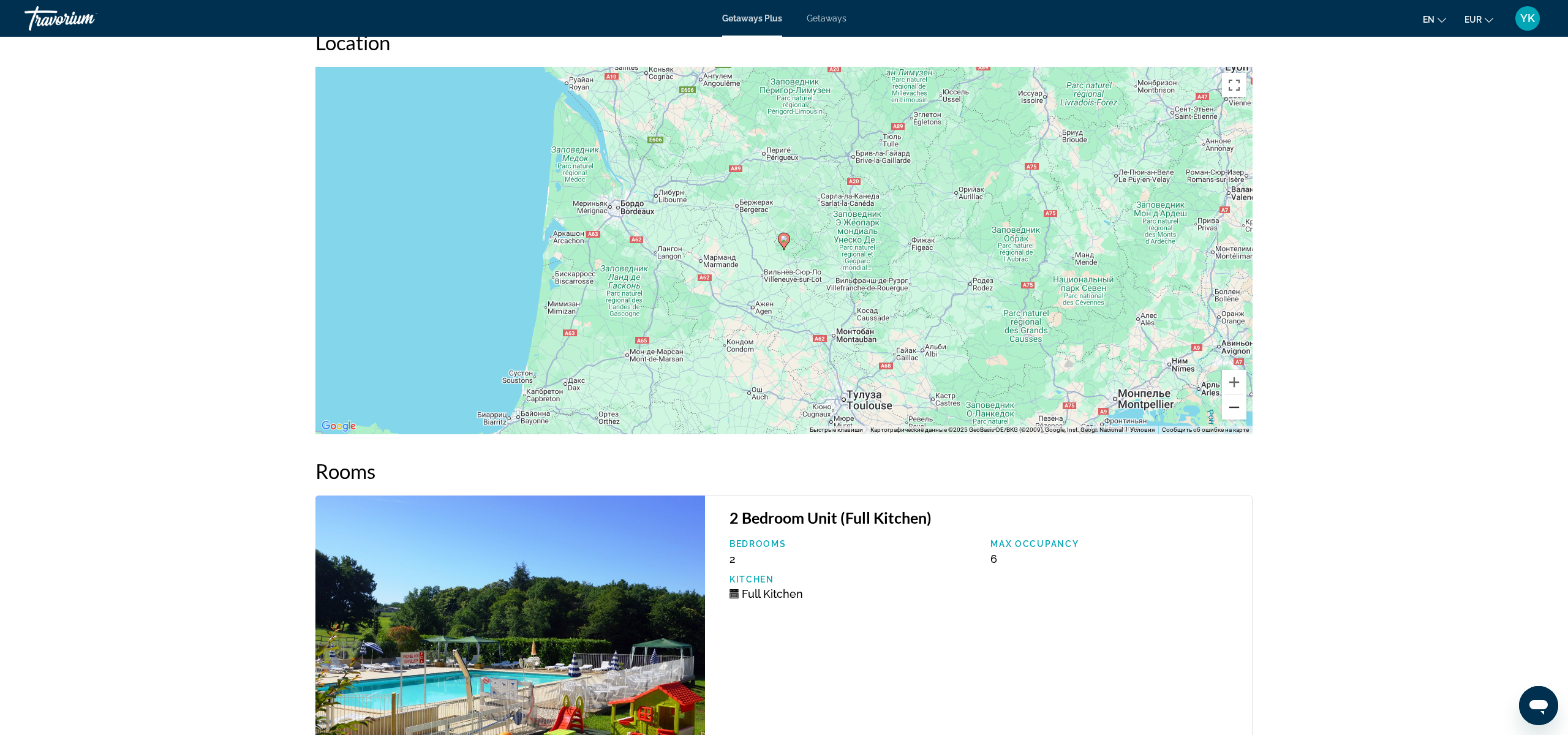
click at [1234, 411] on button "Уменьшить" at bounding box center [1234, 407] width 25 height 25
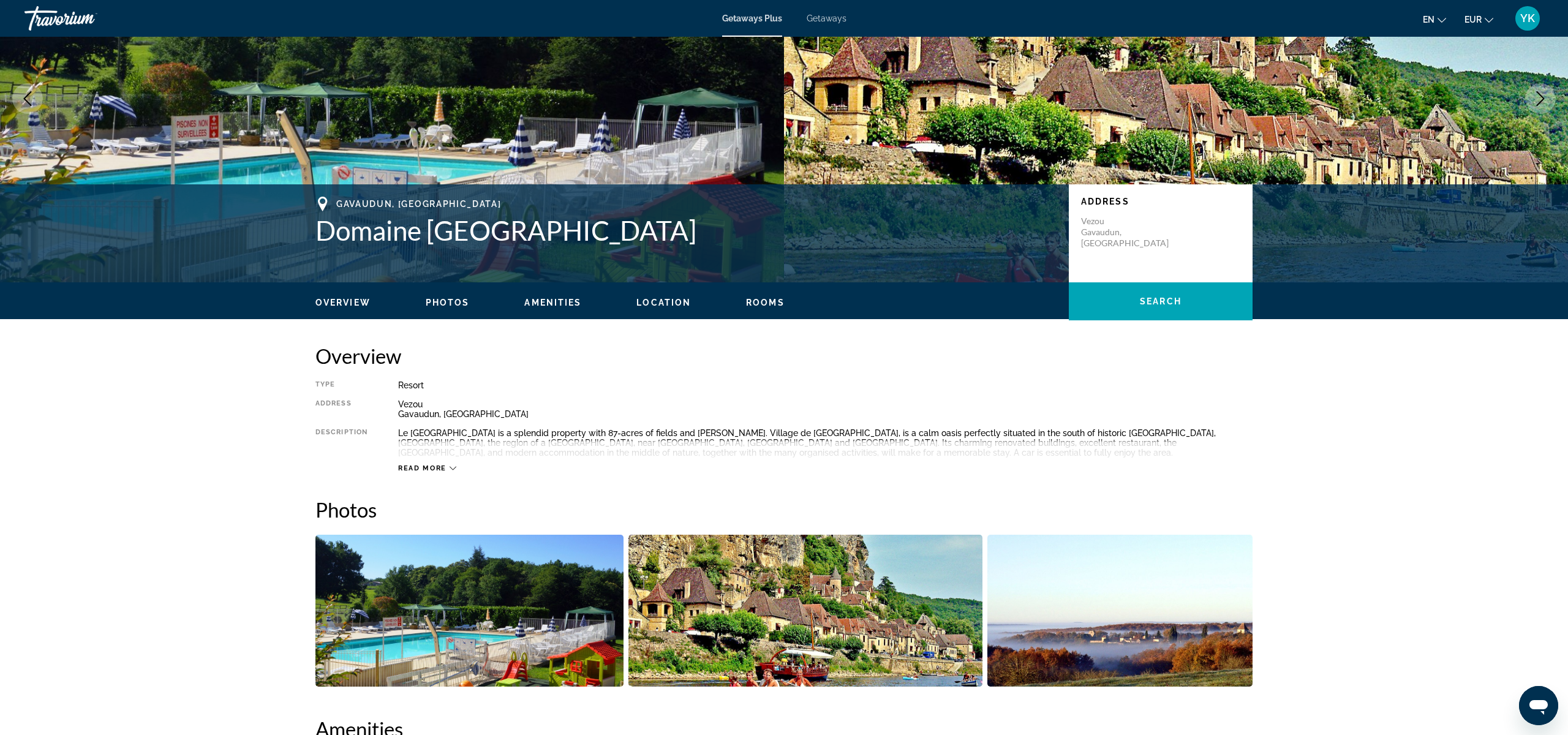
scroll to position [121, 0]
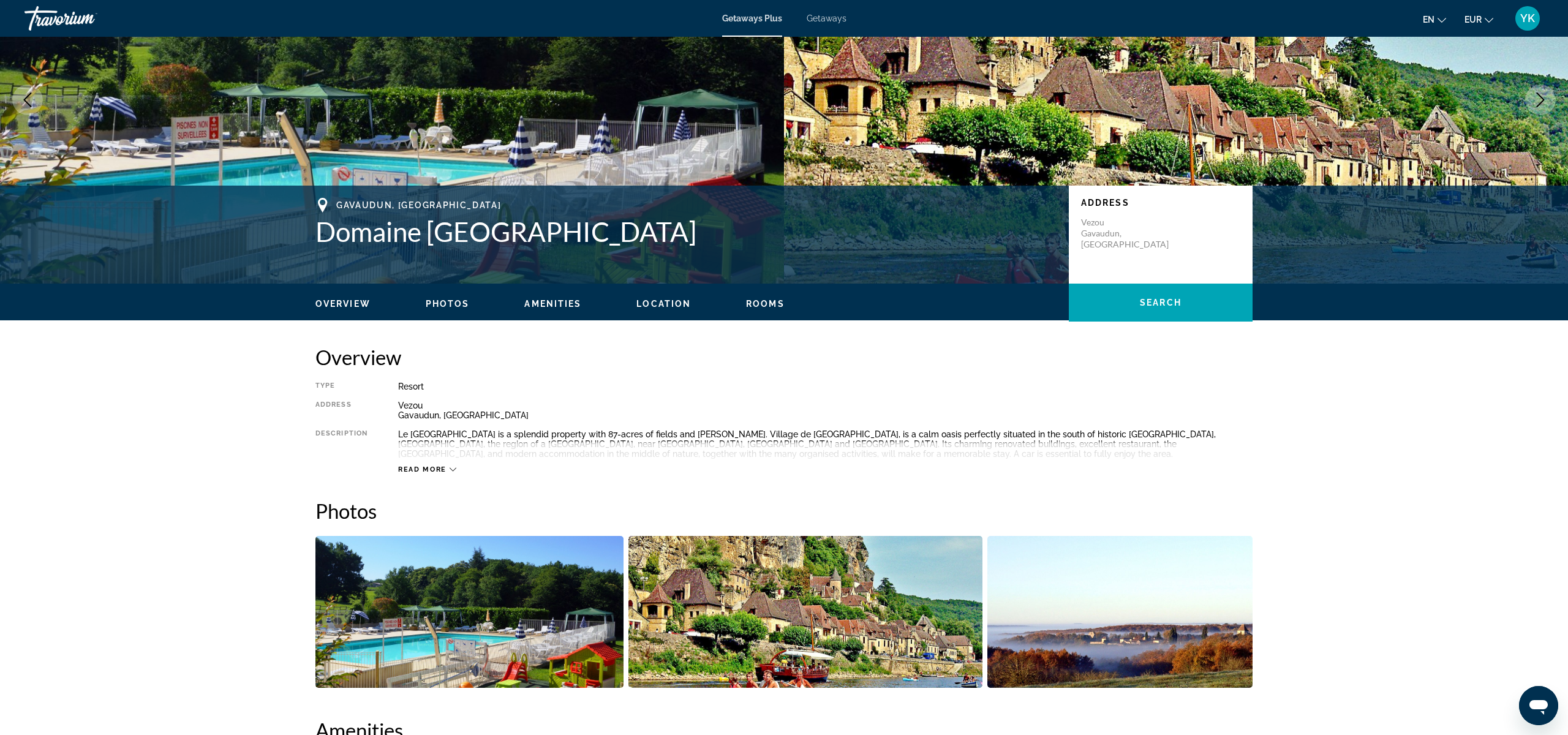
click at [538, 633] on img "Open full-screen image slider" at bounding box center [470, 612] width 308 height 152
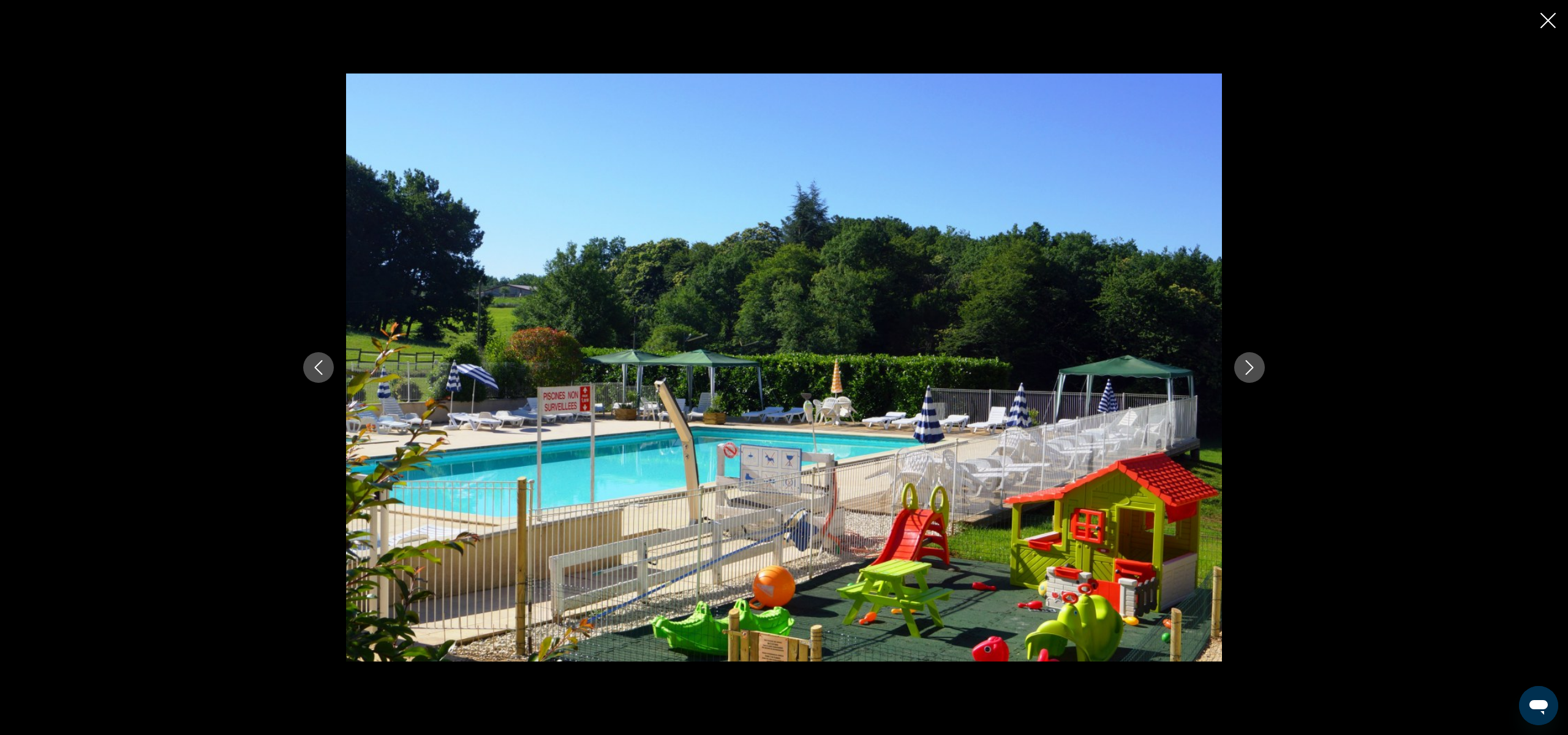
click at [1242, 372] on icon "Next image" at bounding box center [1249, 367] width 15 height 15
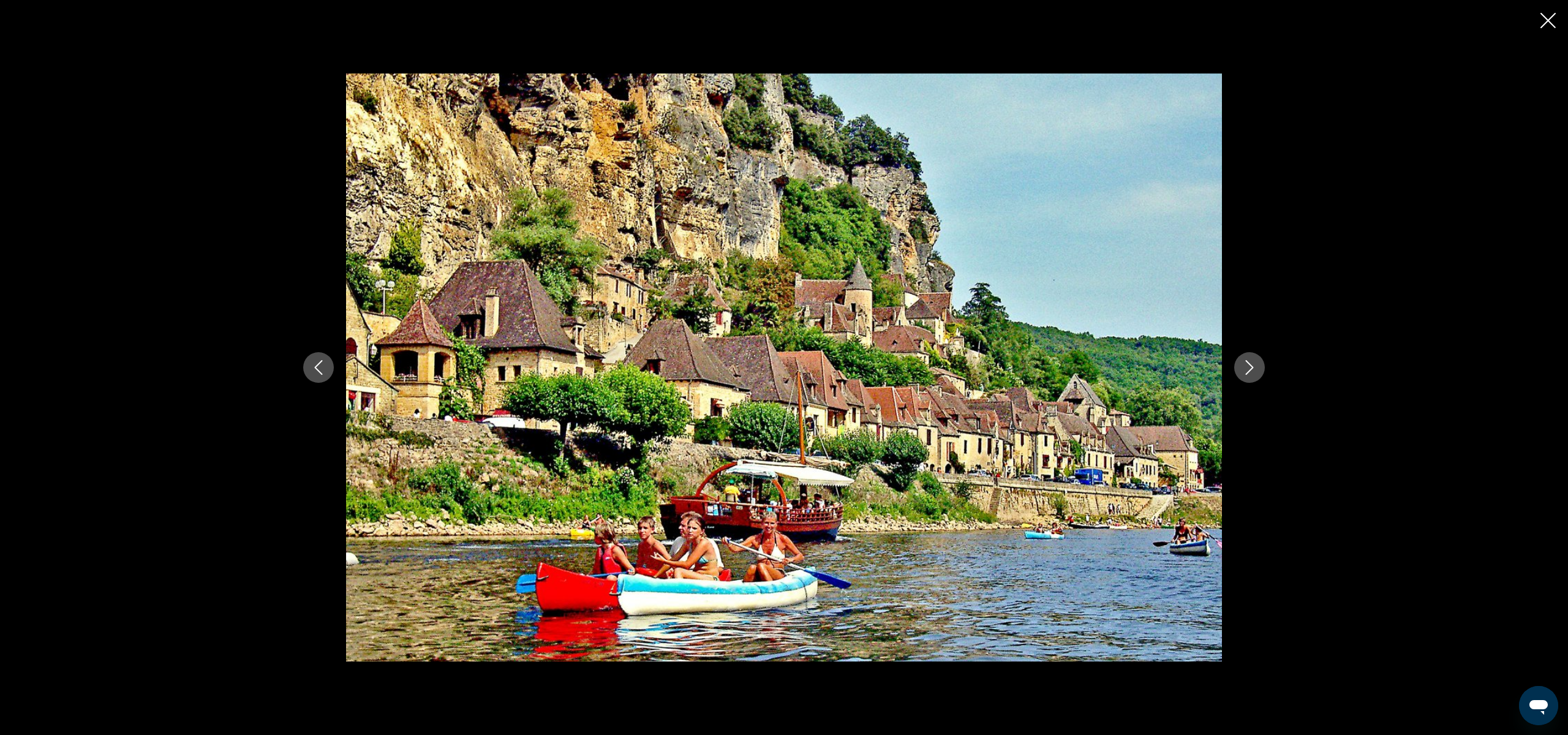
click at [1242, 372] on icon "Next image" at bounding box center [1249, 367] width 15 height 15
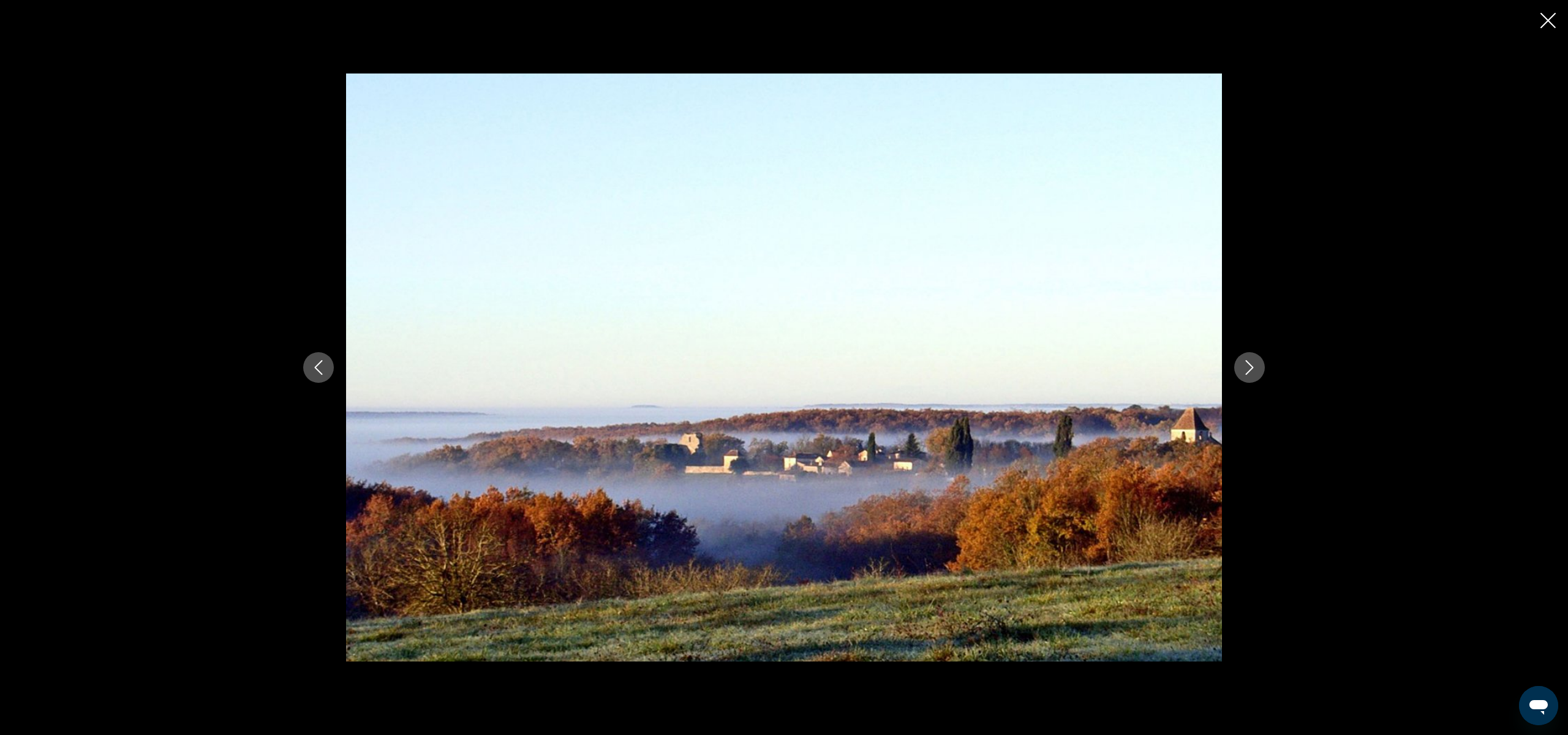
scroll to position [117, 0]
click at [1310, 316] on div "prev next" at bounding box center [784, 367] width 1568 height 735
click at [1553, 23] on icon "Close slideshow" at bounding box center [1548, 20] width 15 height 15
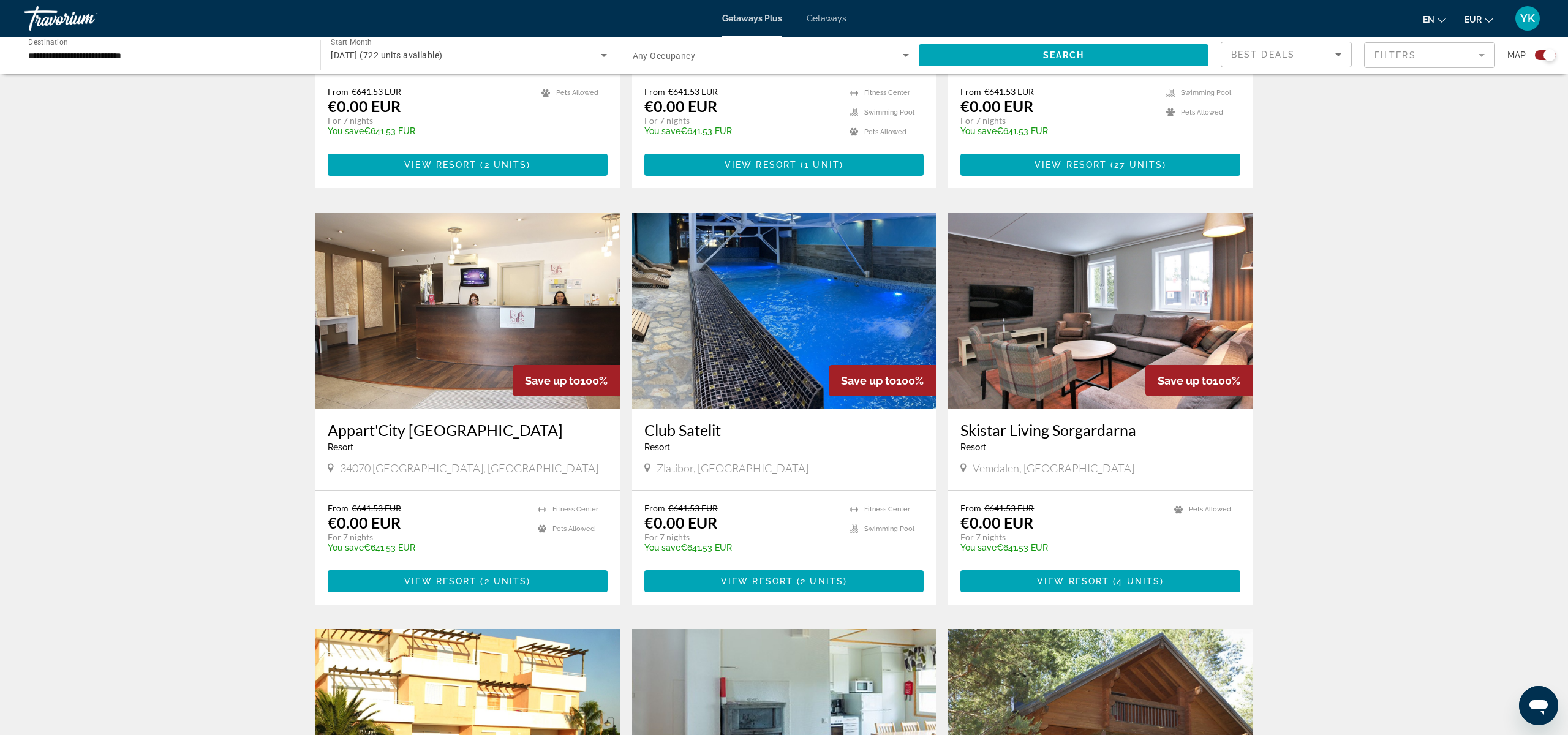
scroll to position [727, 0]
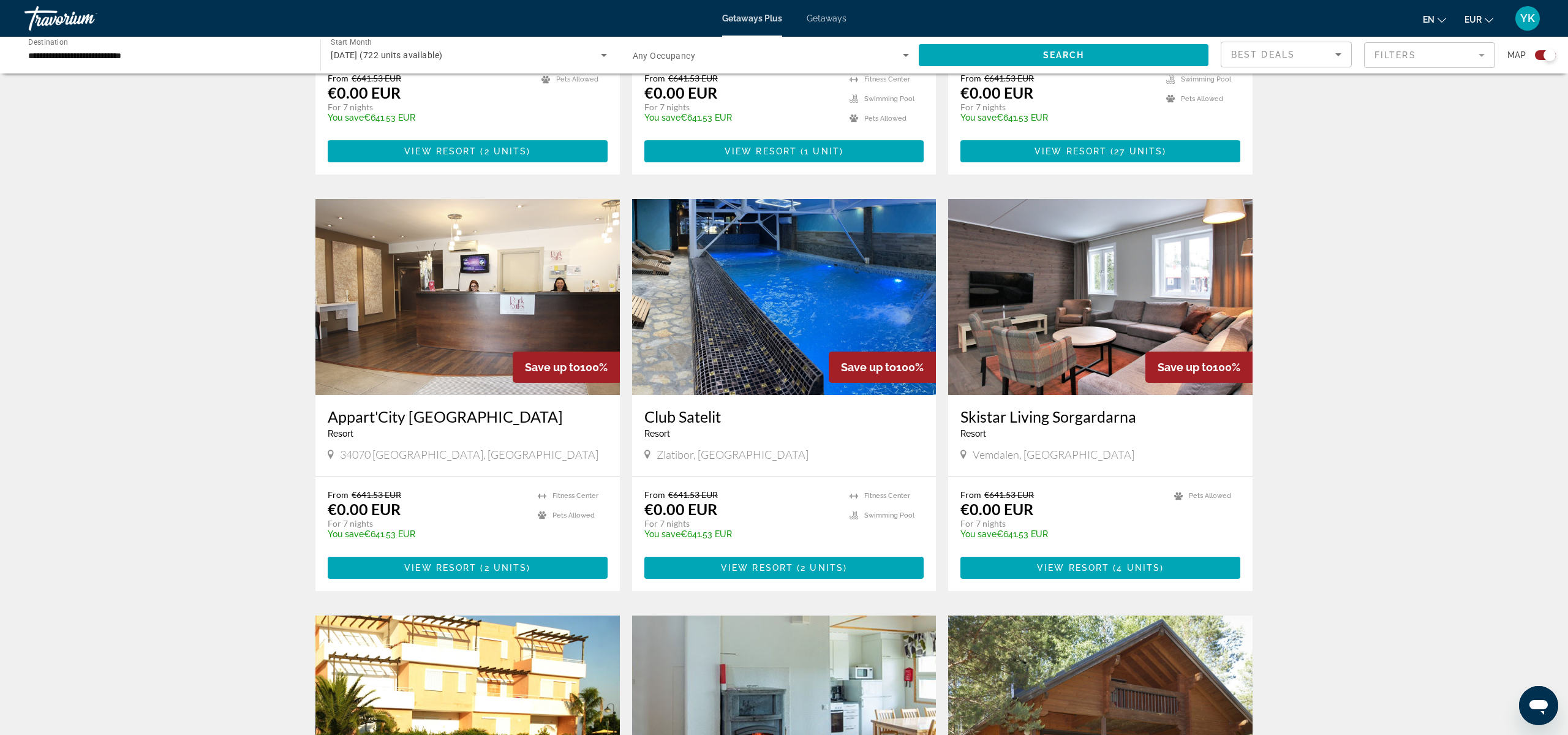
click at [474, 336] on img "Main content" at bounding box center [468, 297] width 304 height 196
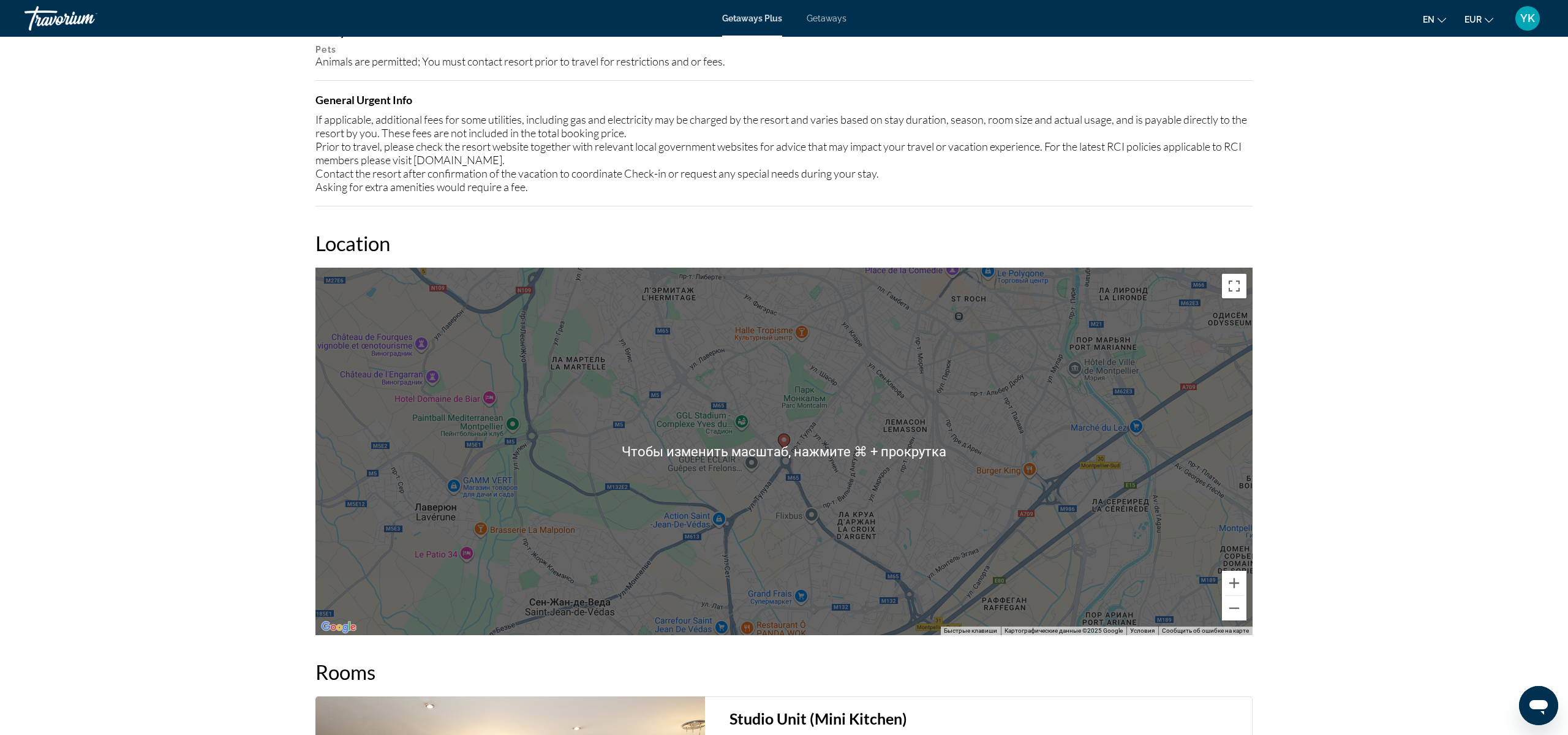
scroll to position [1286, 0]
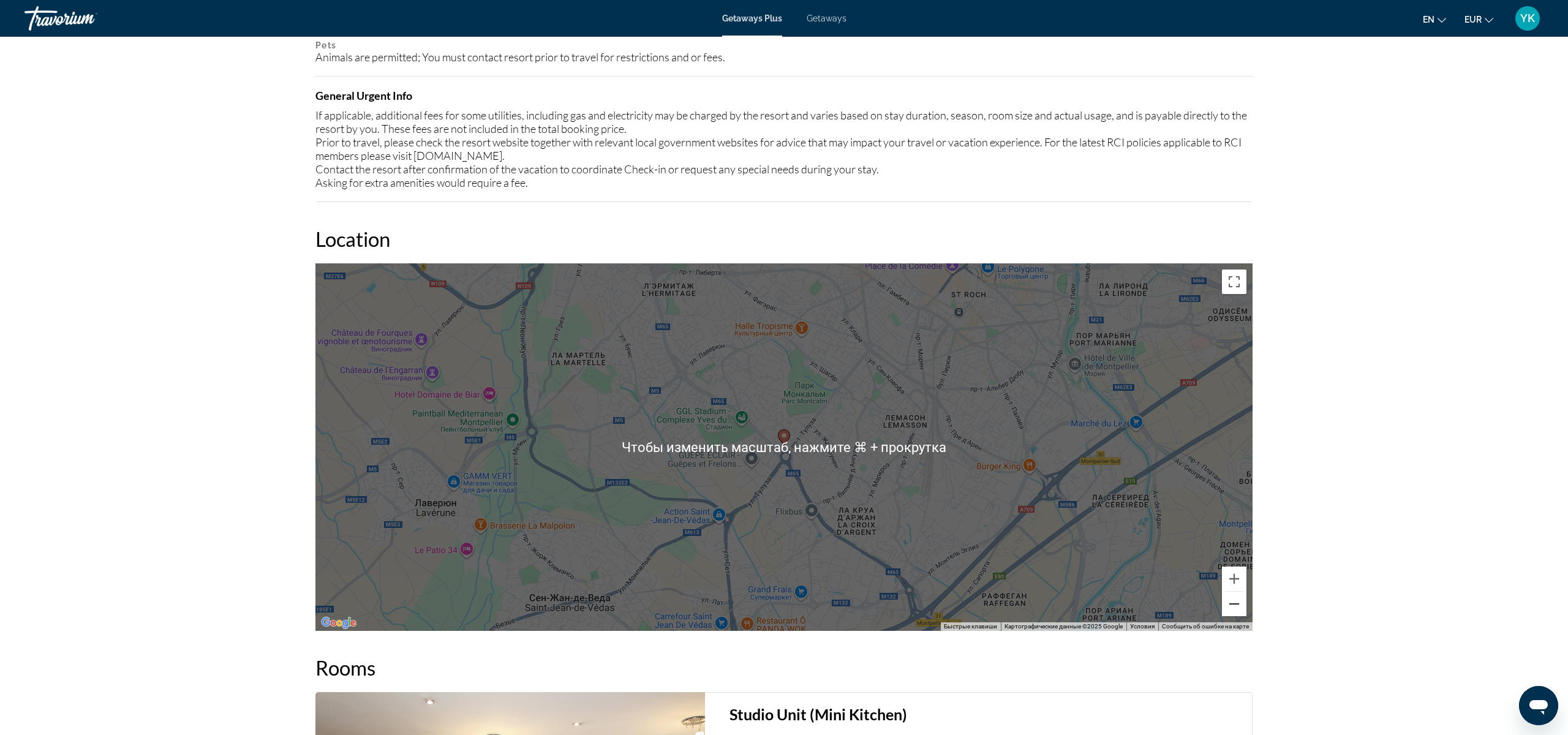
click at [1236, 607] on button "Уменьшить" at bounding box center [1234, 604] width 25 height 25
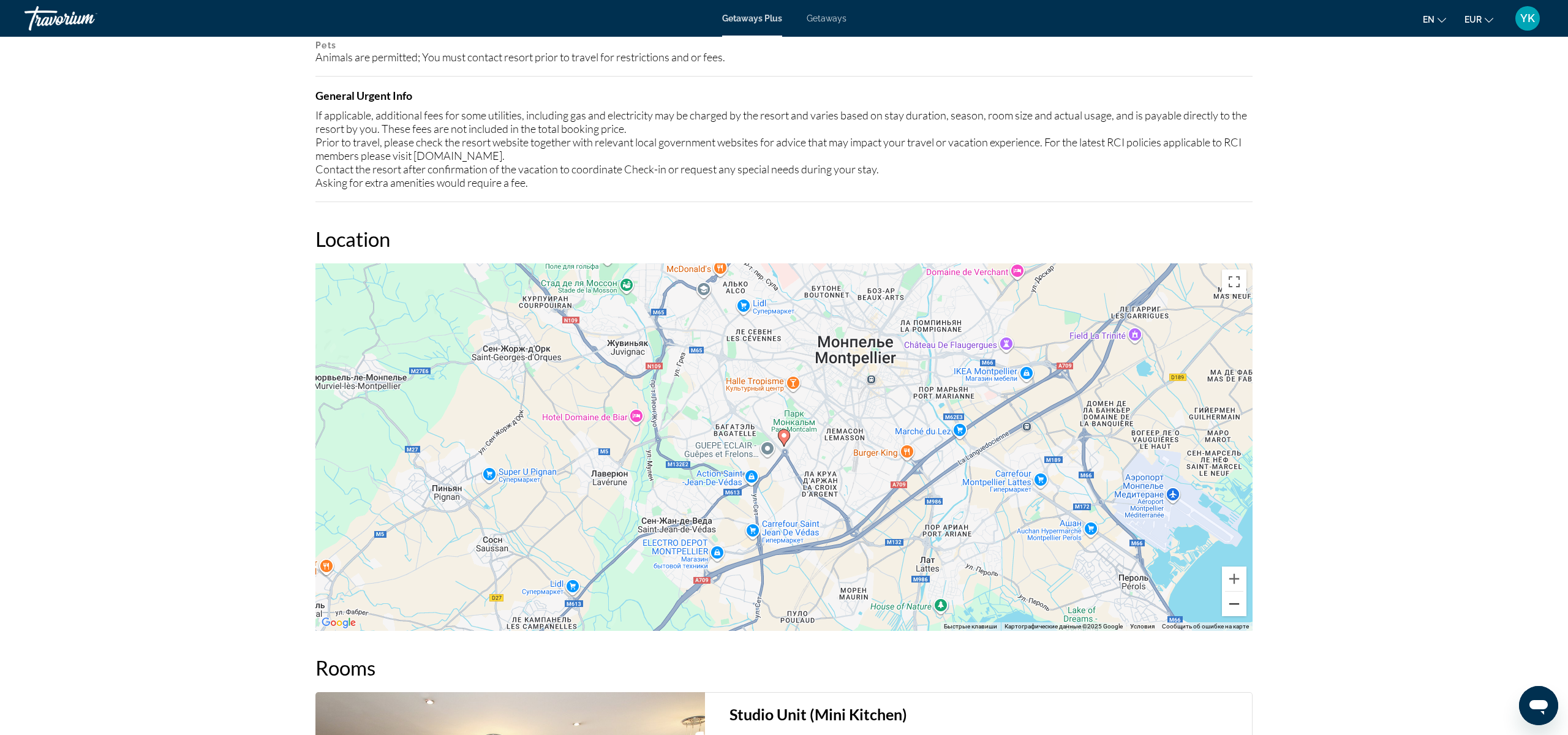
click at [1236, 607] on button "Уменьшить" at bounding box center [1234, 604] width 25 height 25
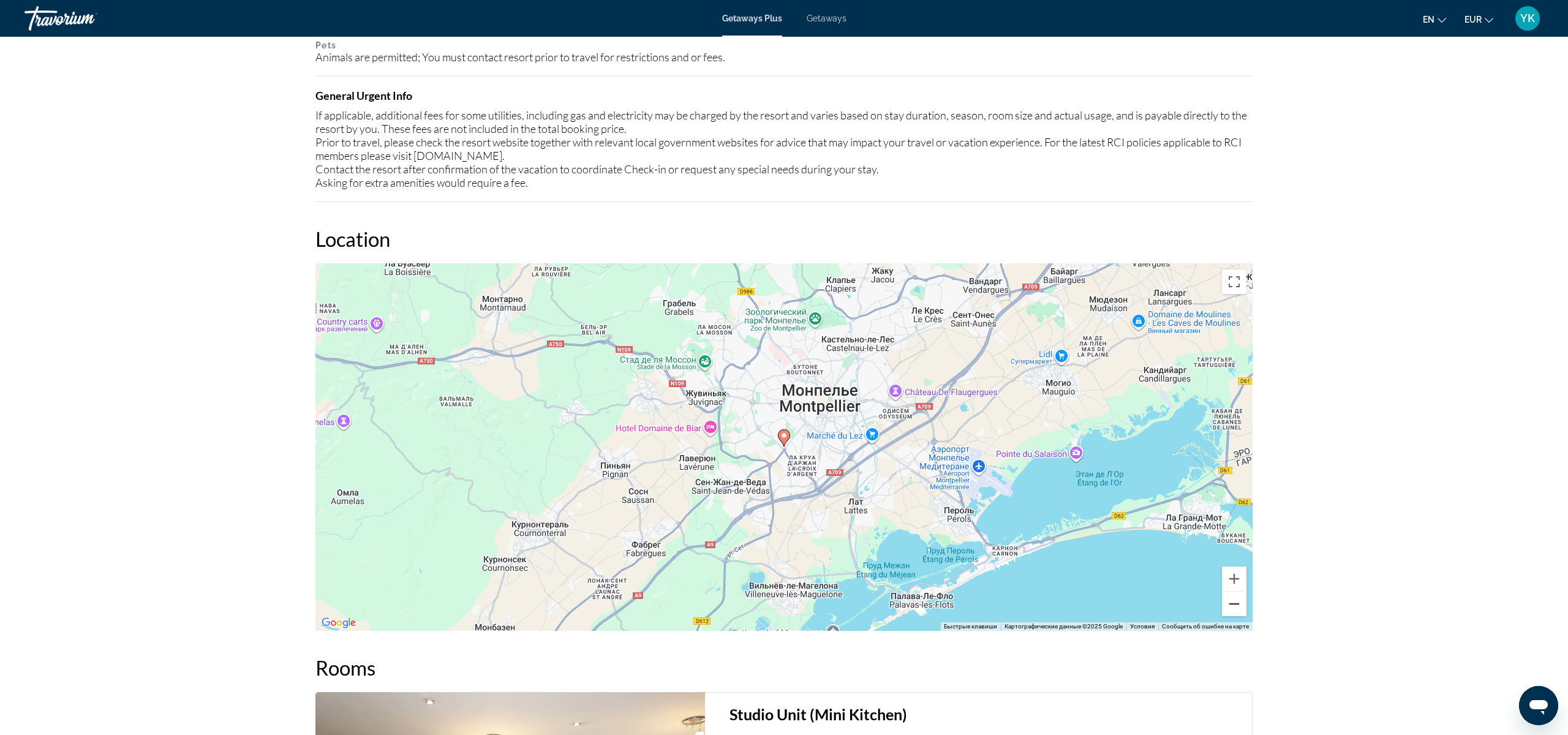
click at [1236, 607] on button "Уменьшить" at bounding box center [1234, 604] width 25 height 25
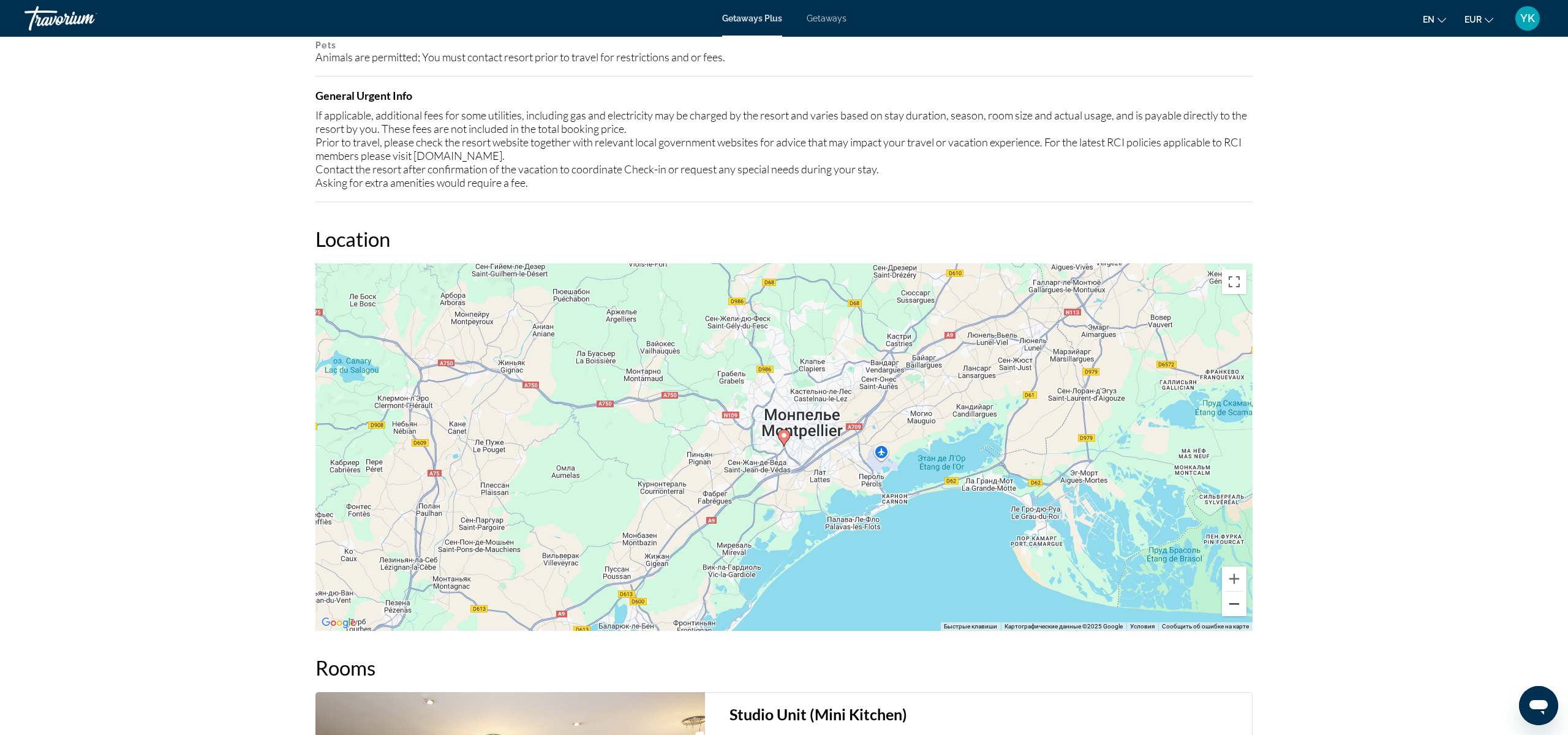
click at [1231, 605] on button "Уменьшить" at bounding box center [1234, 604] width 25 height 25
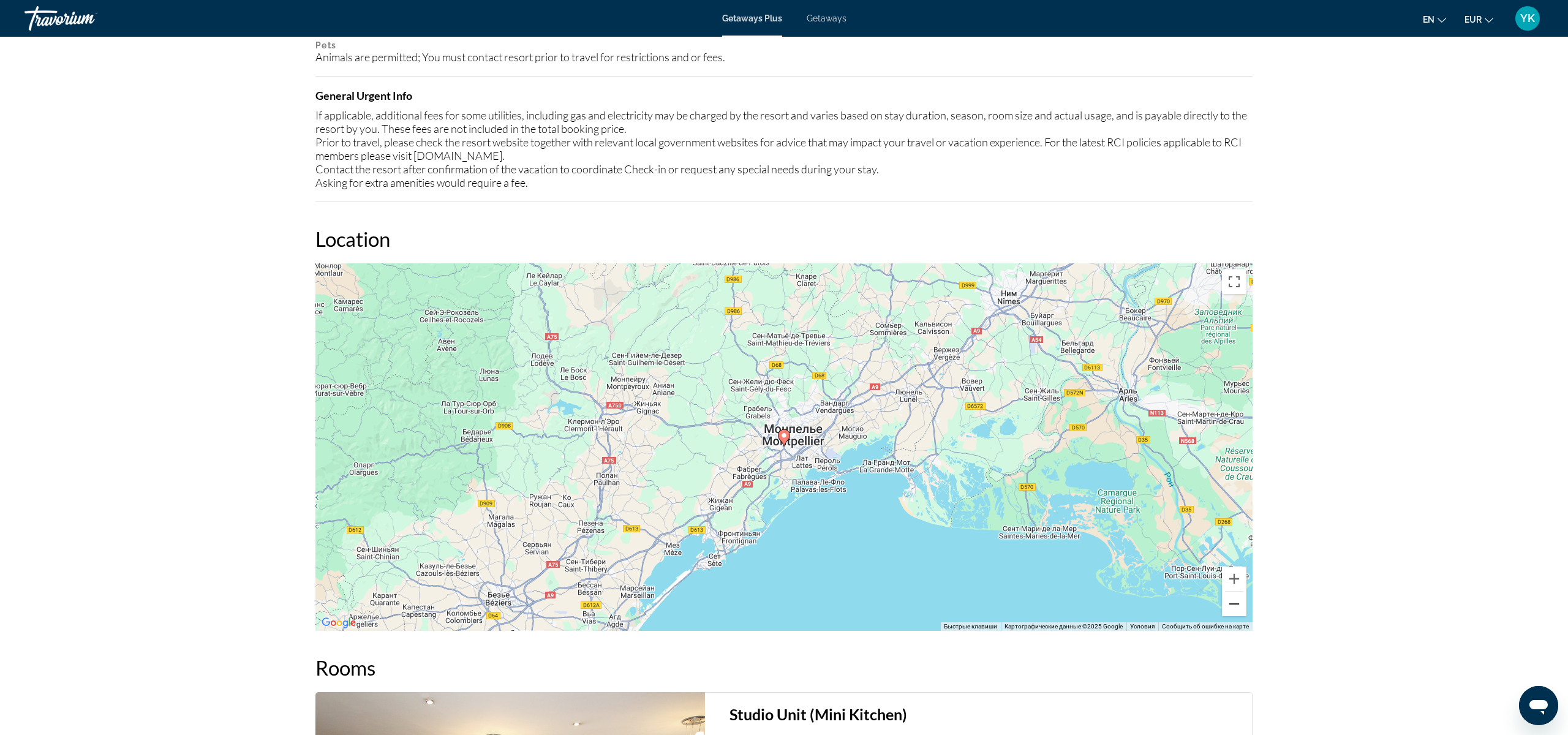
click at [1231, 605] on button "Уменьшить" at bounding box center [1234, 604] width 25 height 25
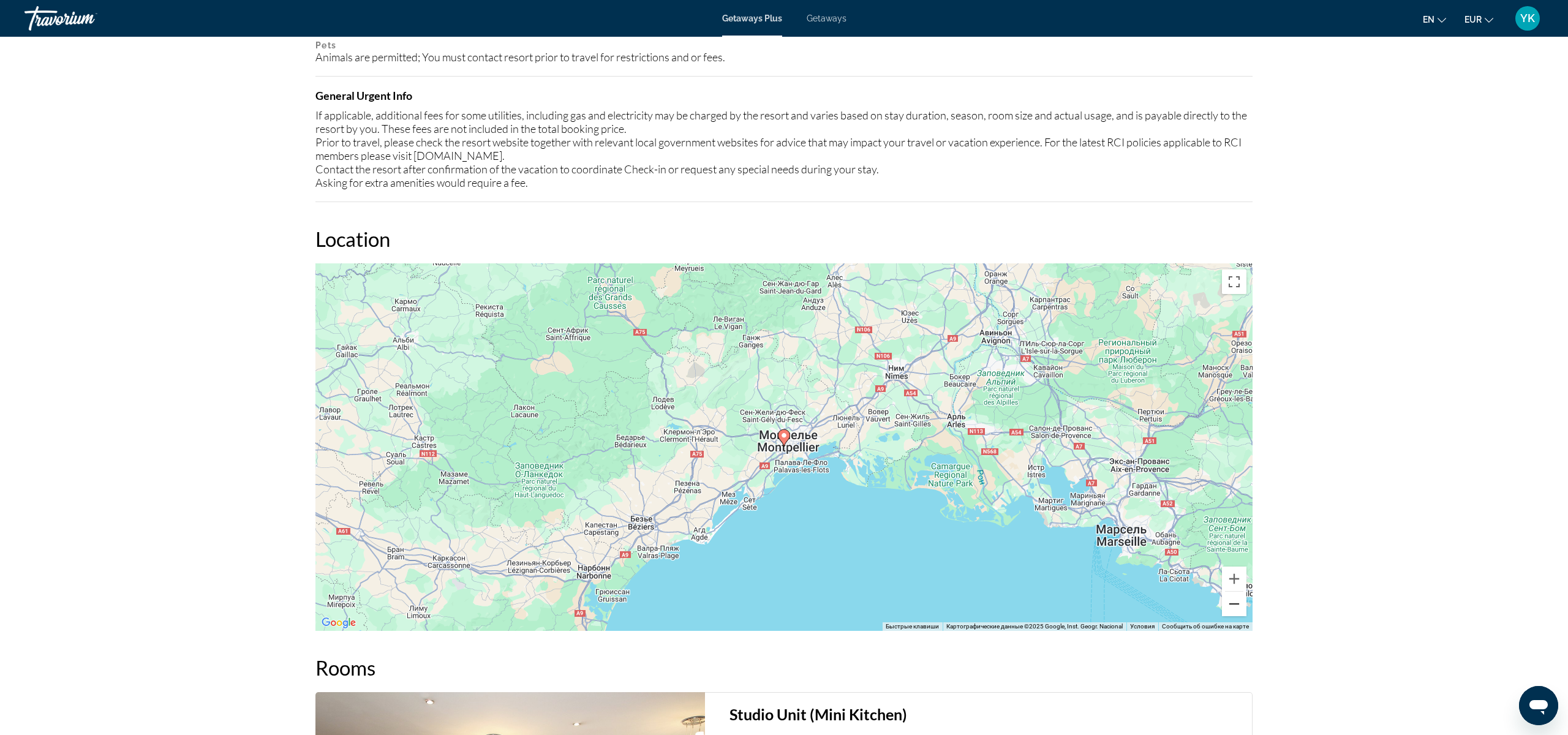
click at [1231, 605] on button "Уменьшить" at bounding box center [1234, 604] width 25 height 25
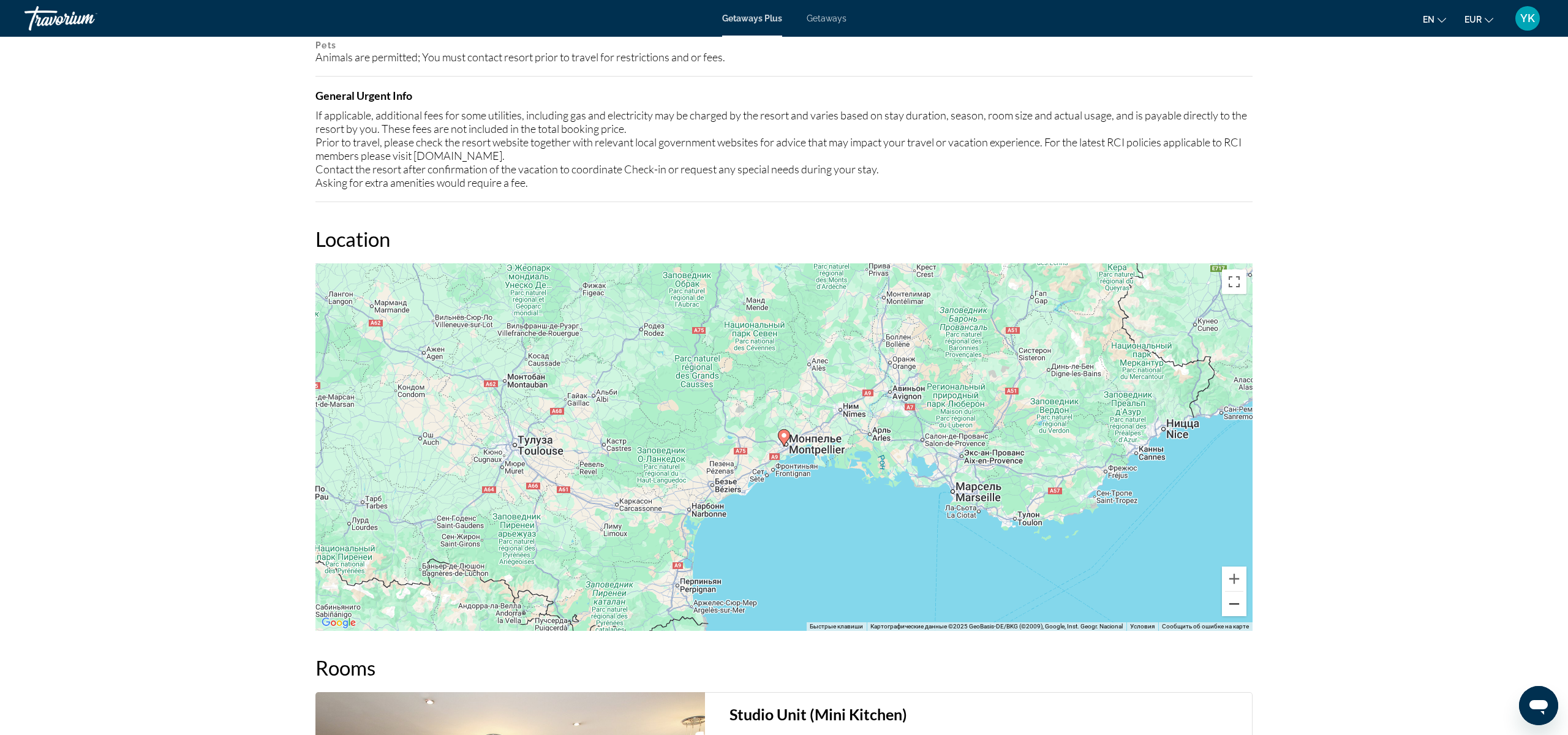
click at [1231, 605] on button "Уменьшить" at bounding box center [1234, 604] width 25 height 25
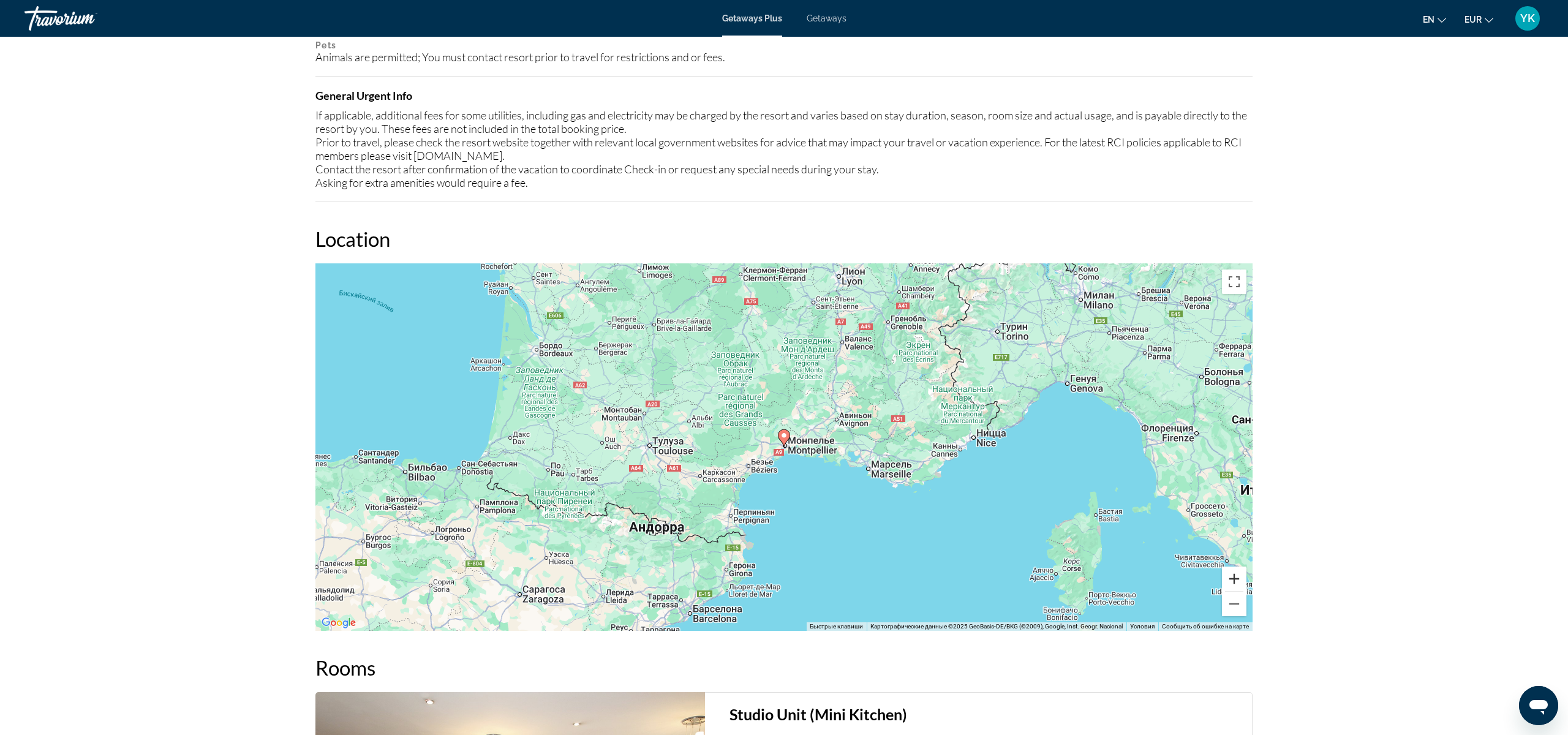
click at [1236, 579] on button "Увеличить" at bounding box center [1234, 579] width 25 height 25
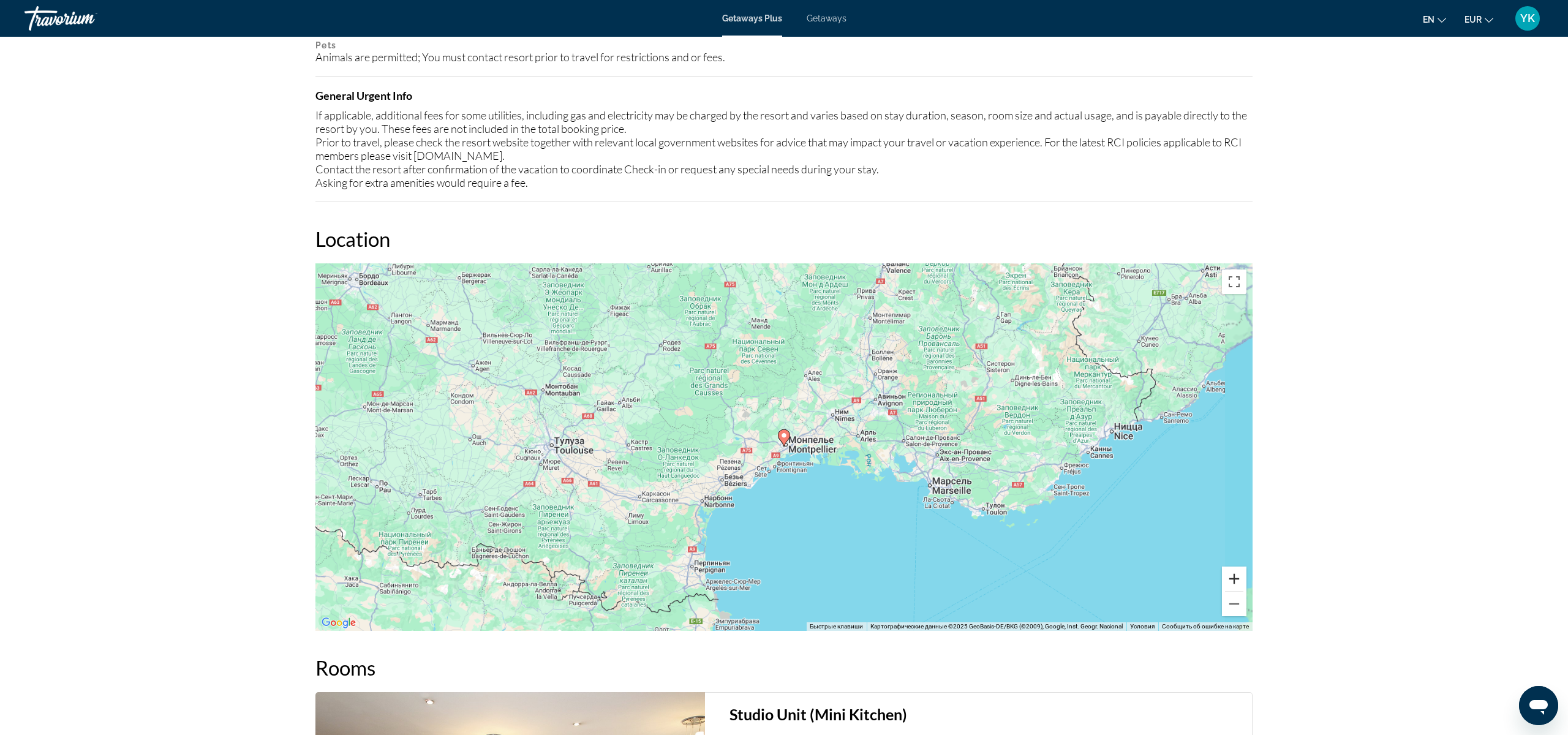
click at [1236, 579] on button "Увеличить" at bounding box center [1234, 579] width 25 height 25
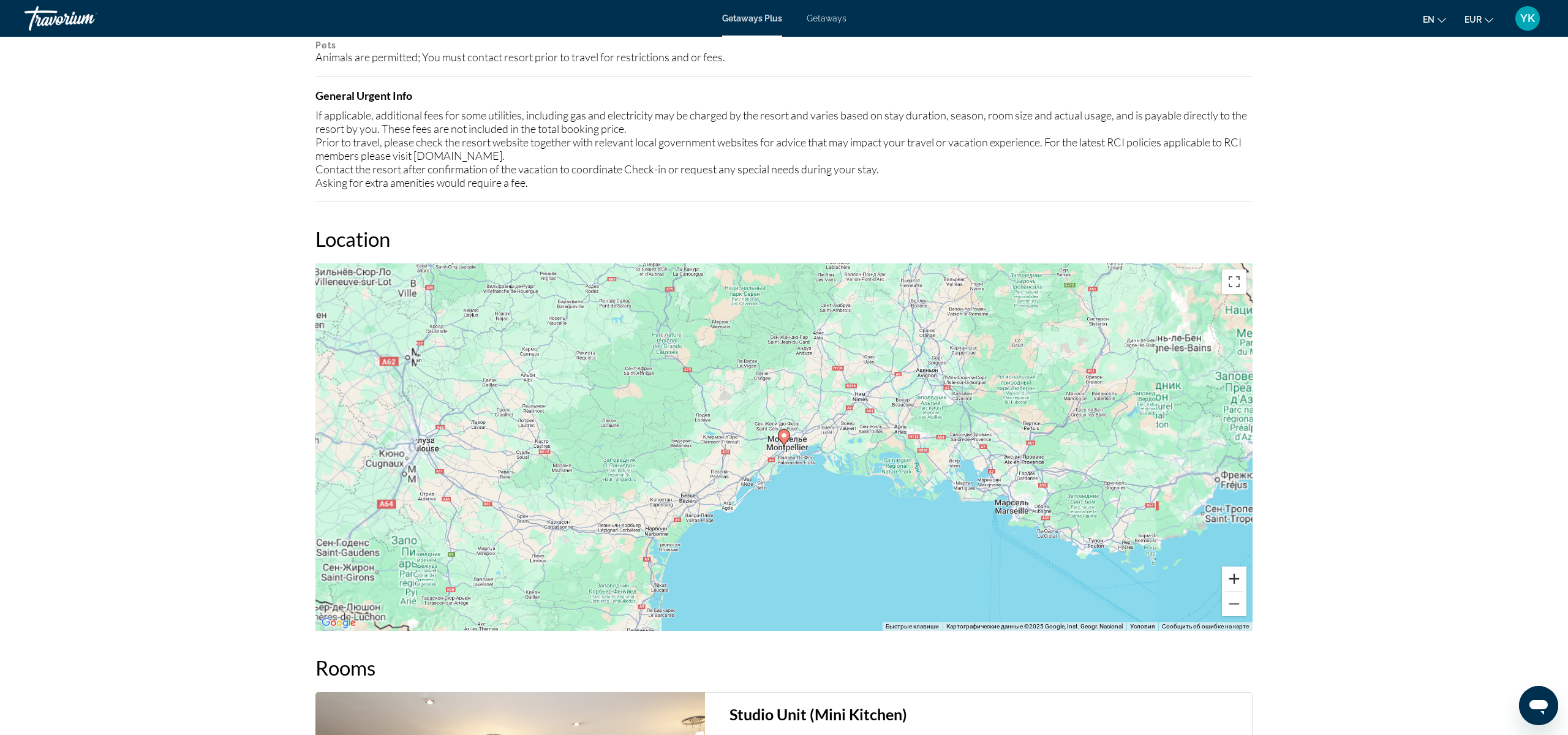
click at [1236, 579] on button "Увеличить" at bounding box center [1234, 579] width 25 height 25
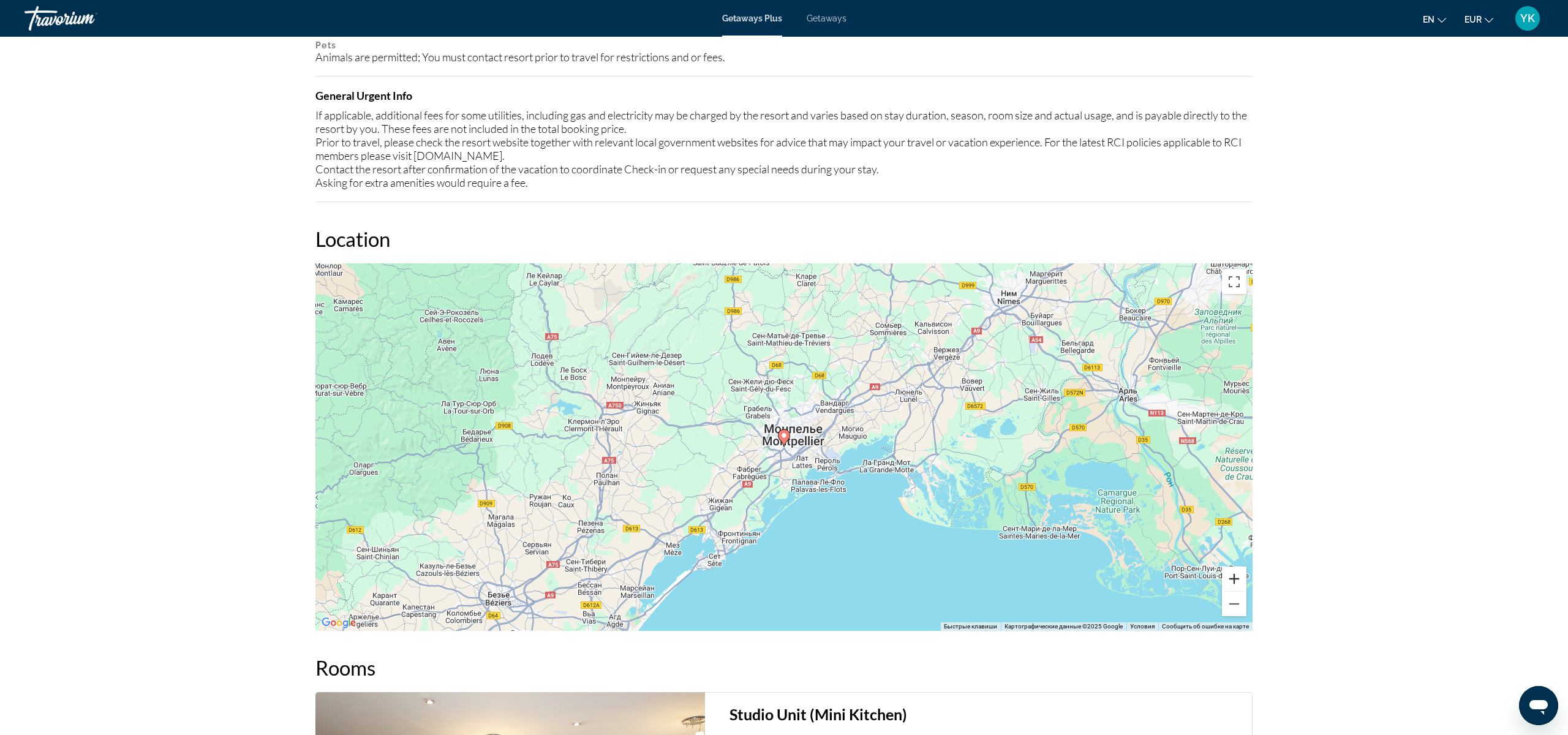
click at [1236, 579] on button "Увеличить" at bounding box center [1234, 579] width 25 height 25
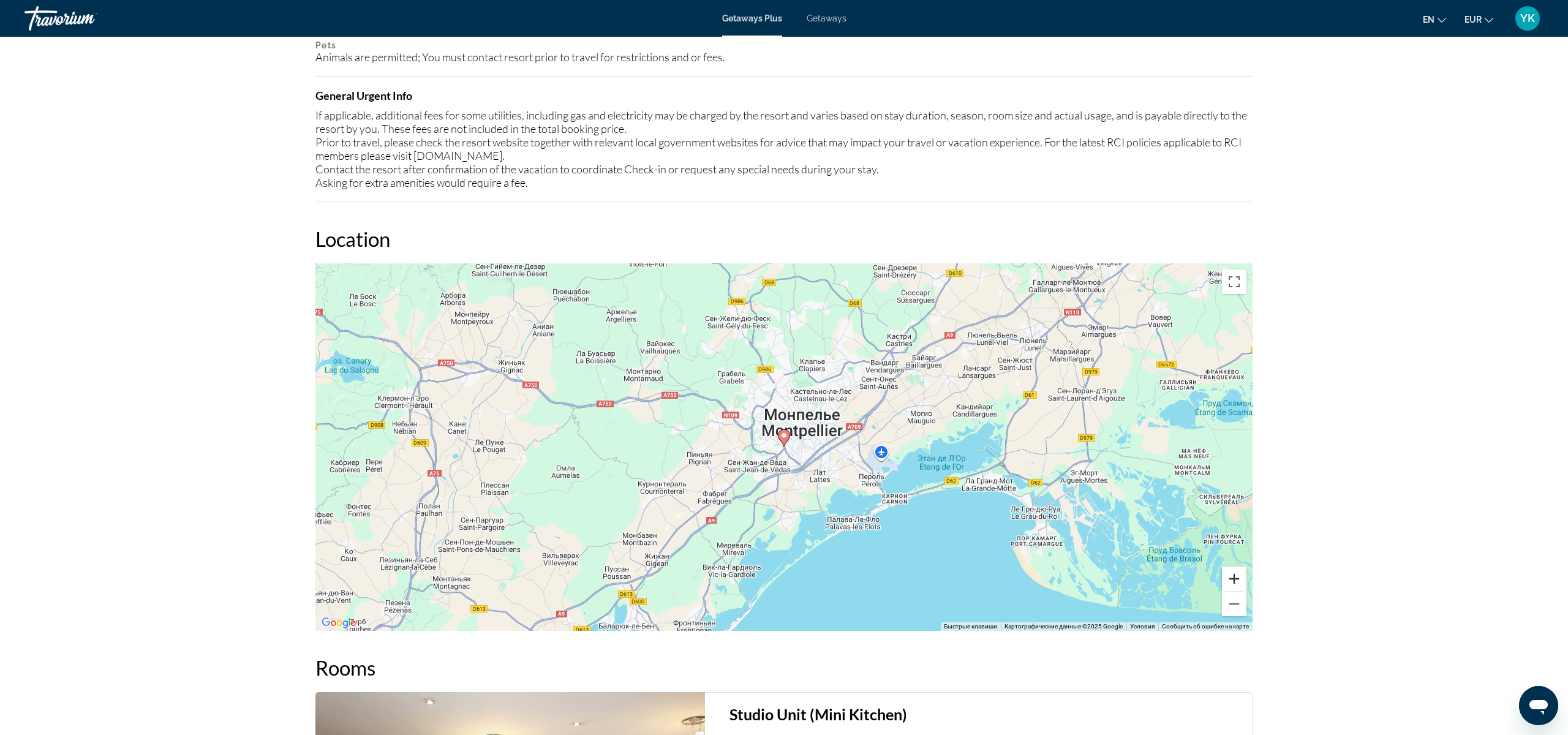
click at [1236, 579] on button "Увеличить" at bounding box center [1234, 579] width 25 height 25
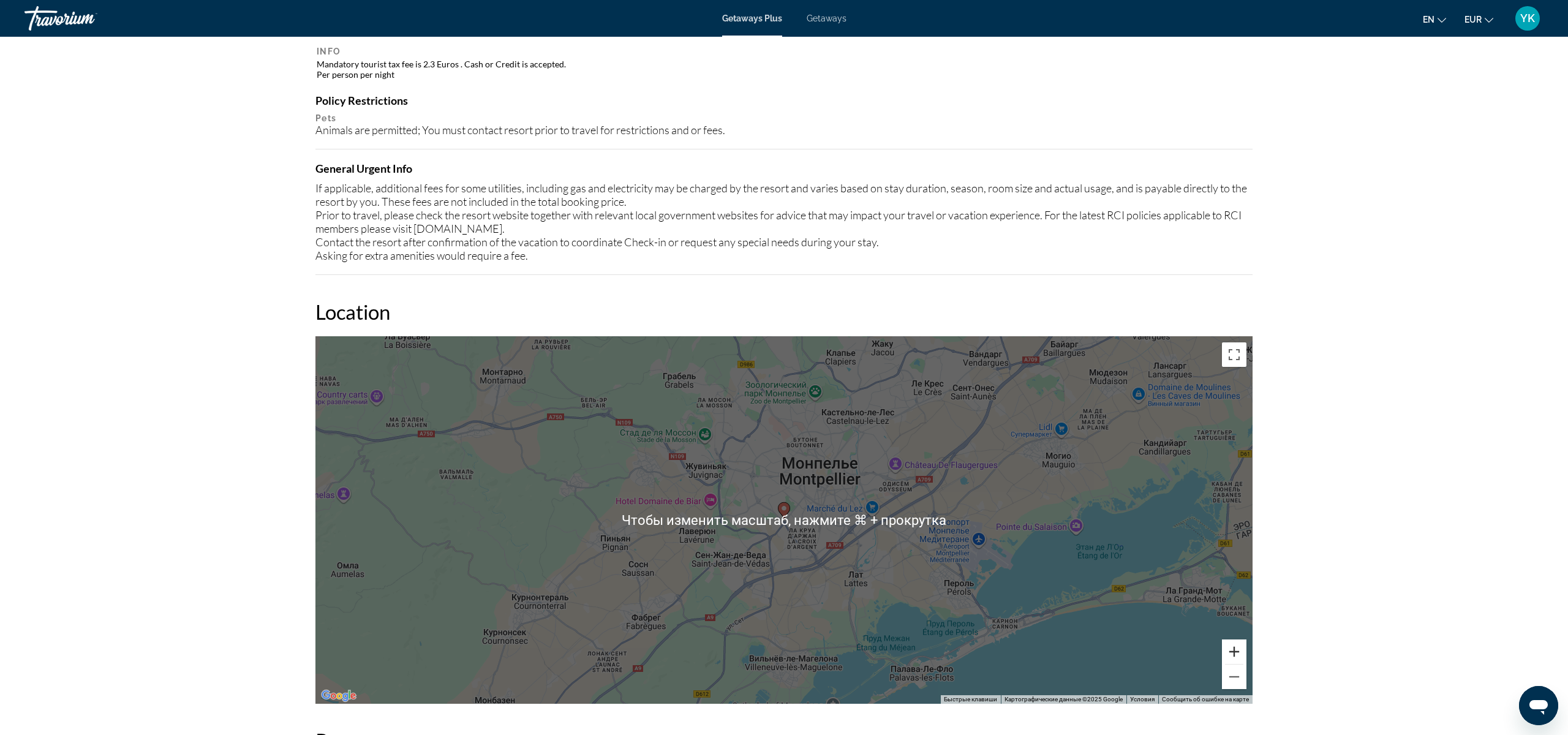
scroll to position [1218, 0]
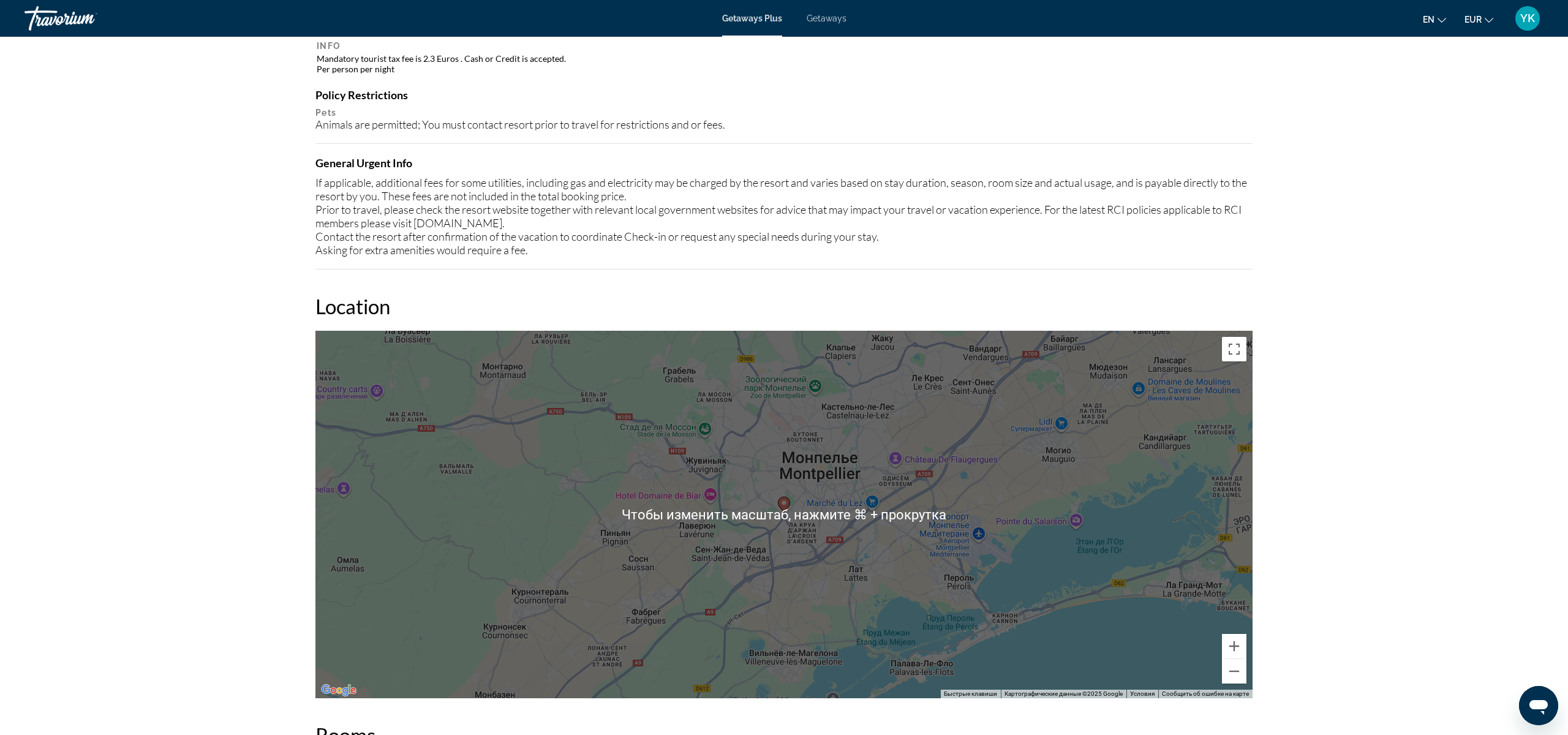
click at [1031, 562] on div "Чтобы активировать перетаскивание с помощью клавиатуры, нажмите Alt + Ввод. Пос…" at bounding box center [784, 515] width 937 height 367
click at [980, 538] on div "Чтобы активировать перетаскивание с помощью клавиатуры, нажмите Alt + Ввод. Пос…" at bounding box center [784, 515] width 937 height 367
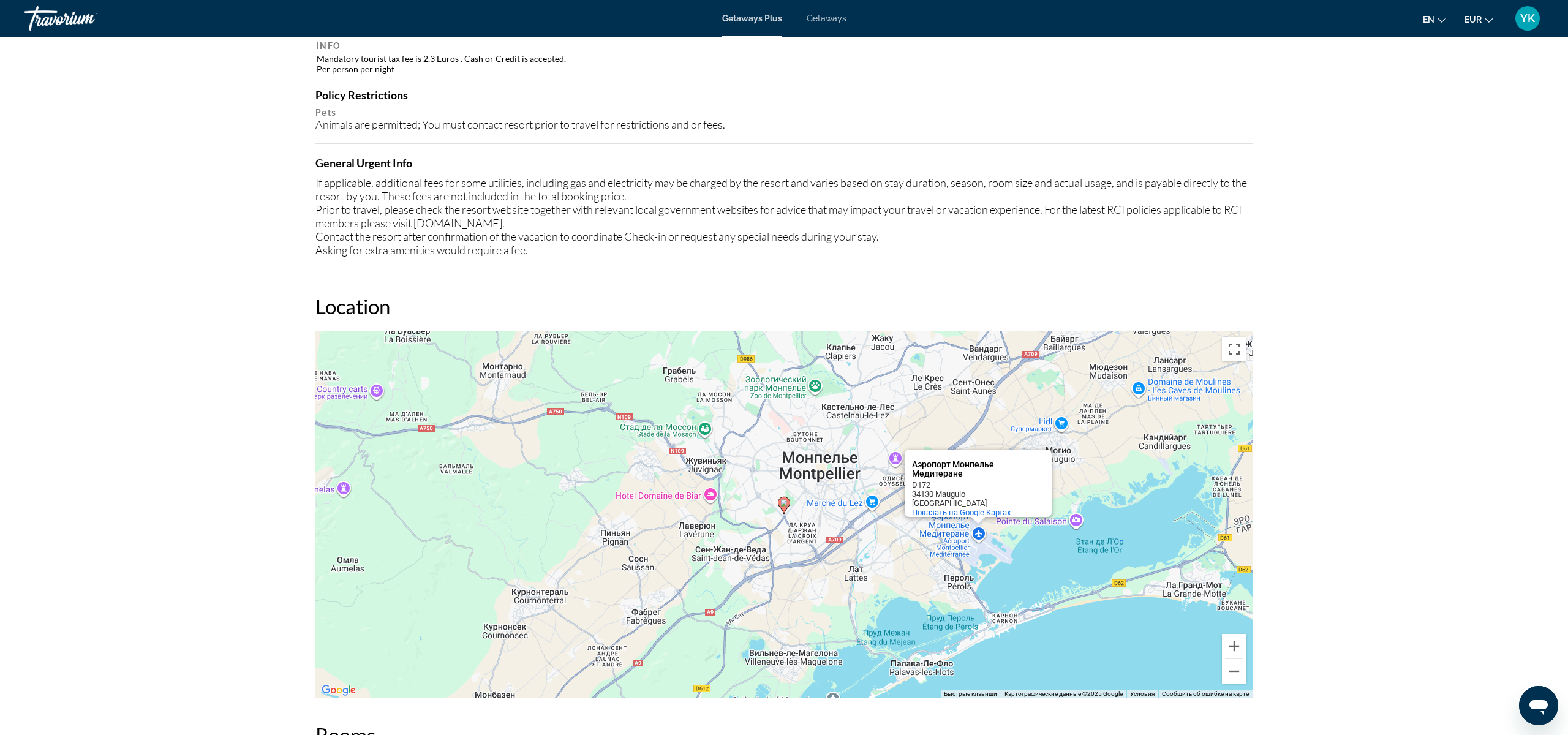
click at [980, 534] on div "Чтобы активировать перетаскивание с помощью клавиатуры, нажмите Alt + Ввод. Пос…" at bounding box center [784, 515] width 937 height 367
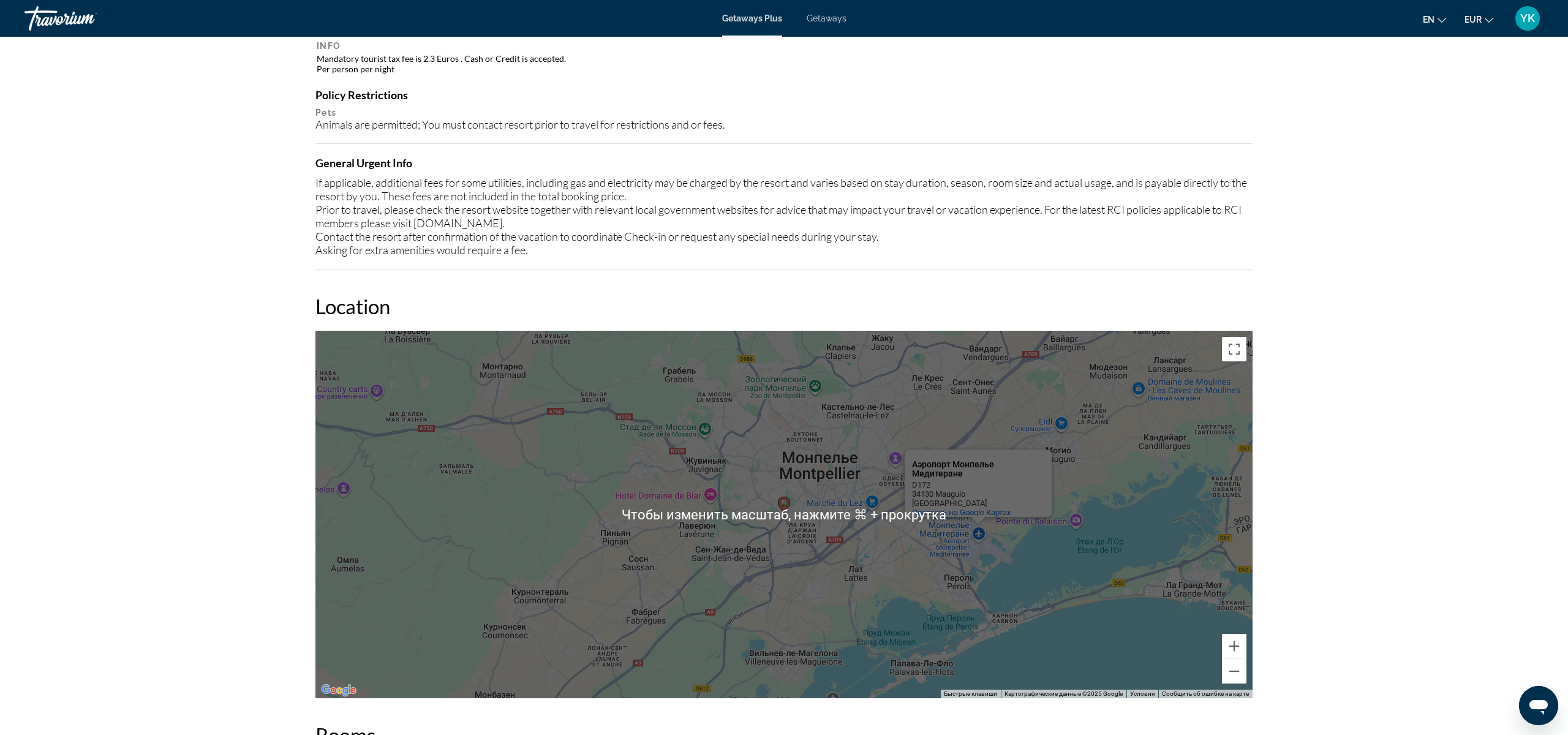
scroll to position [1217, 0]
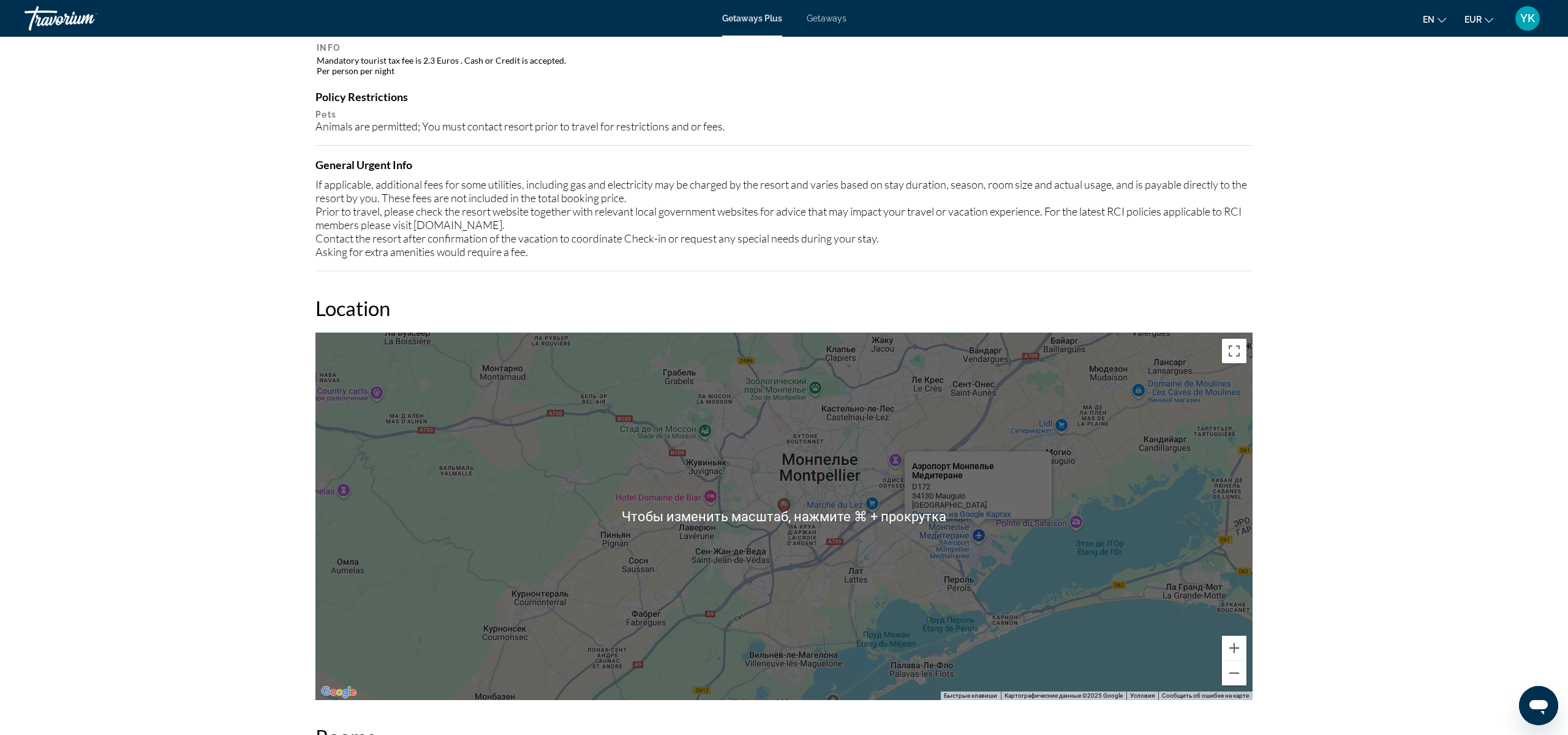
click at [885, 564] on div "Чтобы активировать перетаскивание с помощью клавиатуры, нажмите Alt + Ввод. Пос…" at bounding box center [784, 516] width 937 height 367
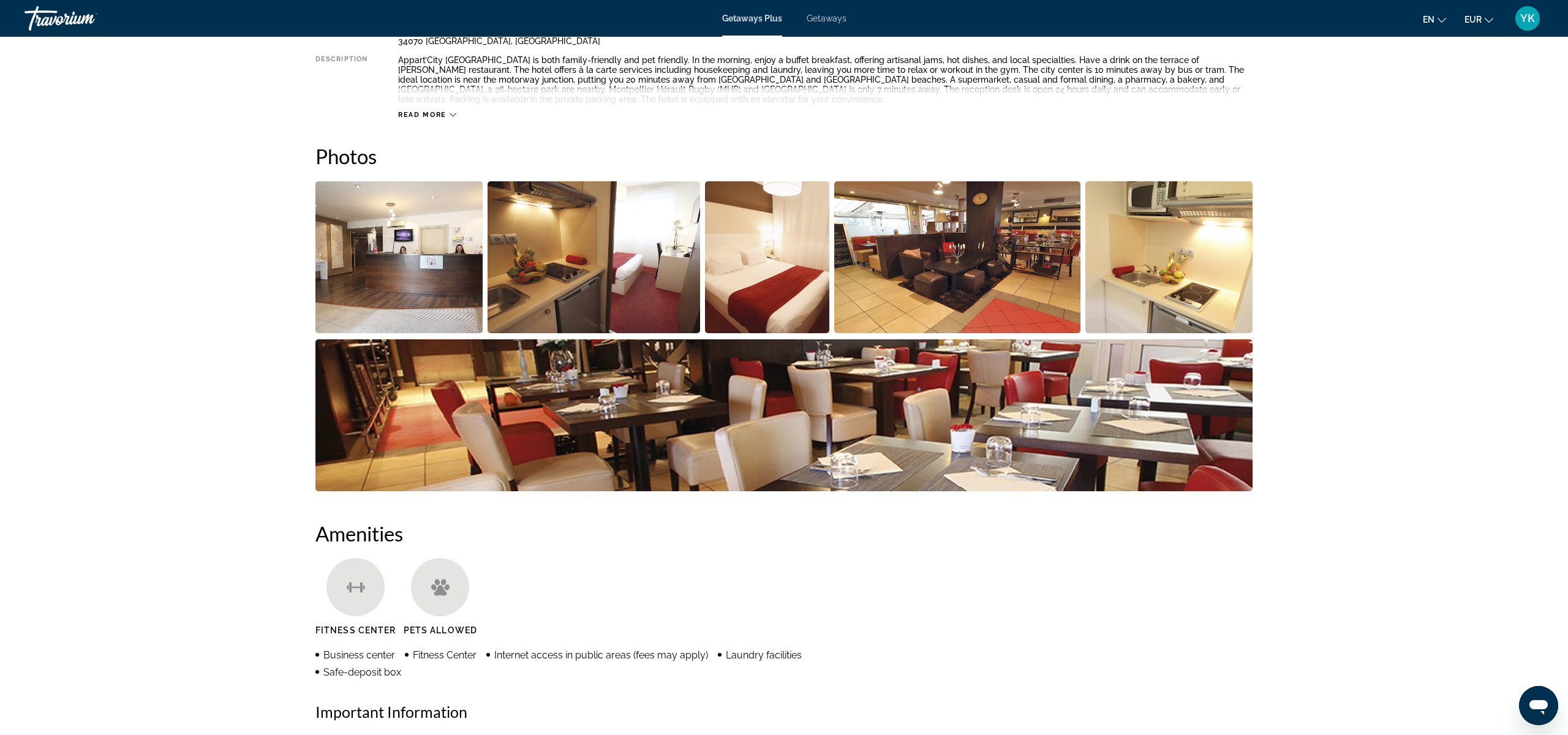
scroll to position [501, 0]
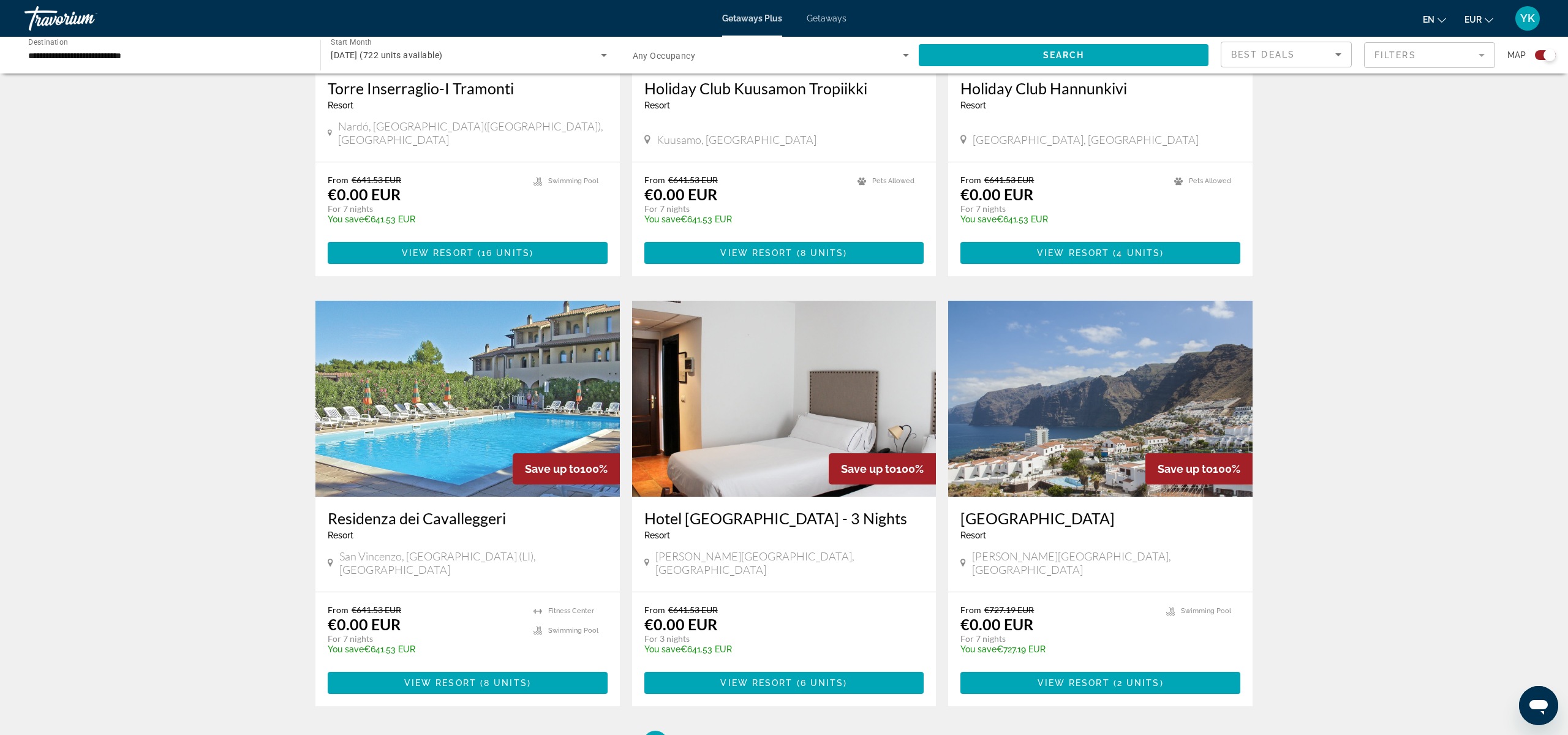
scroll to position [1473, 0]
click at [485, 508] on h3 "Residenza dei Cavalleggeri" at bounding box center [468, 517] width 280 height 18
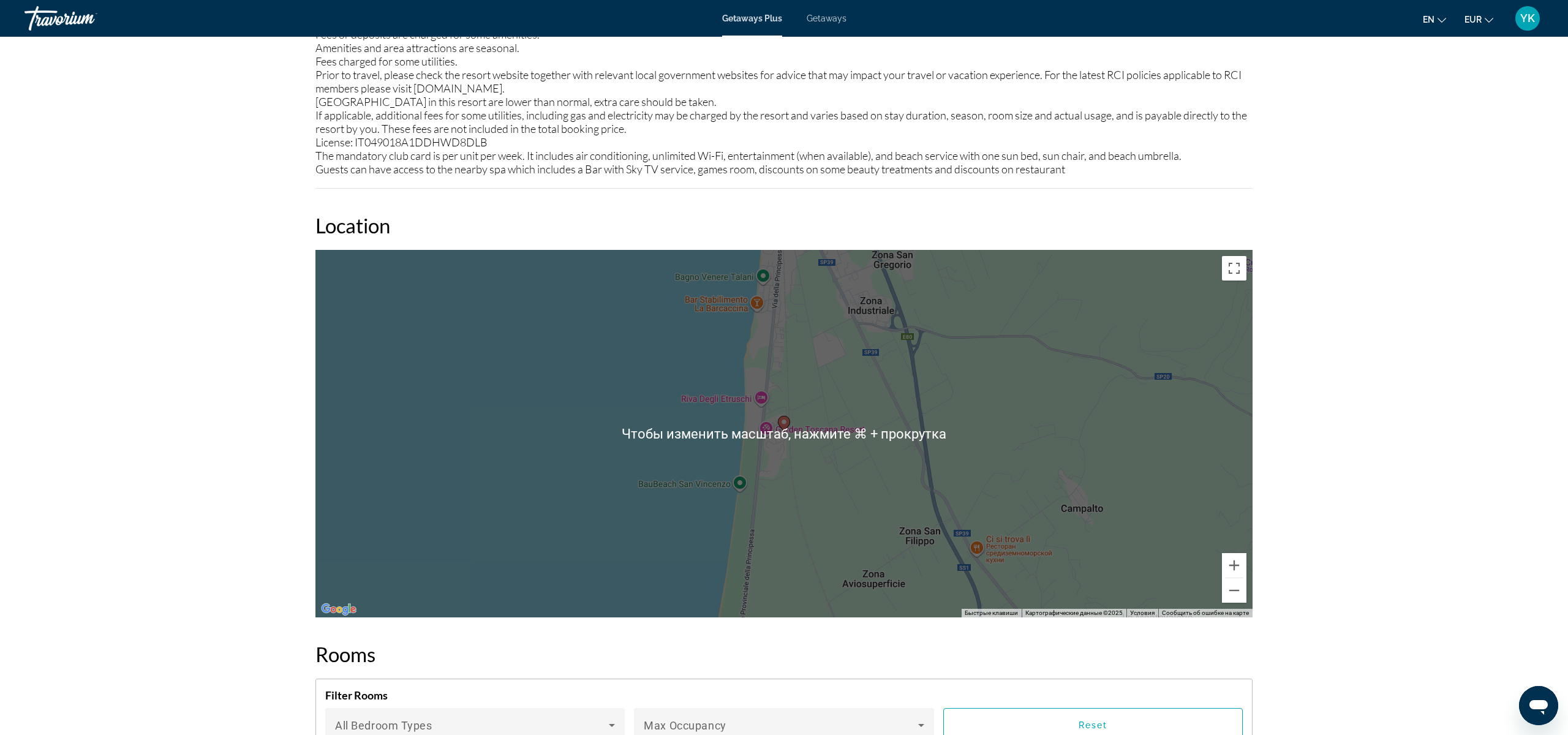
scroll to position [1581, 0]
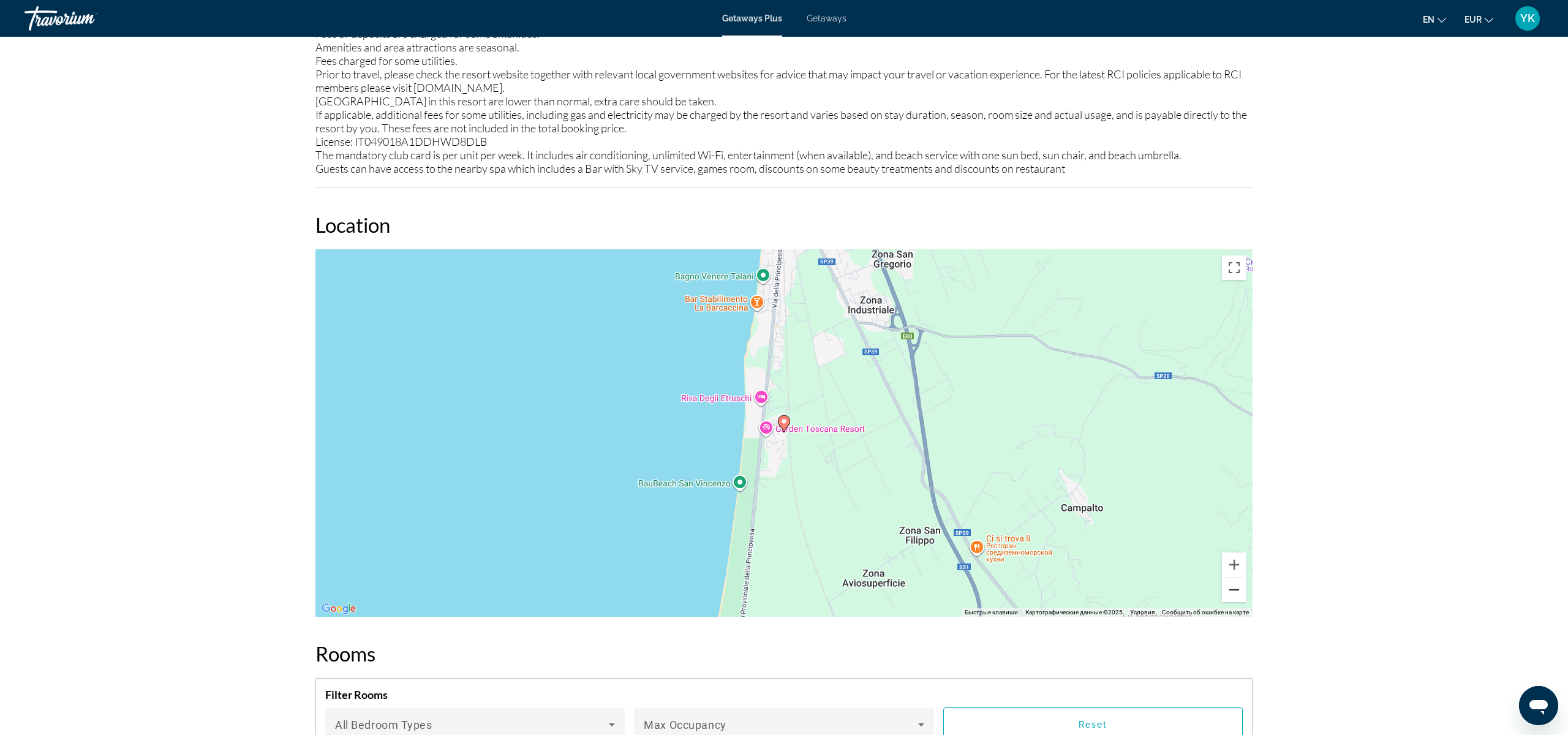
click at [1234, 590] on button "Уменьшить" at bounding box center [1234, 590] width 25 height 25
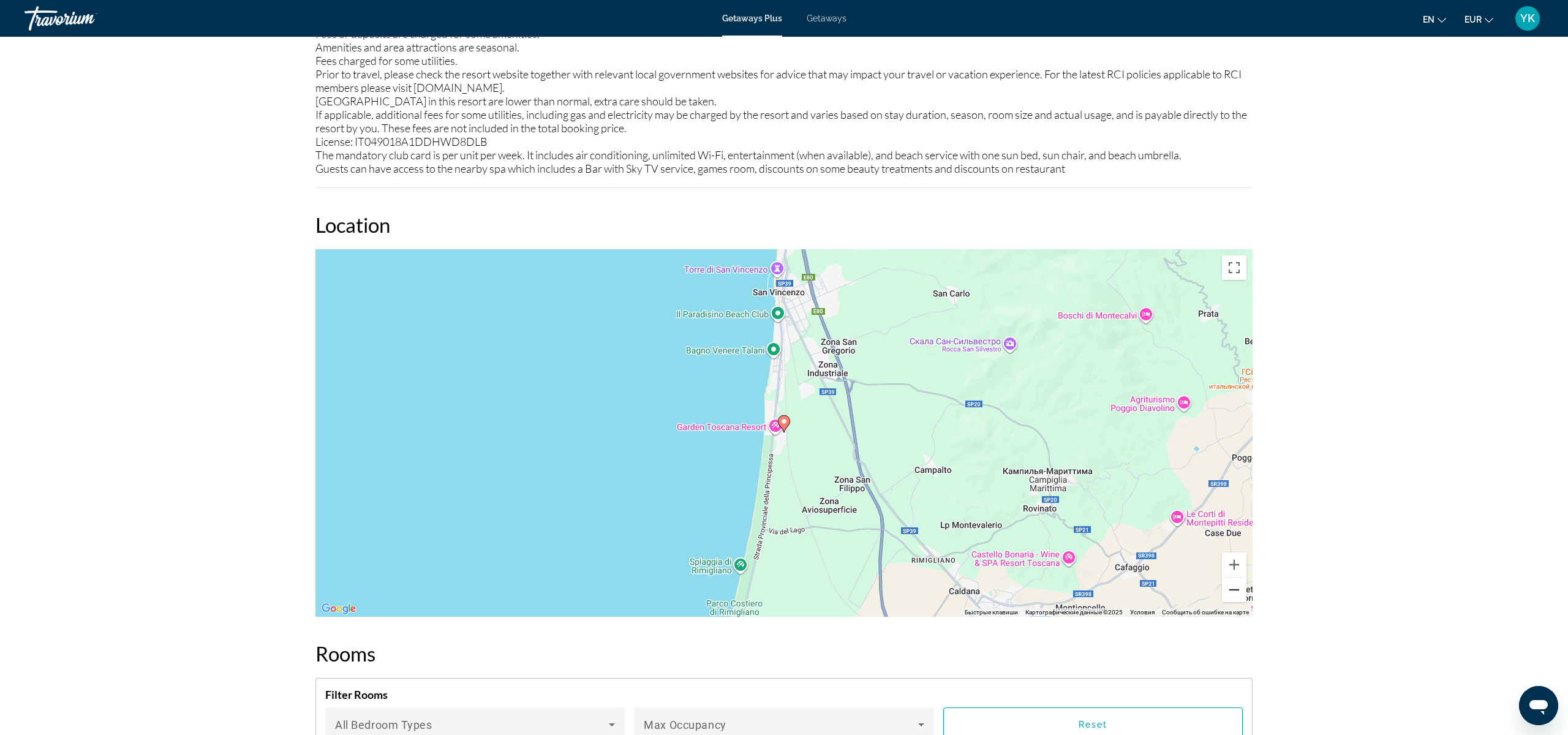
click at [1234, 590] on button "Уменьшить" at bounding box center [1234, 590] width 25 height 25
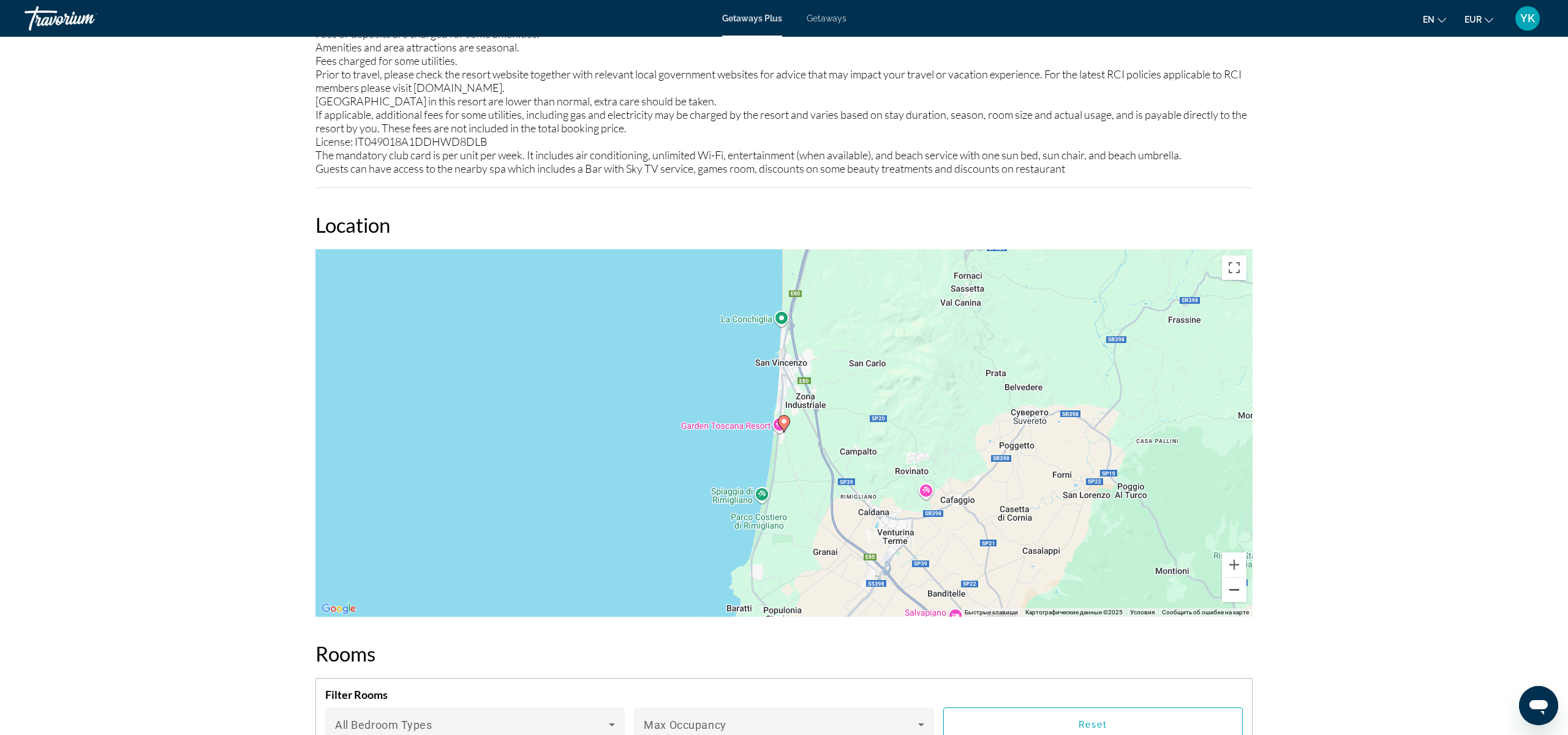
click at [1234, 590] on button "Уменьшить" at bounding box center [1234, 590] width 25 height 25
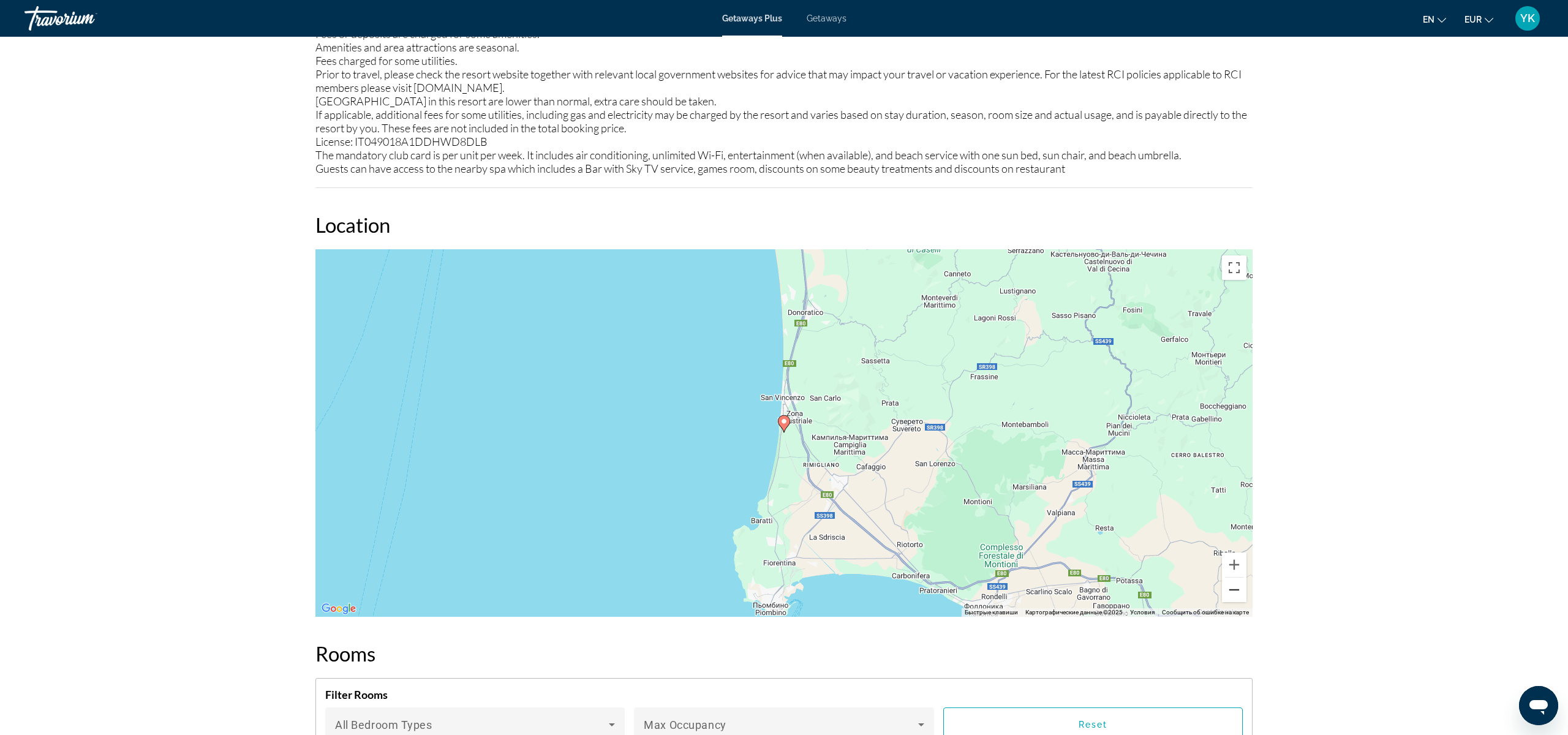
click at [1234, 590] on button "Уменьшить" at bounding box center [1234, 590] width 25 height 25
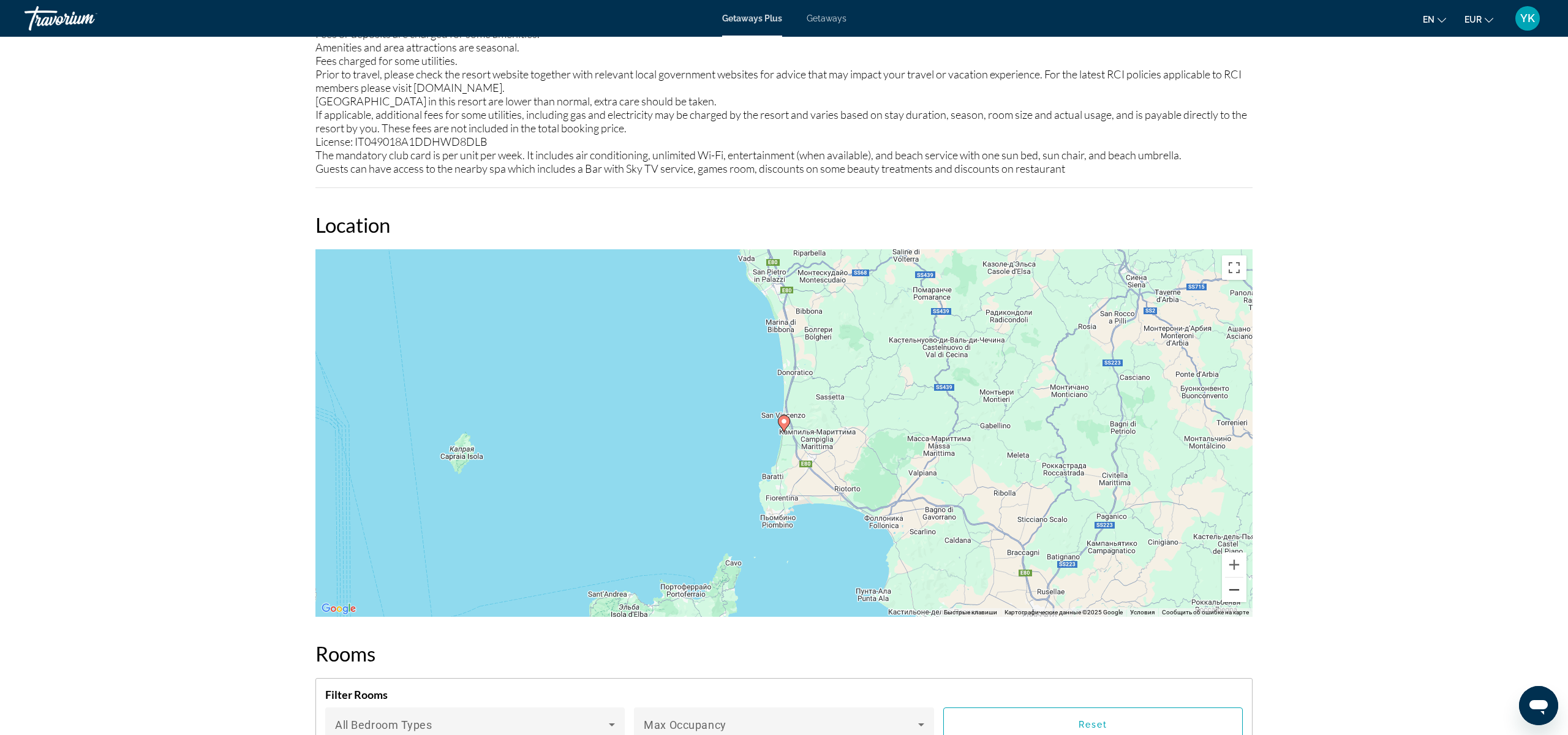
click at [1234, 590] on button "Уменьшить" at bounding box center [1234, 590] width 25 height 25
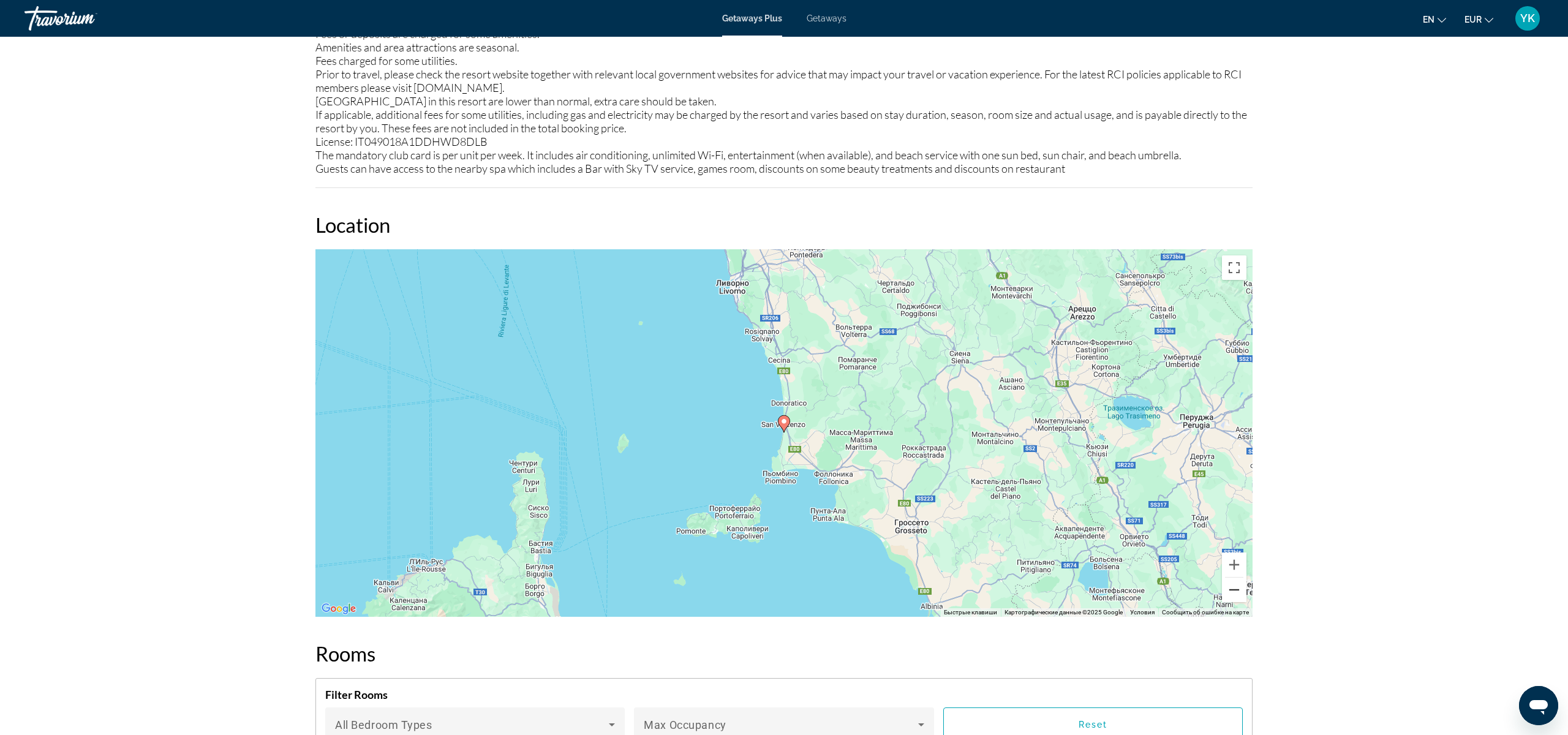
click at [1234, 590] on button "Уменьшить" at bounding box center [1234, 590] width 25 height 25
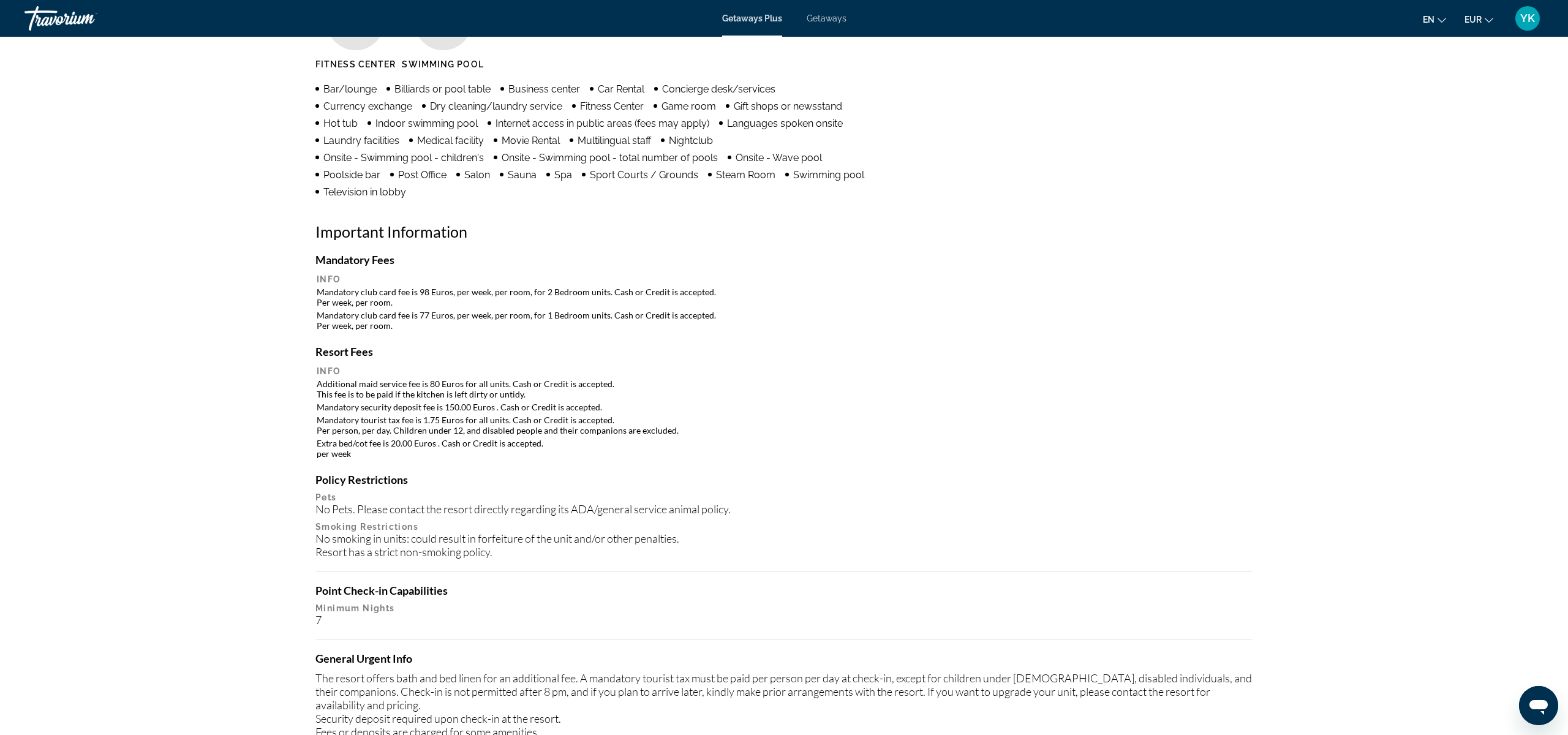
scroll to position [882, 0]
click at [363, 460] on table "Info Additional maid service fee is 80 Euros for all units. Cash or Credit is a…" at bounding box center [784, 413] width 937 height 96
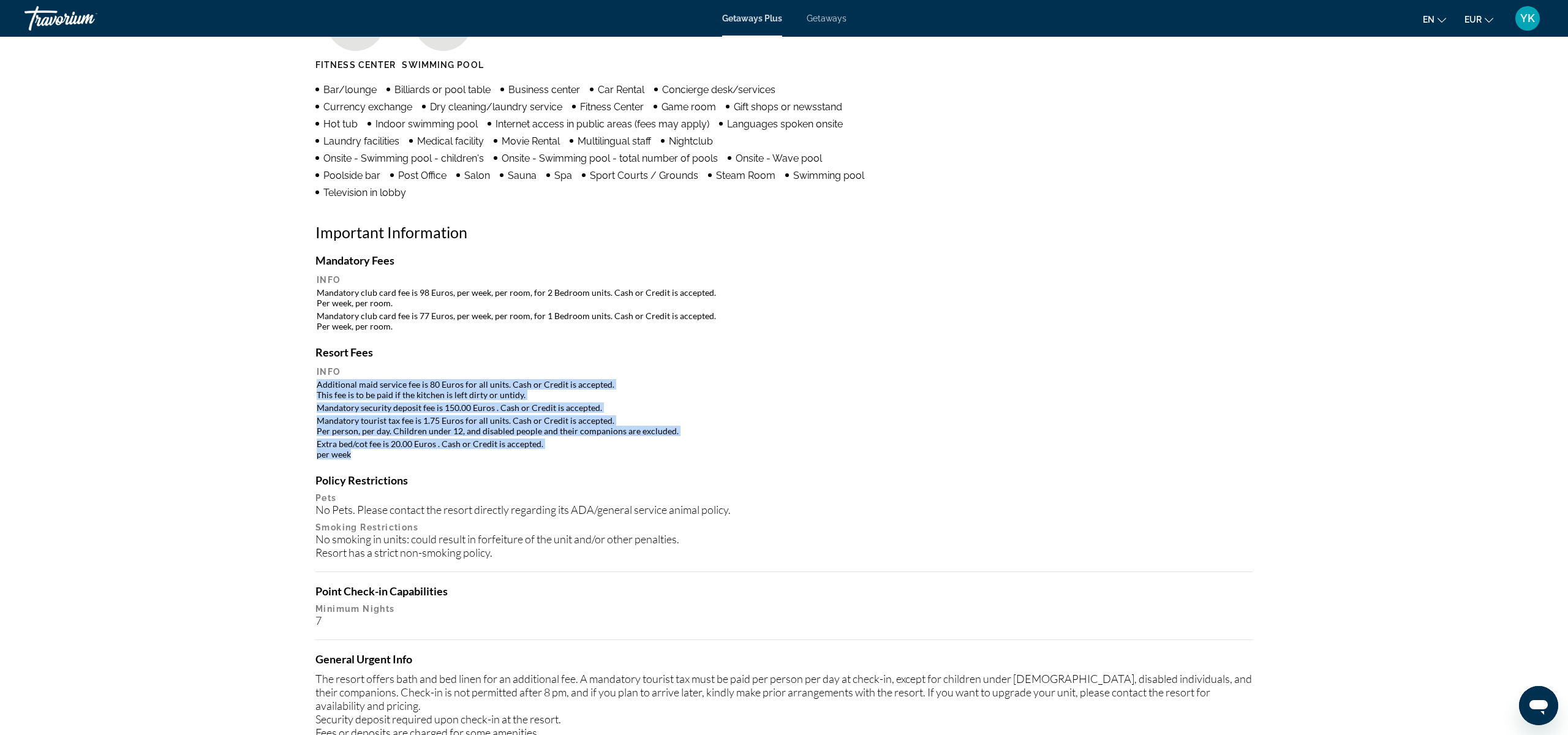
drag, startPoint x: 363, startPoint y: 455, endPoint x: 316, endPoint y: 388, distance: 81.8
click at [316, 388] on table "Info Additional maid service fee is 80 Euros for all units. Cash or Credit is a…" at bounding box center [784, 413] width 937 height 96
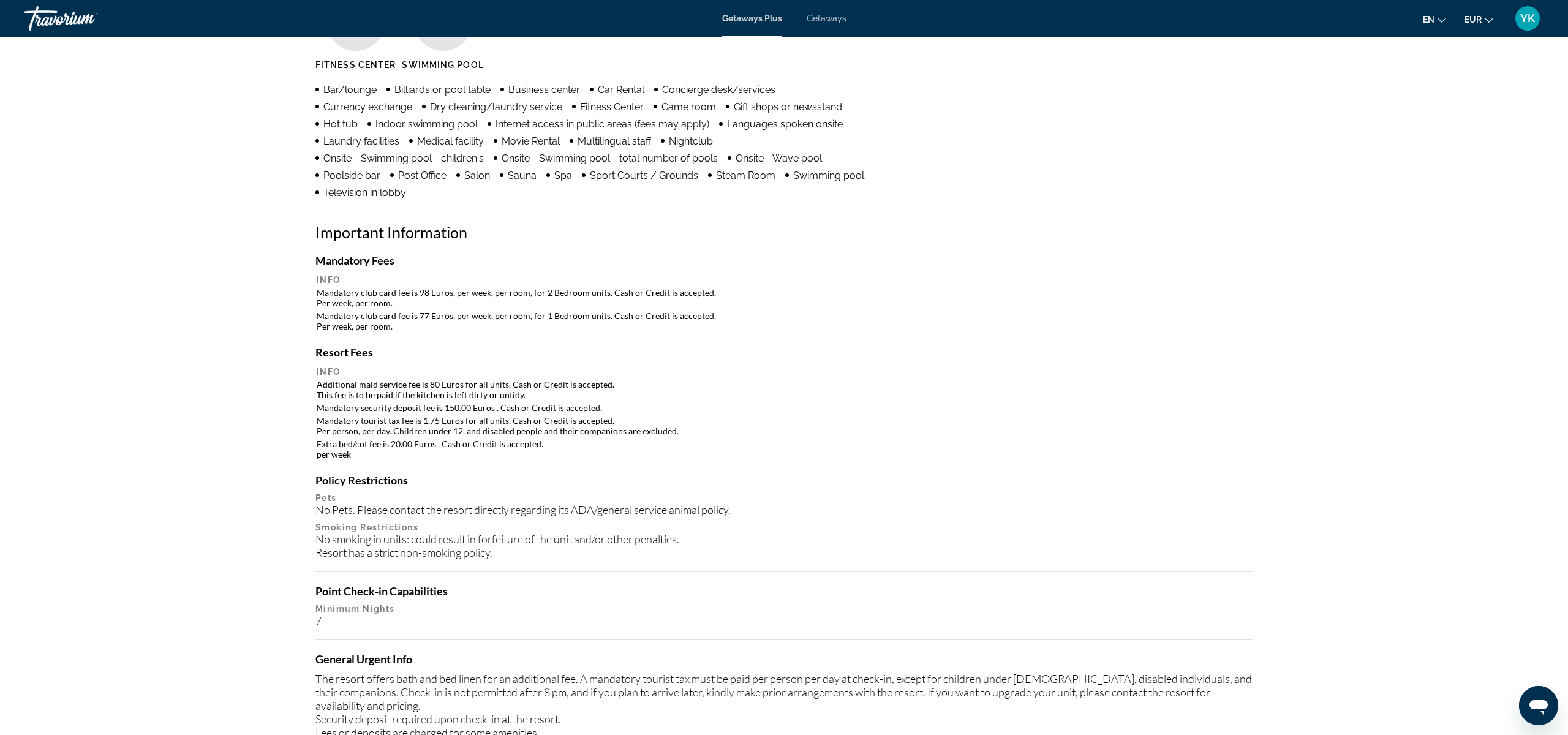
click at [485, 350] on h4 "Resort Fees" at bounding box center [784, 352] width 937 height 13
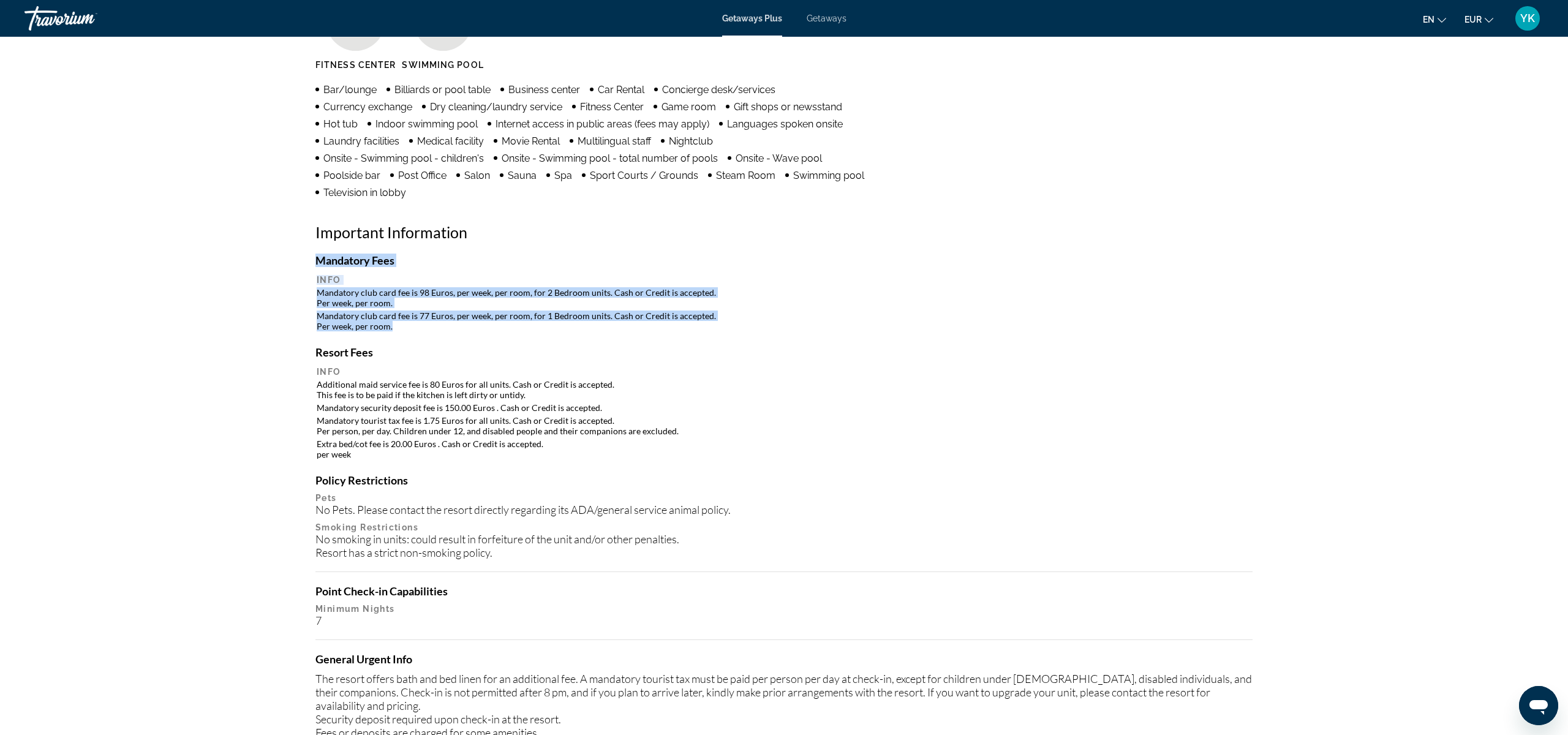
drag, startPoint x: 409, startPoint y: 330, endPoint x: 315, endPoint y: 282, distance: 105.5
click at [316, 282] on table "Info Mandatory club card fee is 98 Euros, per week, per room, for 2 Bedroom uni…" at bounding box center [784, 303] width 937 height 60
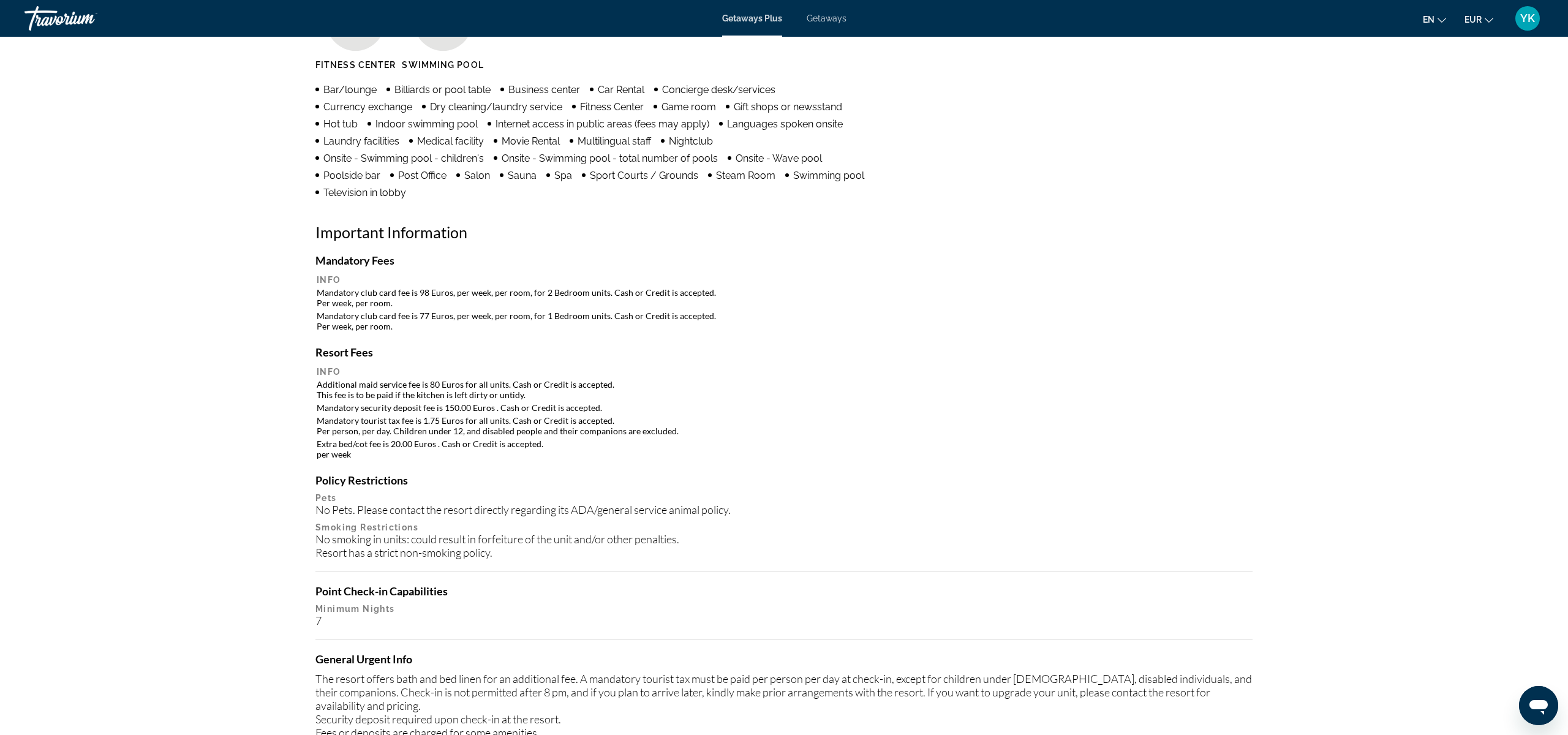
click at [1001, 251] on div "Amenities [GEOGRAPHIC_DATA] Swimming Pool Bar/lounge Billiards or pool table Bu…" at bounding box center [784, 422] width 937 height 931
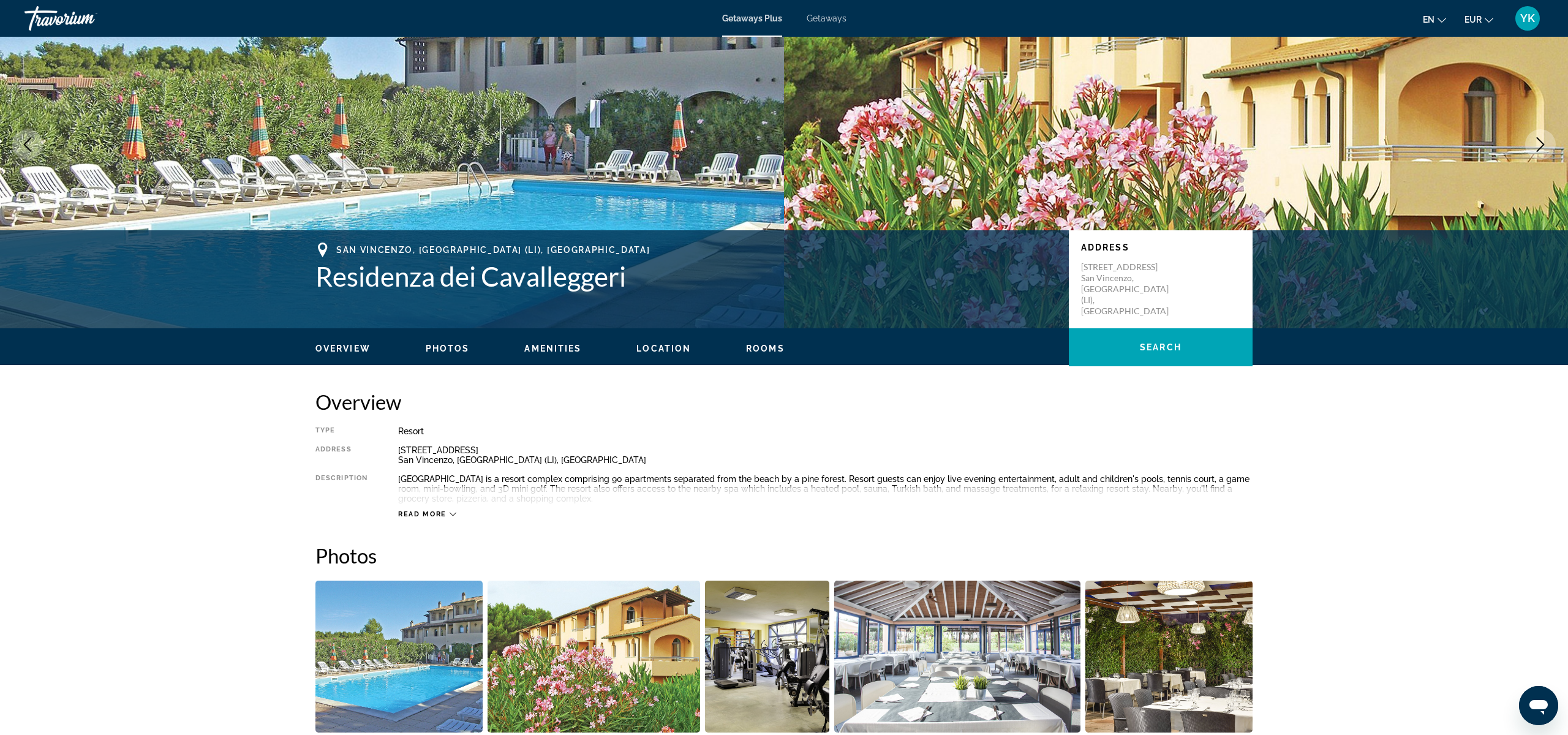
scroll to position [74, 0]
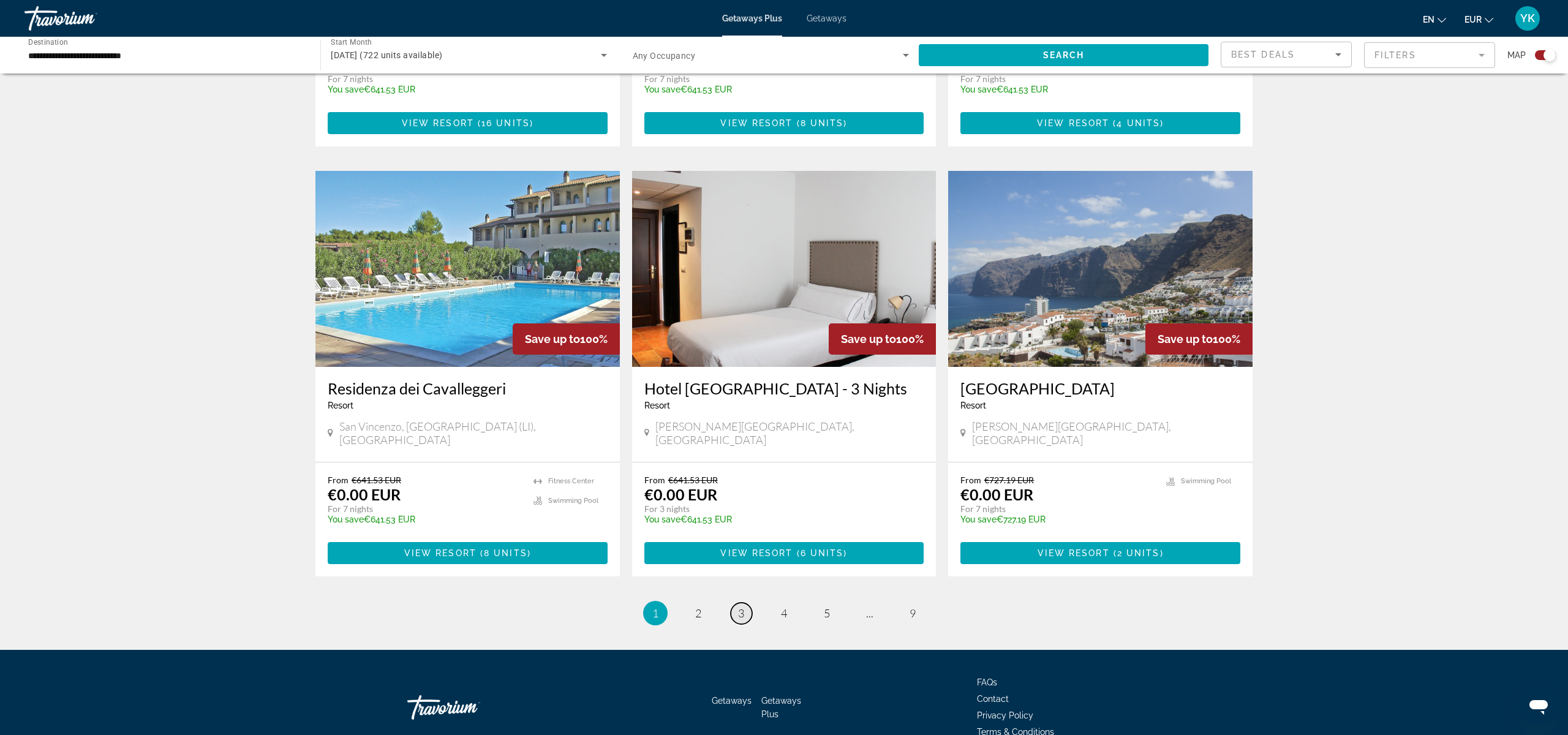
scroll to position [1605, 0]
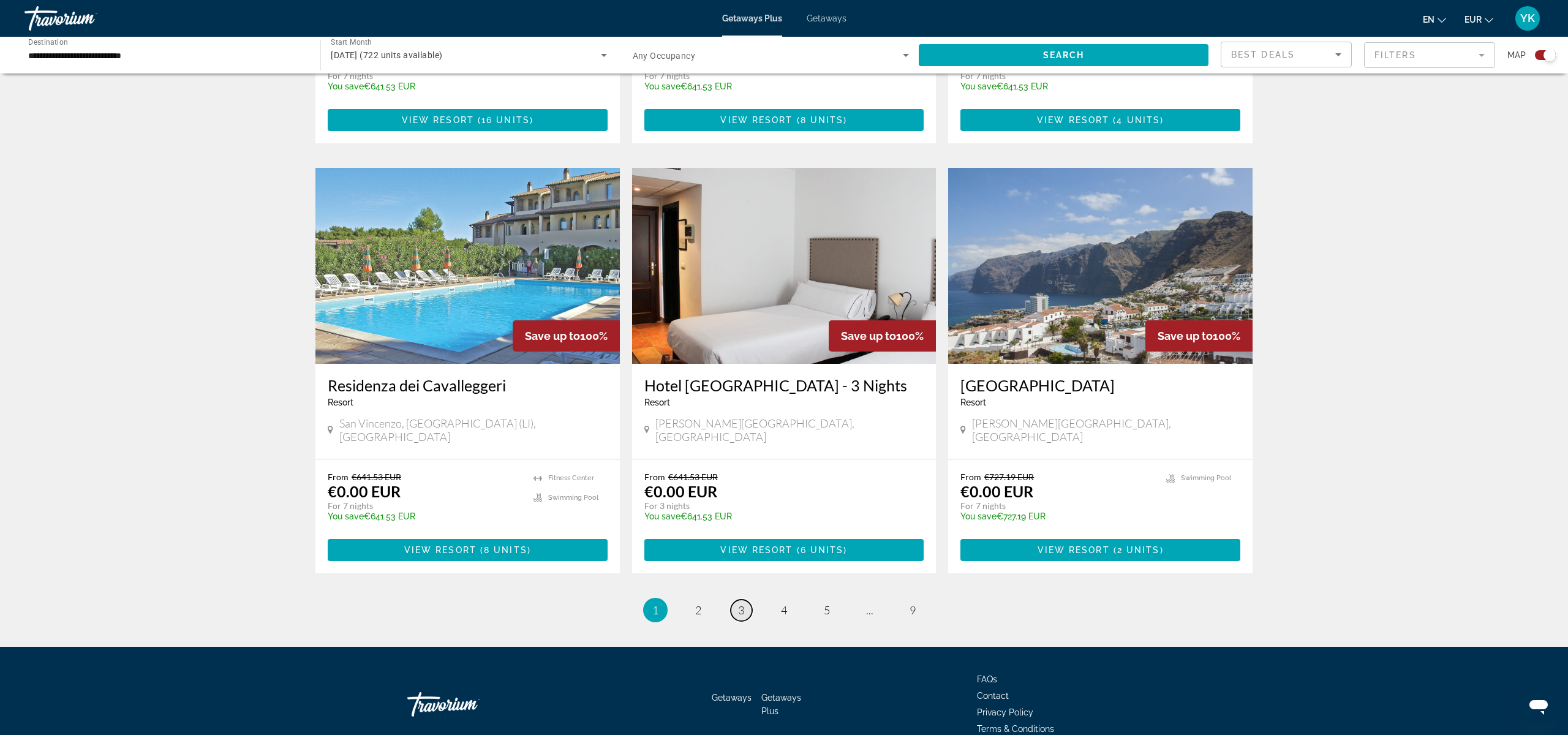
click at [743, 604] on span "3" at bounding box center [741, 610] width 6 height 13
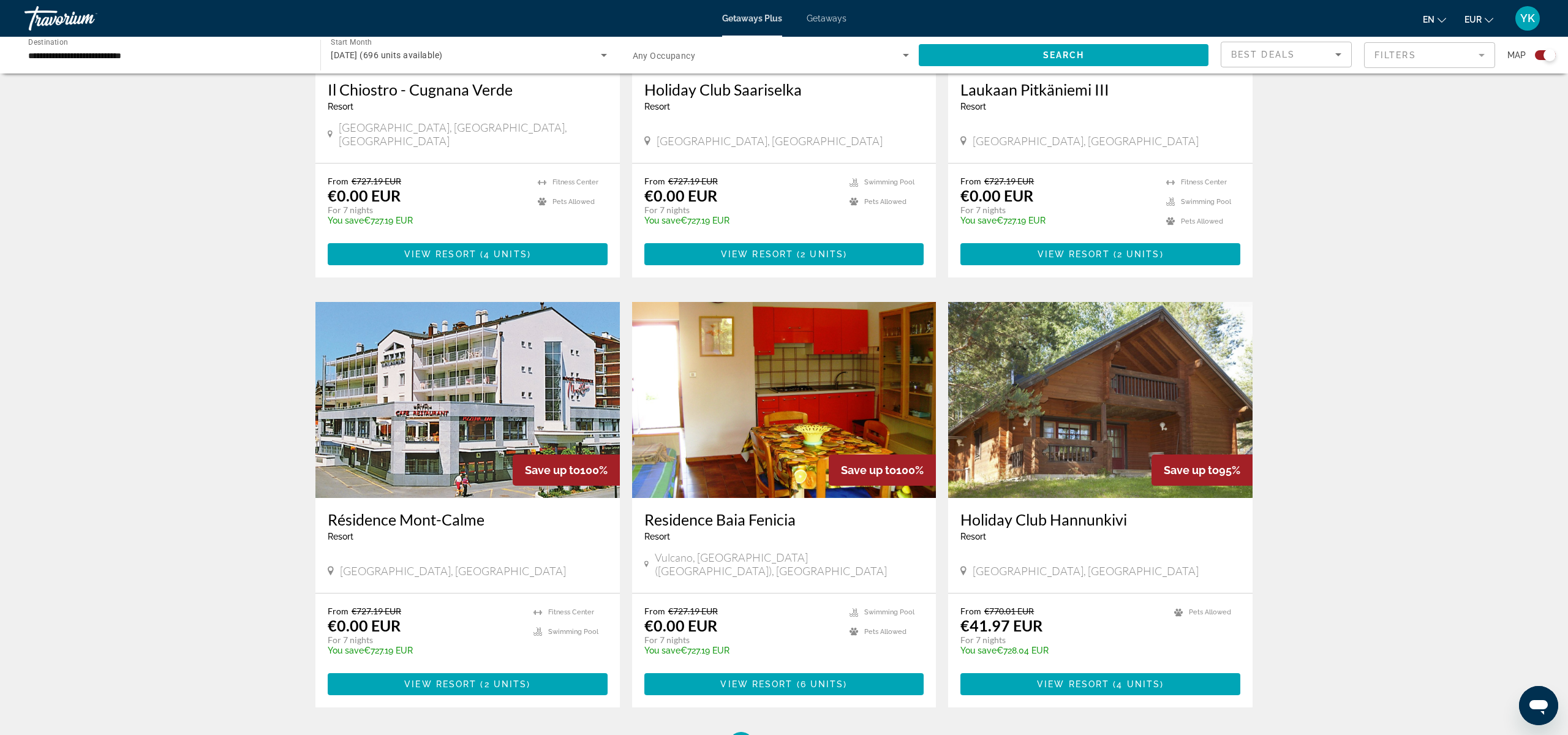
scroll to position [1486, 0]
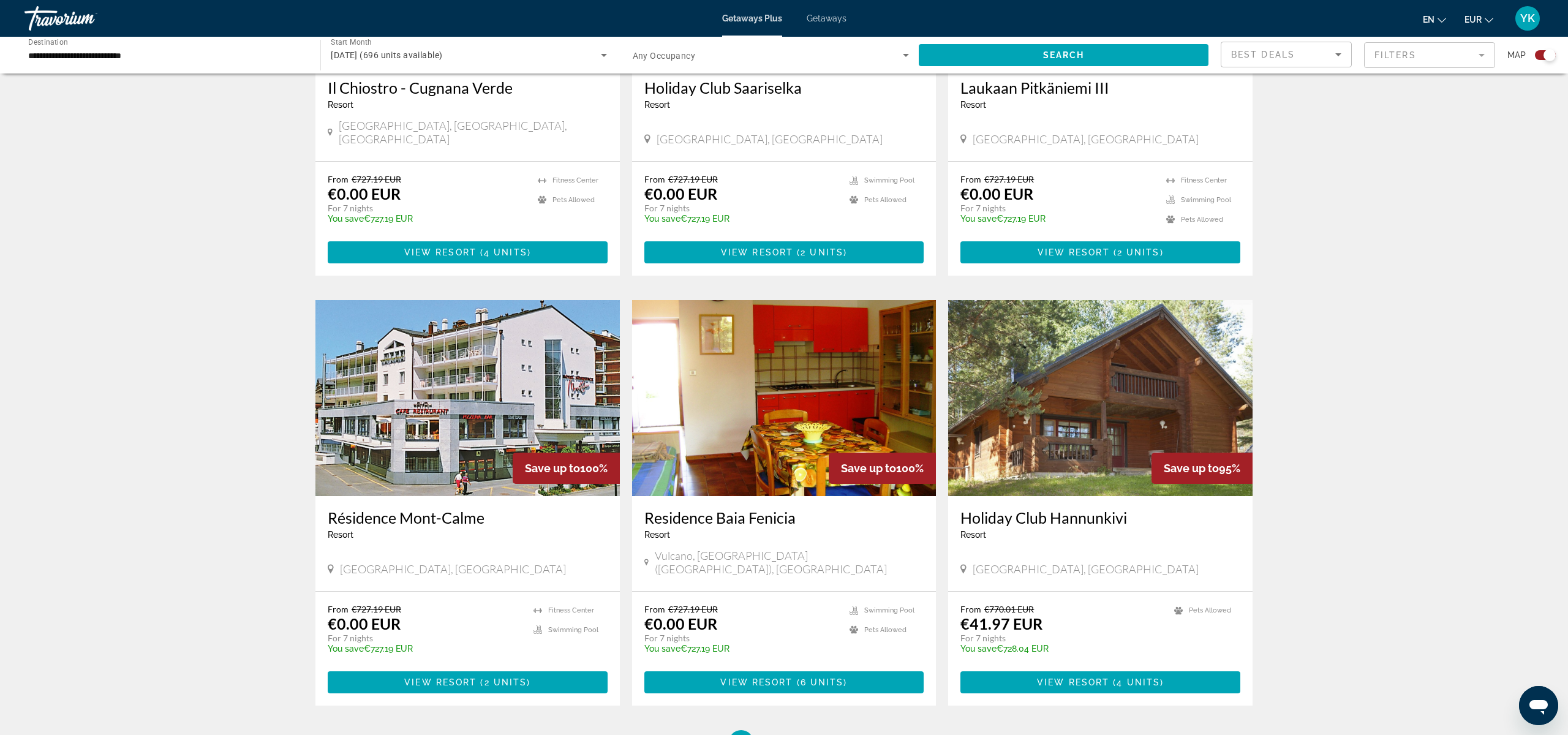
click at [748, 508] on h3 "Residence Baia Fenicia" at bounding box center [784, 517] width 280 height 18
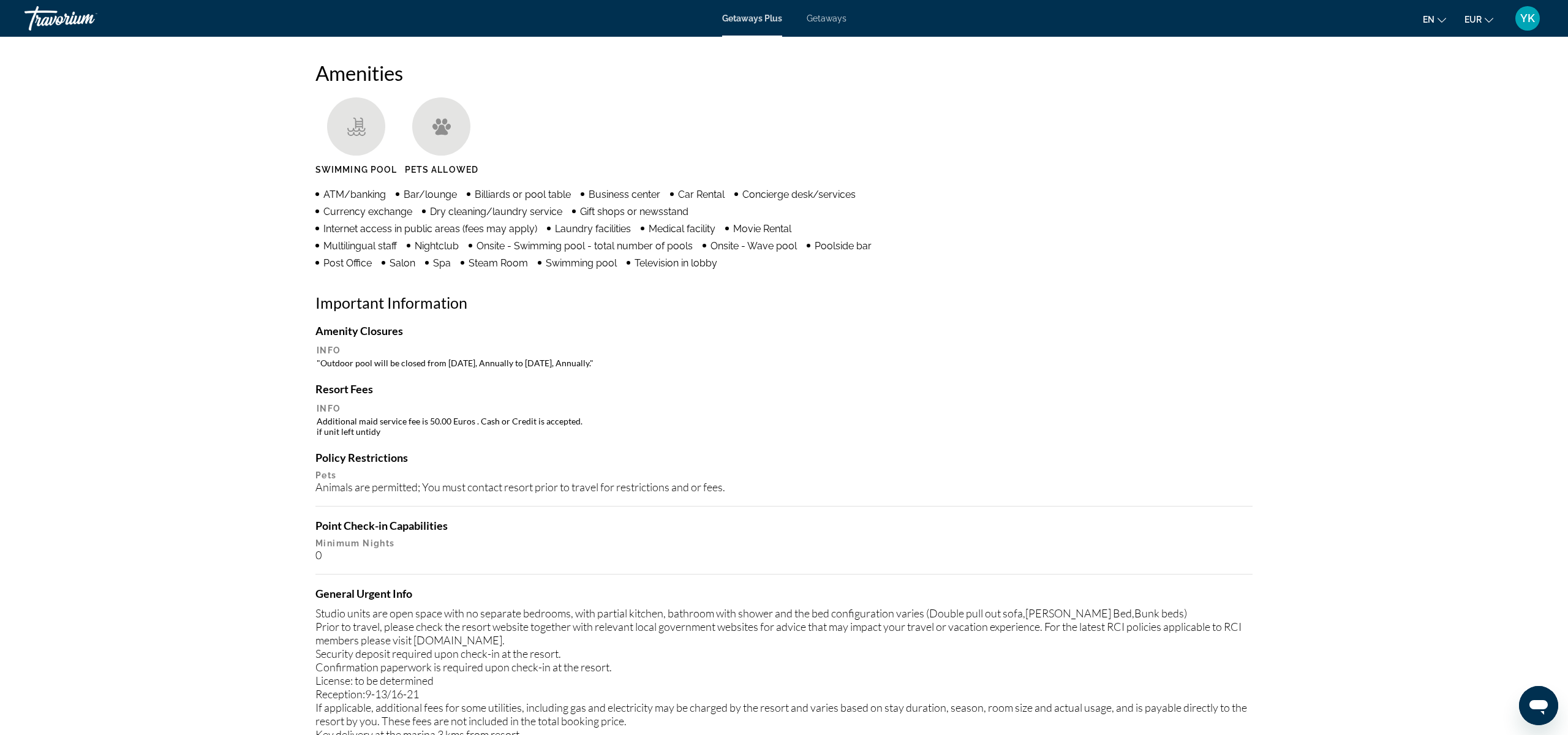
scroll to position [785, 0]
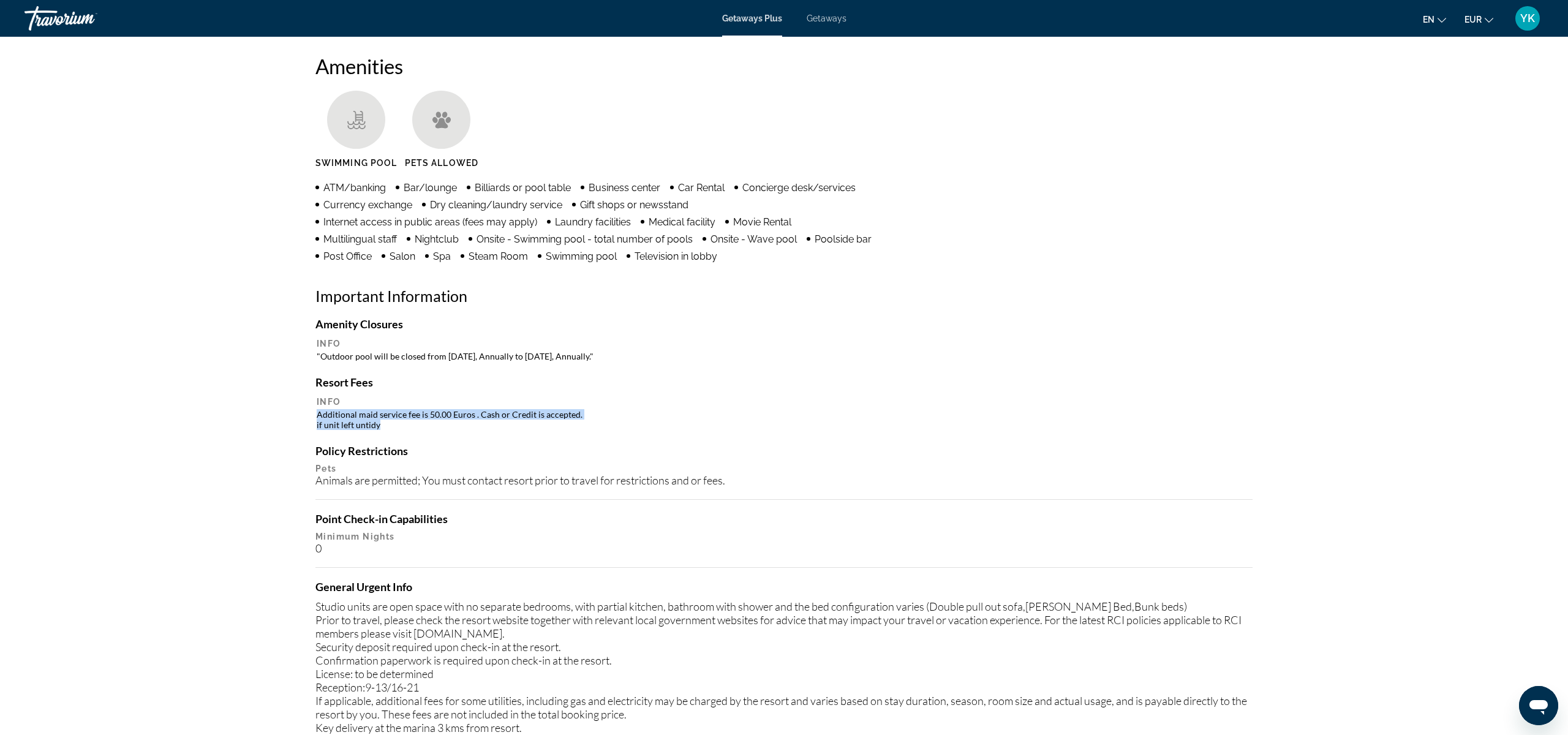
drag, startPoint x: 393, startPoint y: 425, endPoint x: 316, endPoint y: 417, distance: 77.4
click at [316, 417] on td "Additional maid service fee is 50.00 Euros . Cash or Credit is accepted. if uni…" at bounding box center [783, 419] width 935 height 22
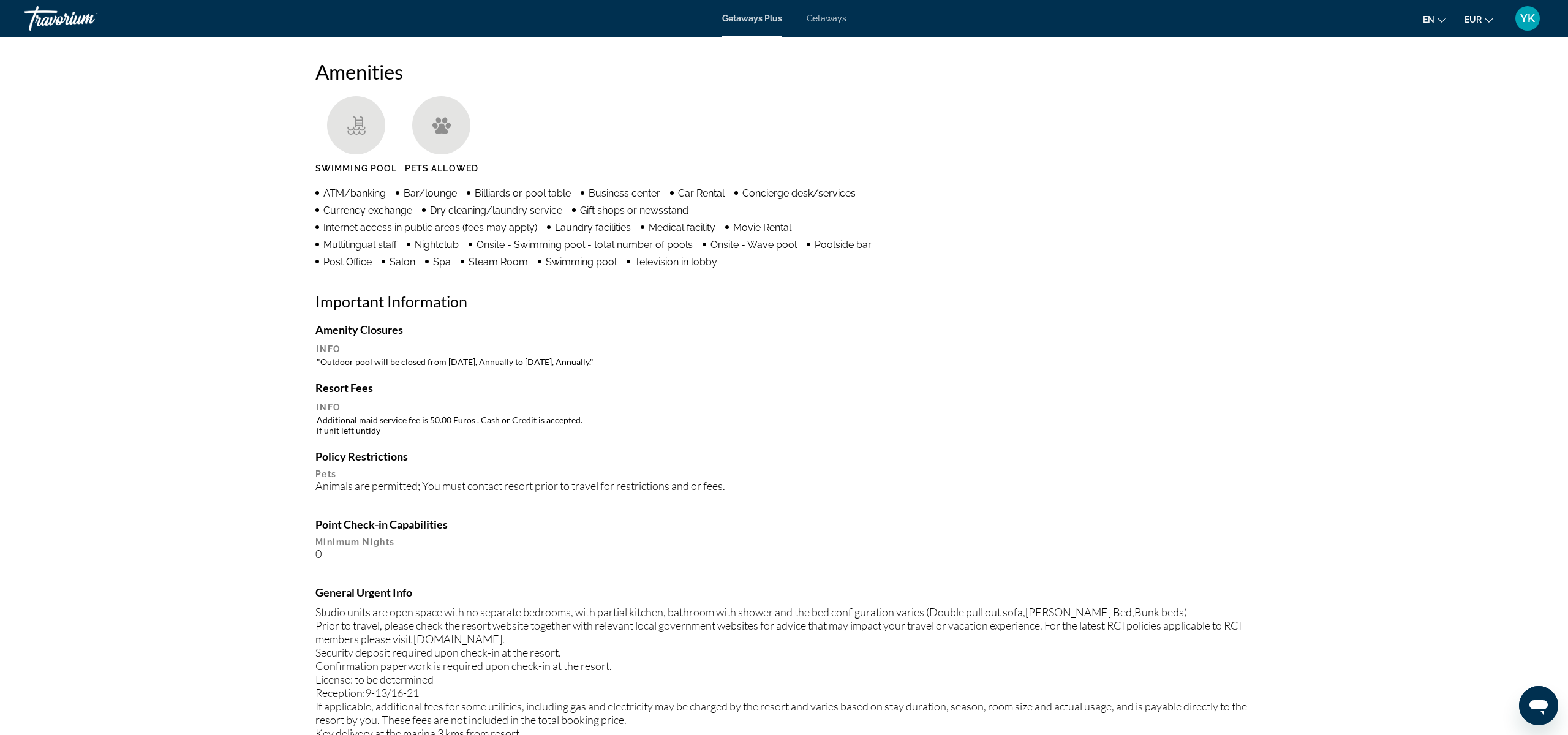
click at [585, 356] on td ""Outdoor pool will be closed from [DATE], Annually to [DATE], Annually."" at bounding box center [783, 361] width 935 height 11
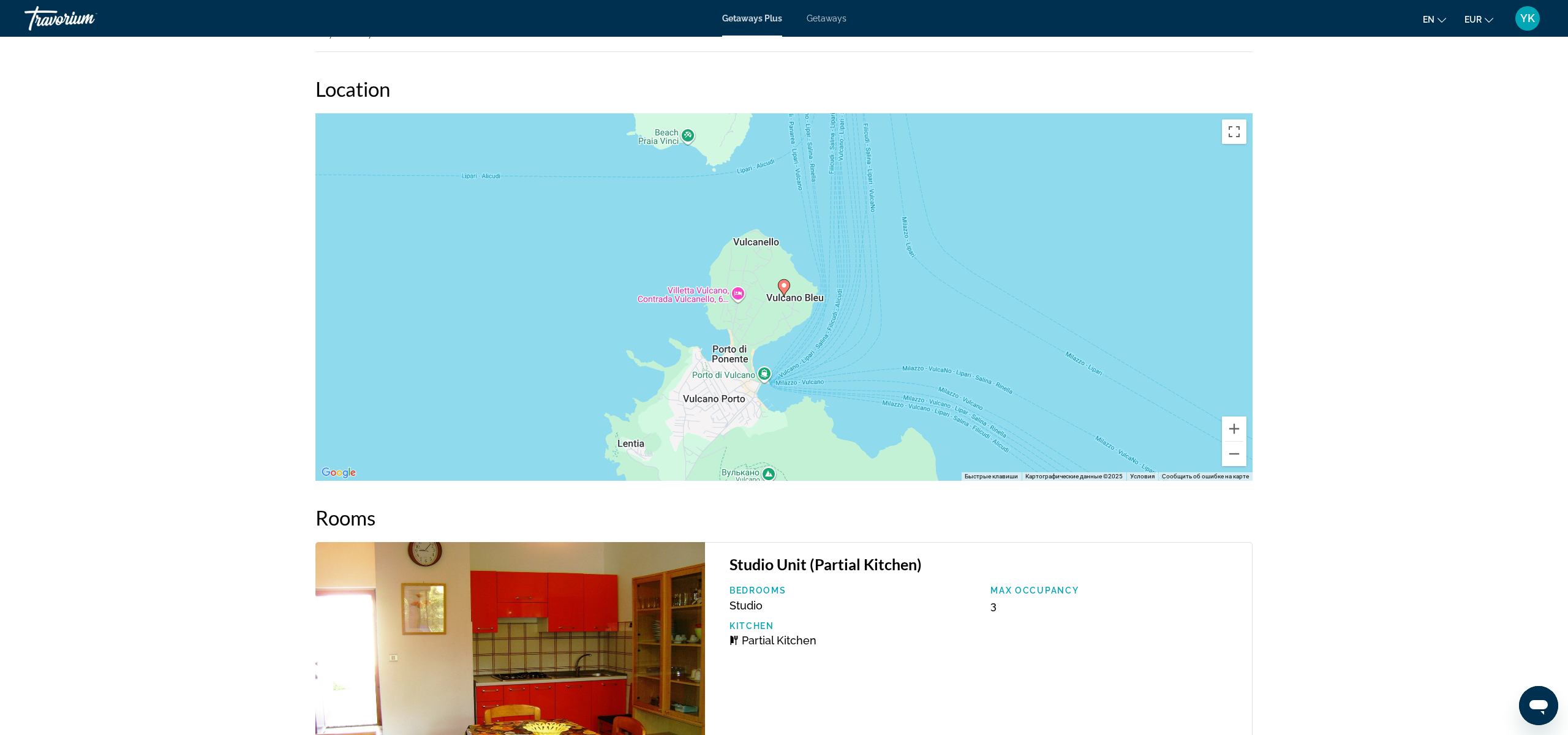
scroll to position [1481, 0]
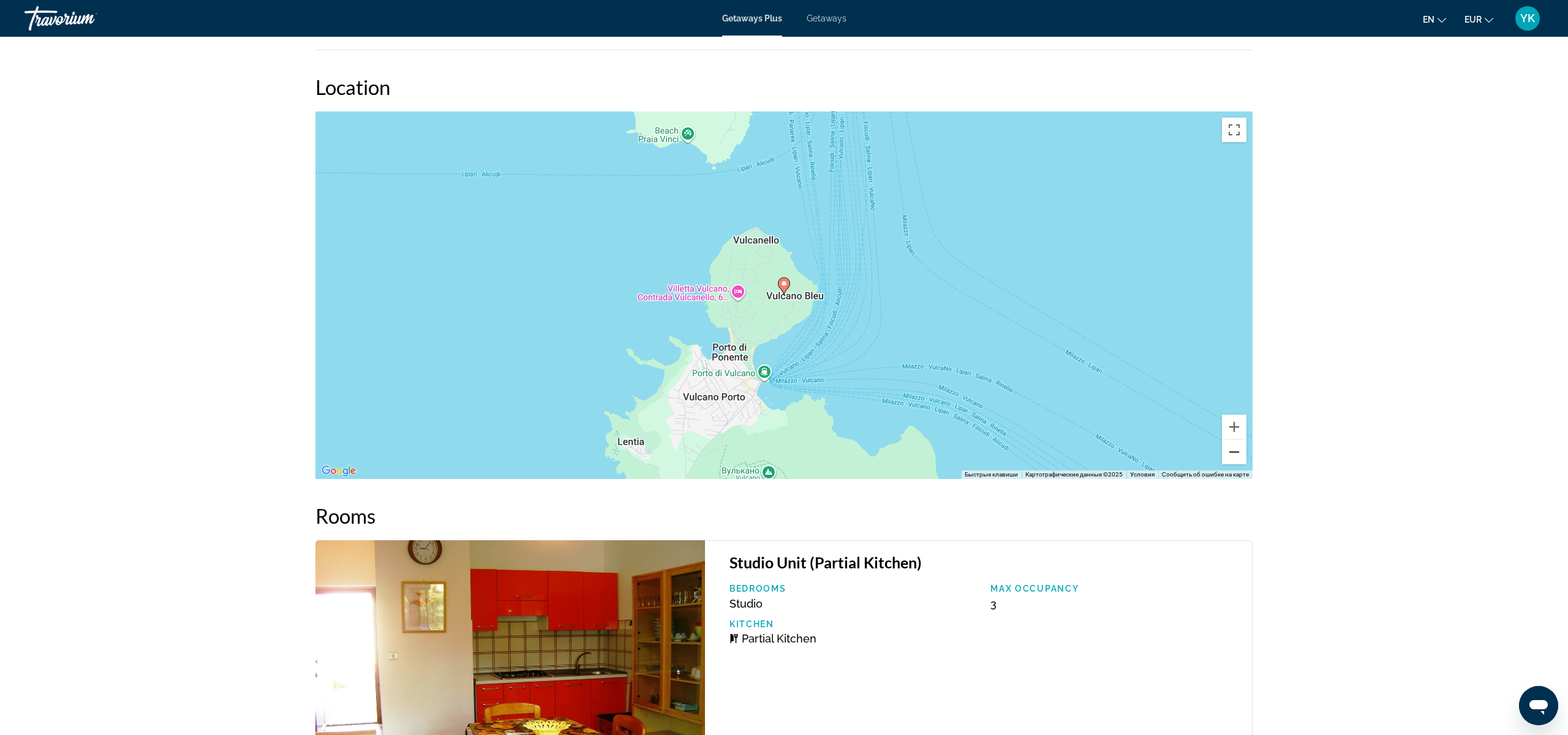
click at [1233, 456] on button "Уменьшить" at bounding box center [1234, 452] width 25 height 25
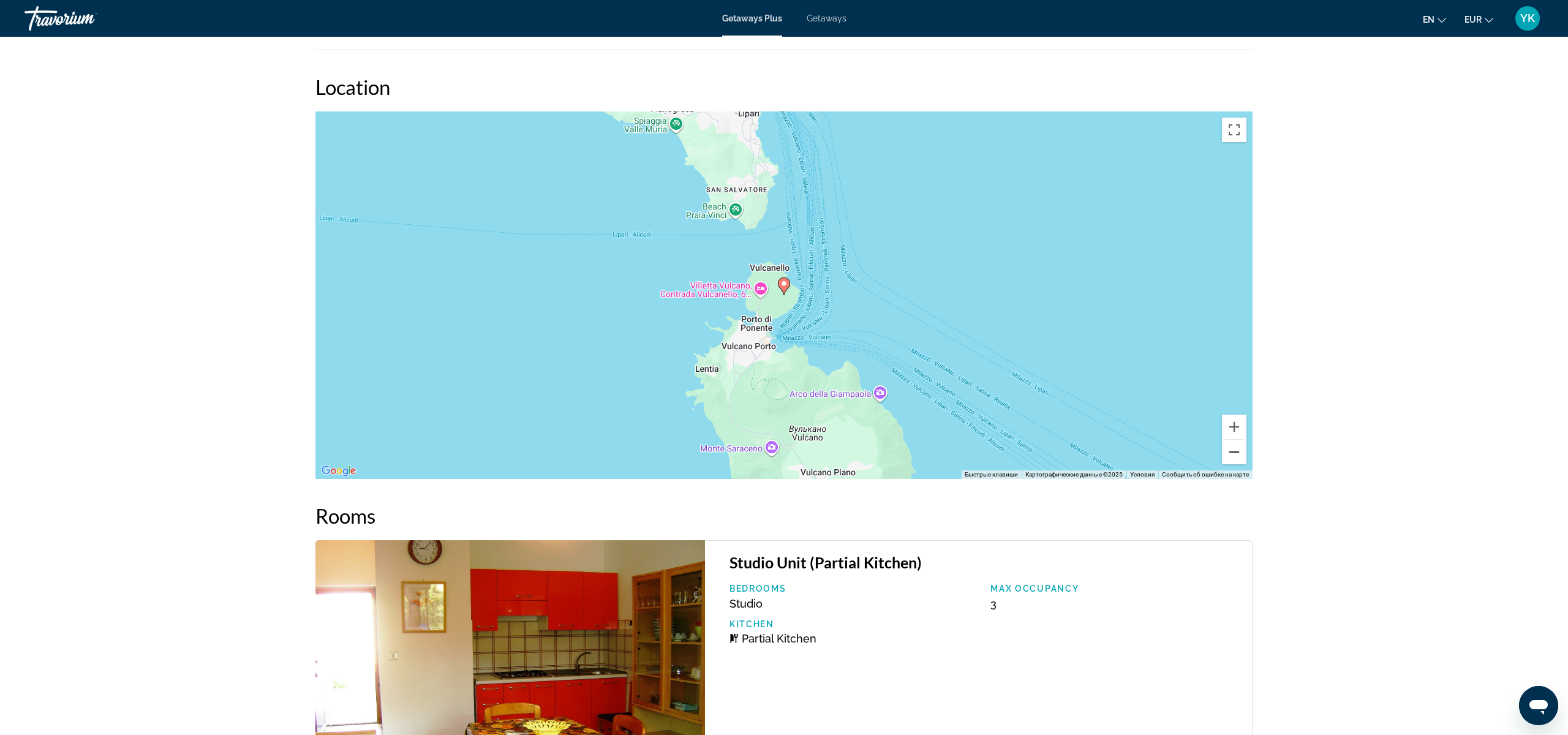
click at [1233, 456] on button "Уменьшить" at bounding box center [1234, 452] width 25 height 25
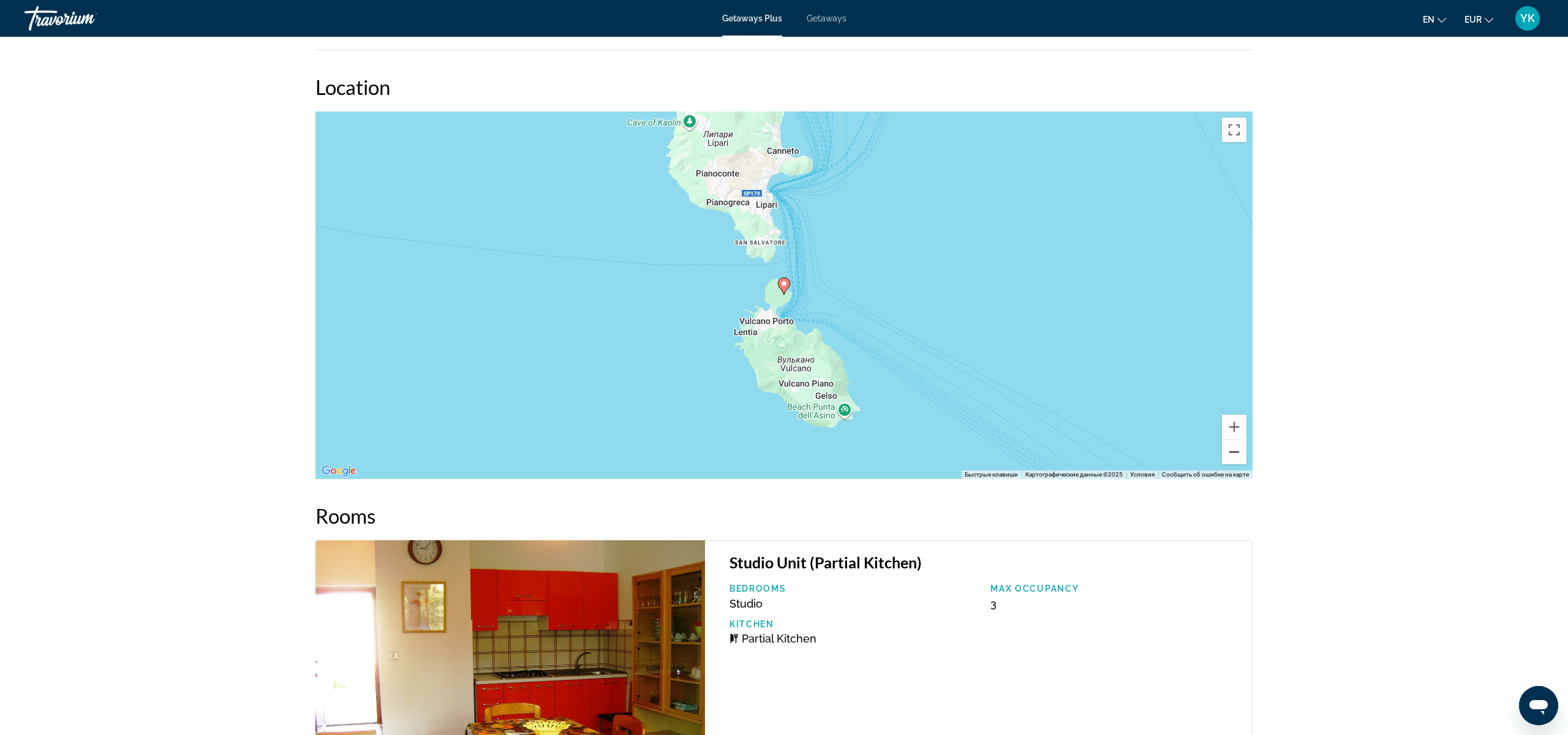
click at [1233, 456] on button "Уменьшить" at bounding box center [1234, 452] width 25 height 25
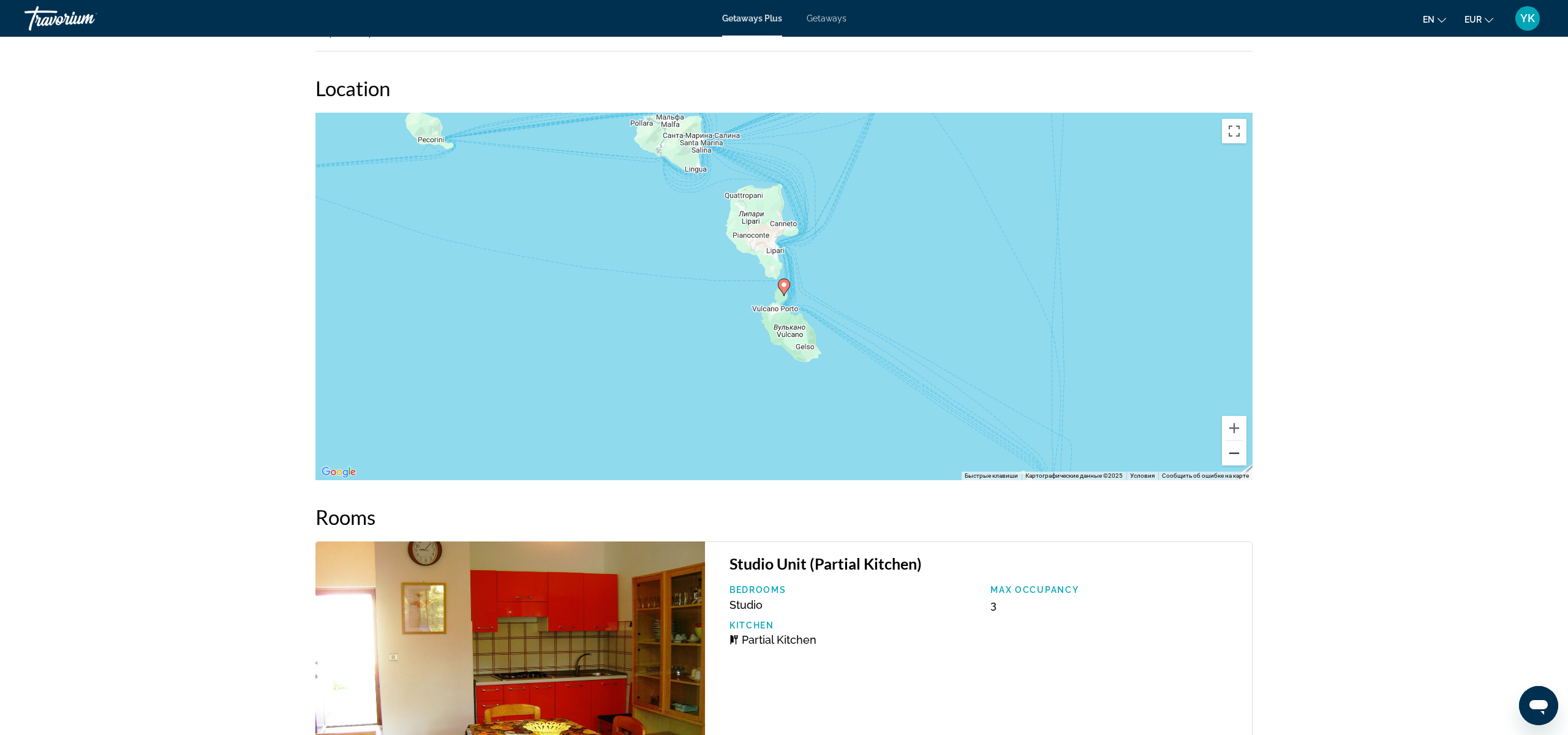
click at [1233, 456] on button "Уменьшить" at bounding box center [1234, 453] width 25 height 25
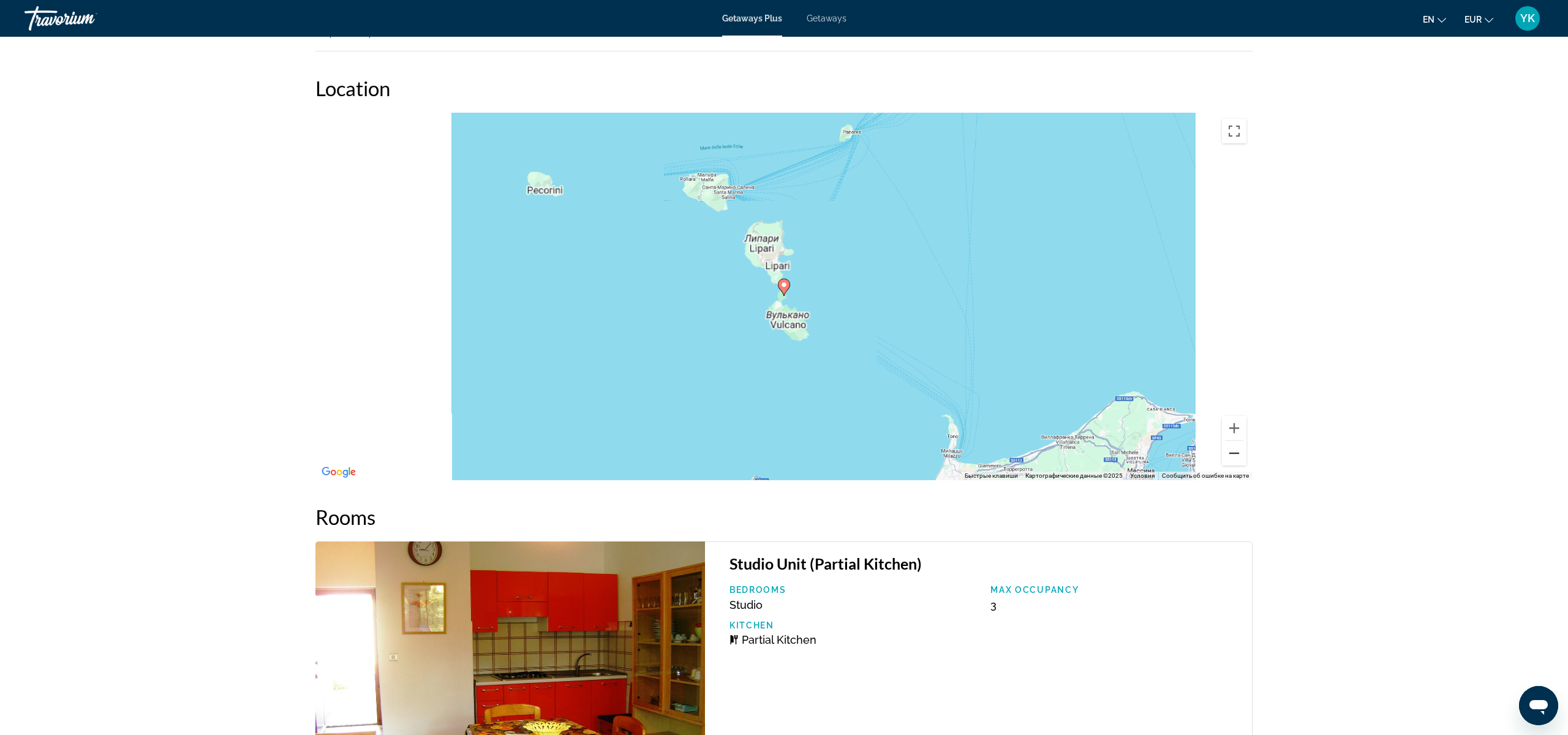
scroll to position [1478, 0]
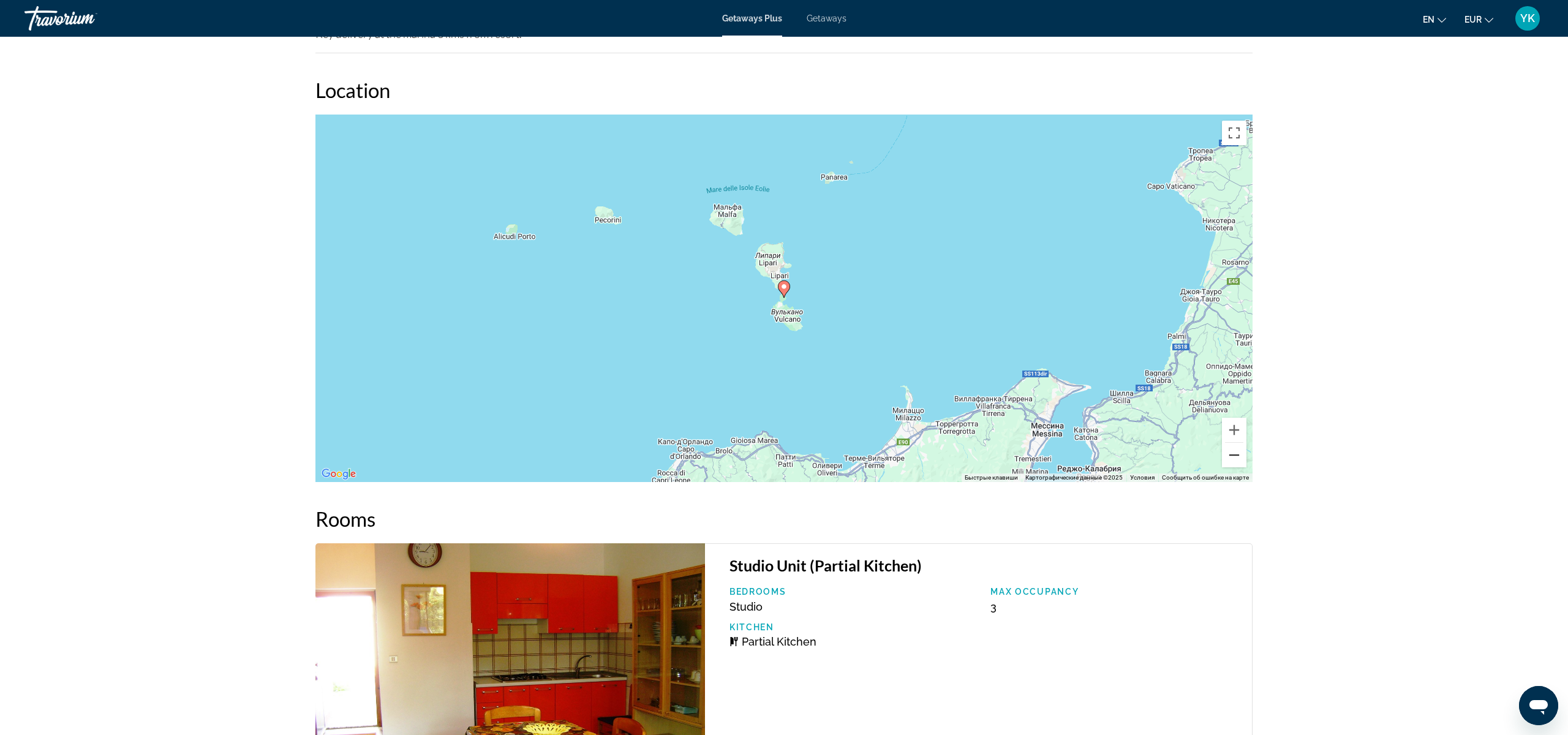
click at [1233, 456] on button "Уменьшить" at bounding box center [1234, 455] width 25 height 25
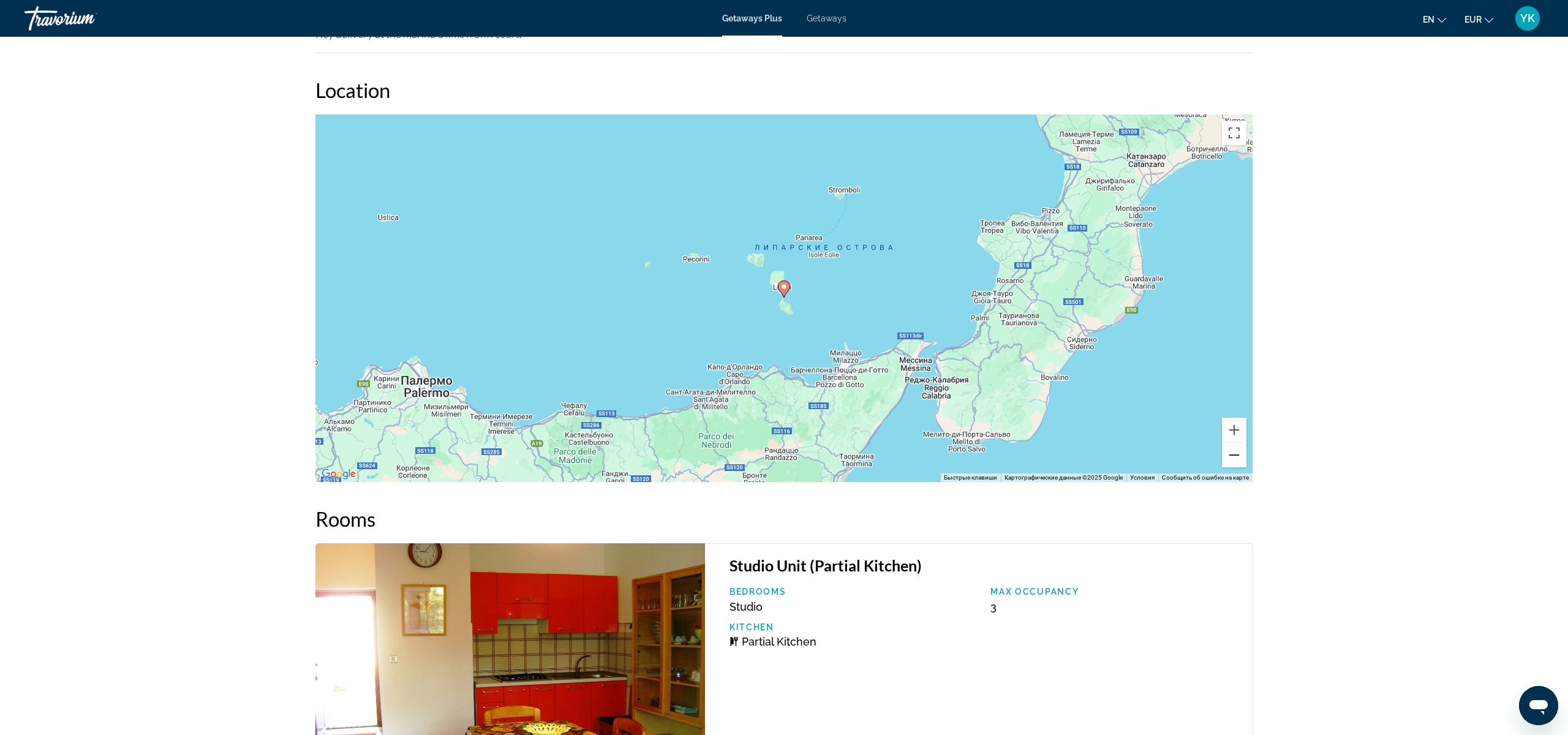
click at [1233, 456] on button "Уменьшить" at bounding box center [1234, 455] width 25 height 25
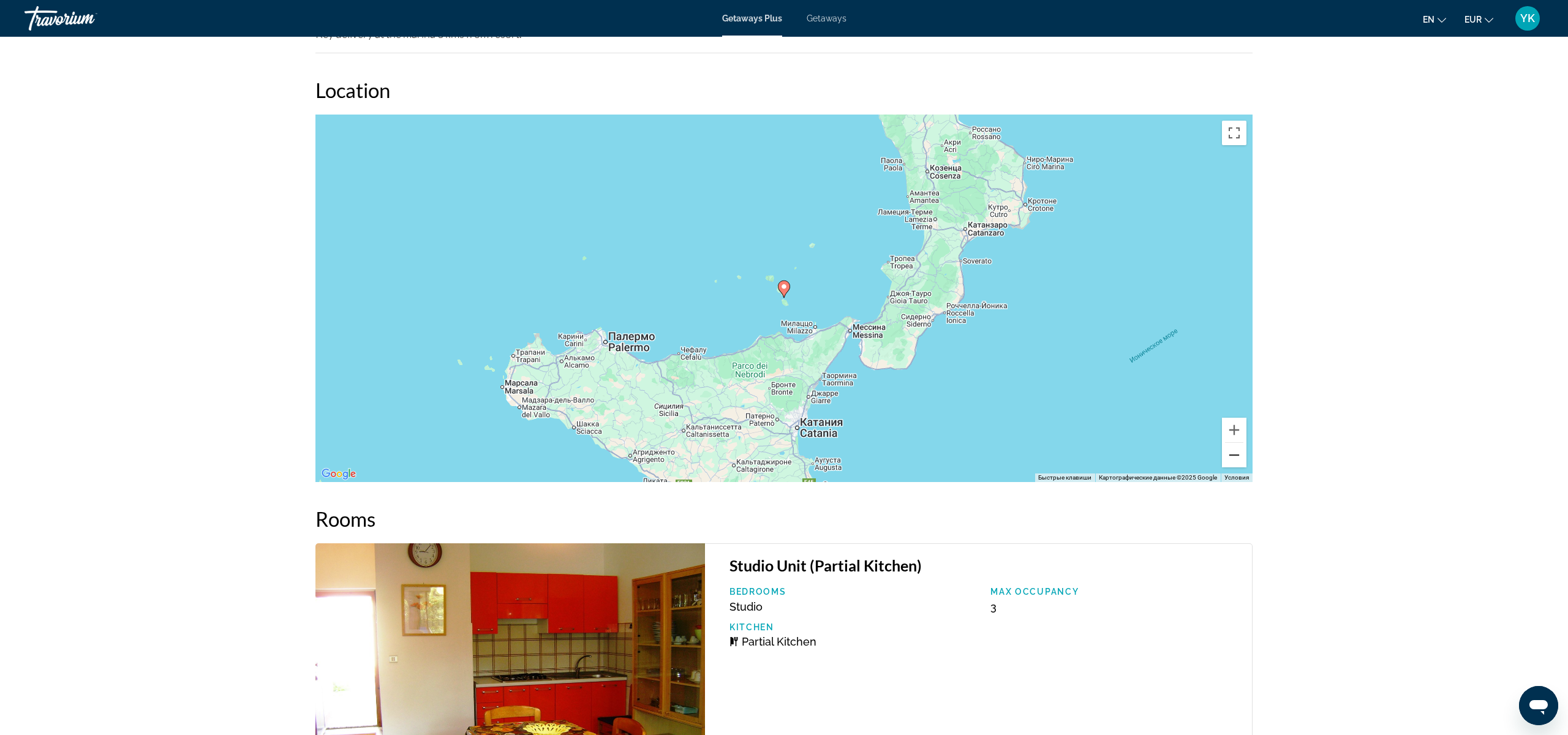
click at [1233, 456] on button "Уменьшить" at bounding box center [1234, 455] width 25 height 25
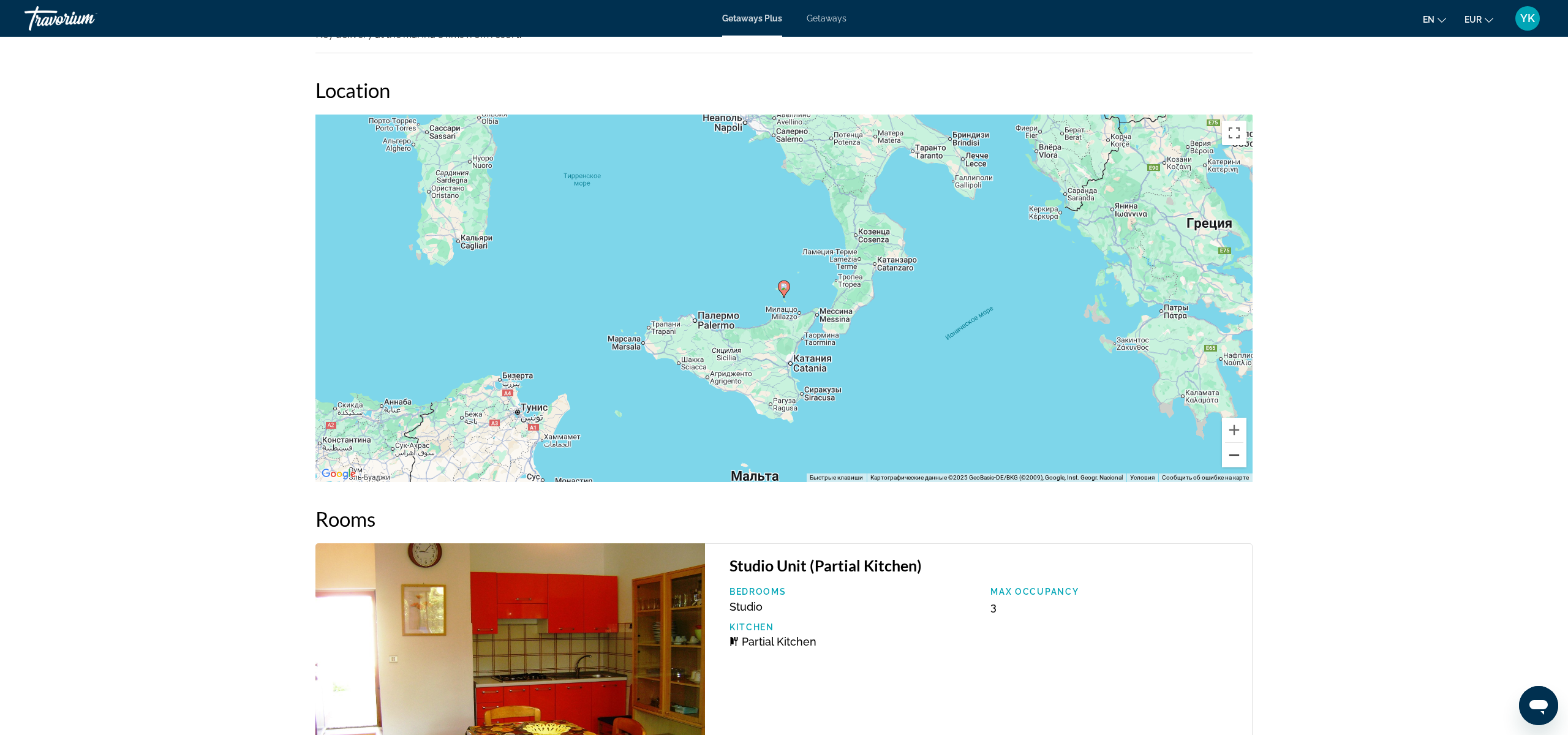
click at [1233, 456] on button "Уменьшить" at bounding box center [1234, 455] width 25 height 25
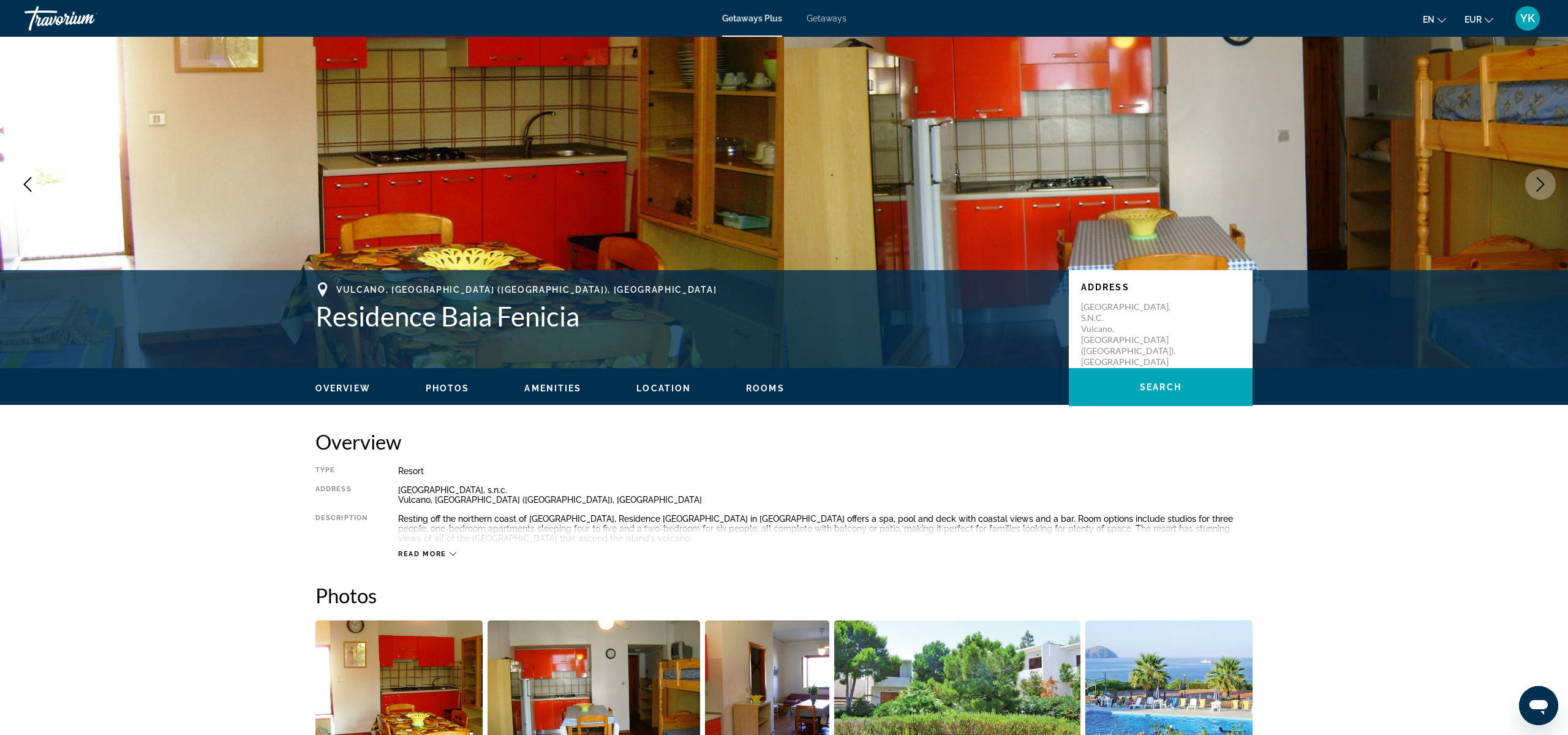
scroll to position [0, 0]
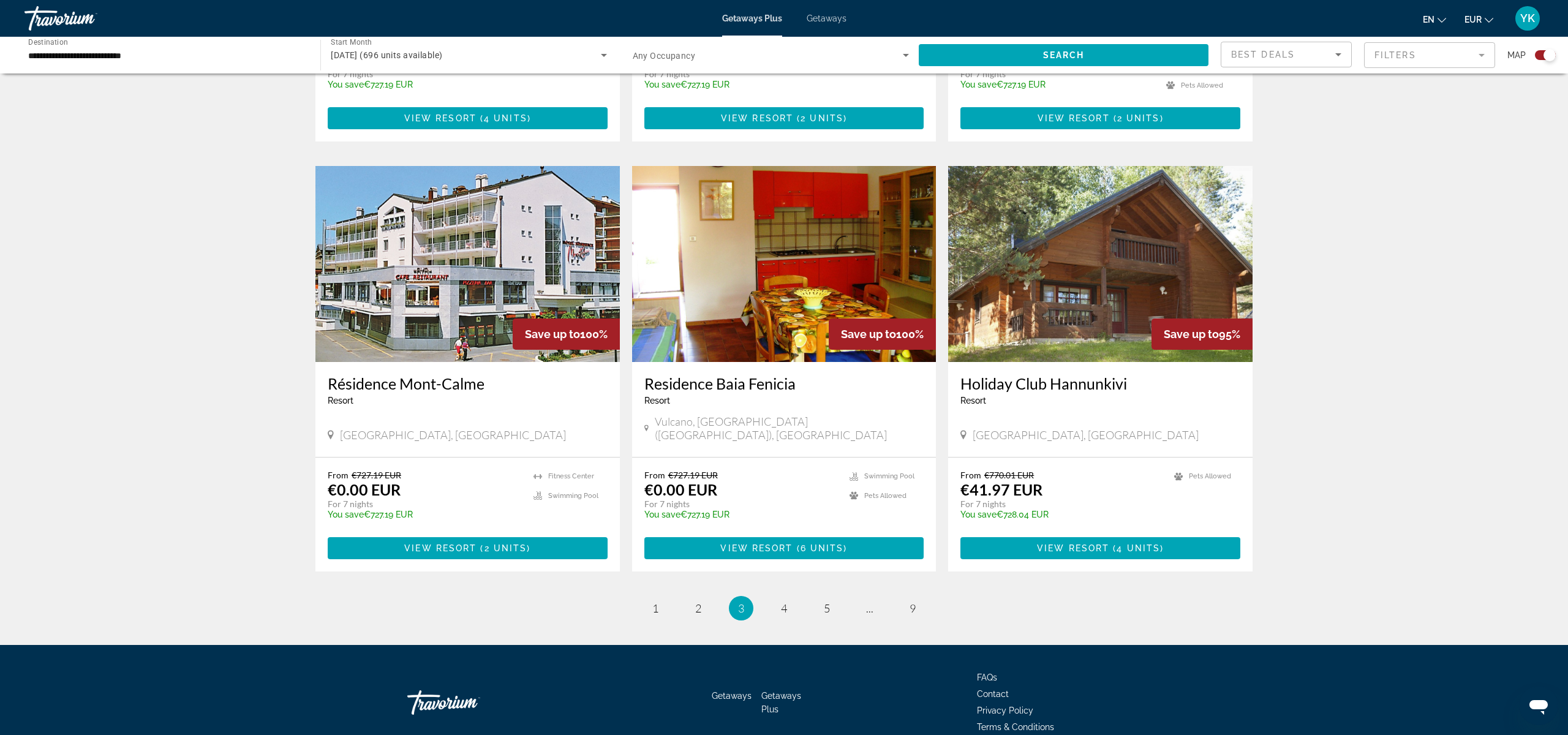
scroll to position [1626, 0]
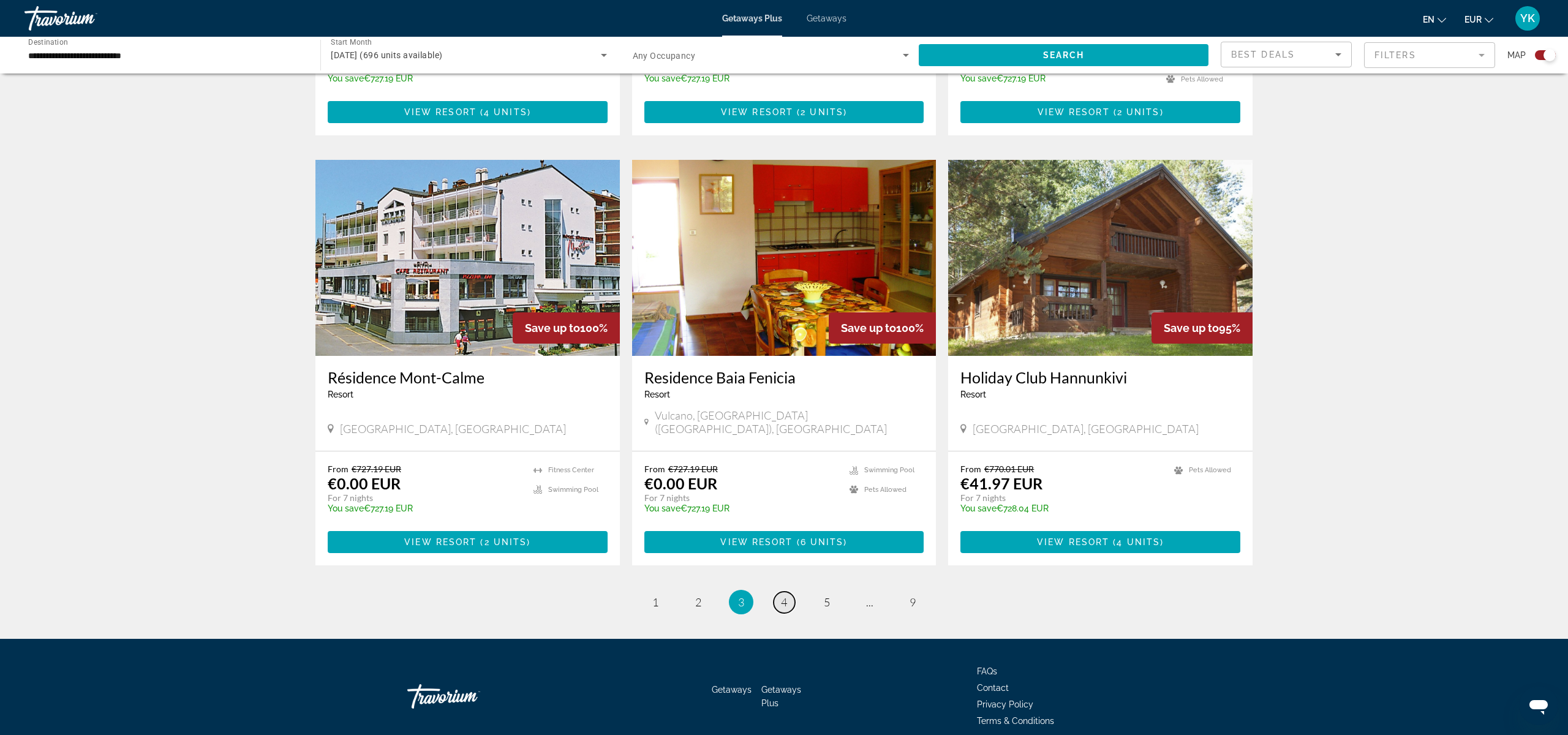
click at [788, 591] on link "page 4" at bounding box center [785, 602] width 22 height 22
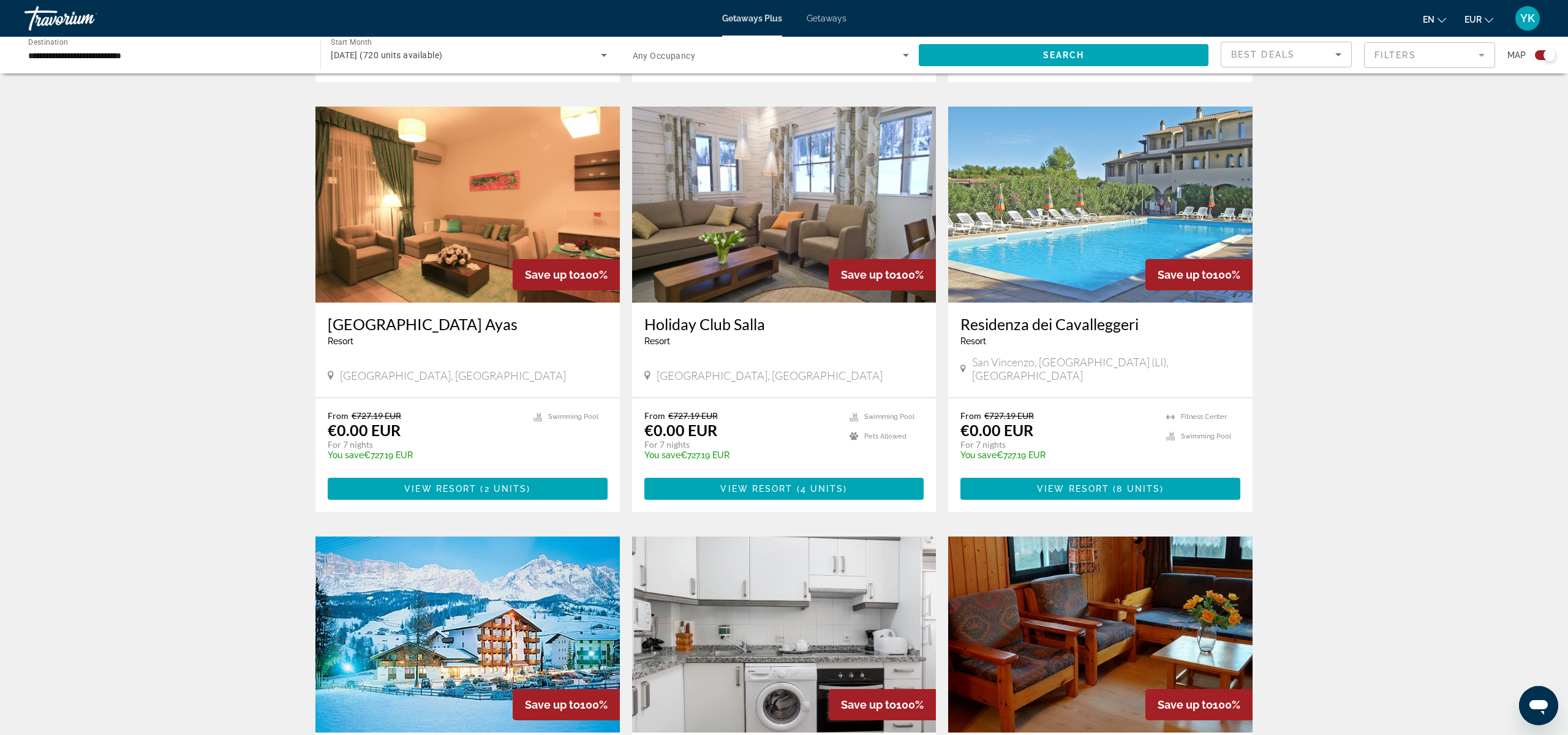
scroll to position [809, 0]
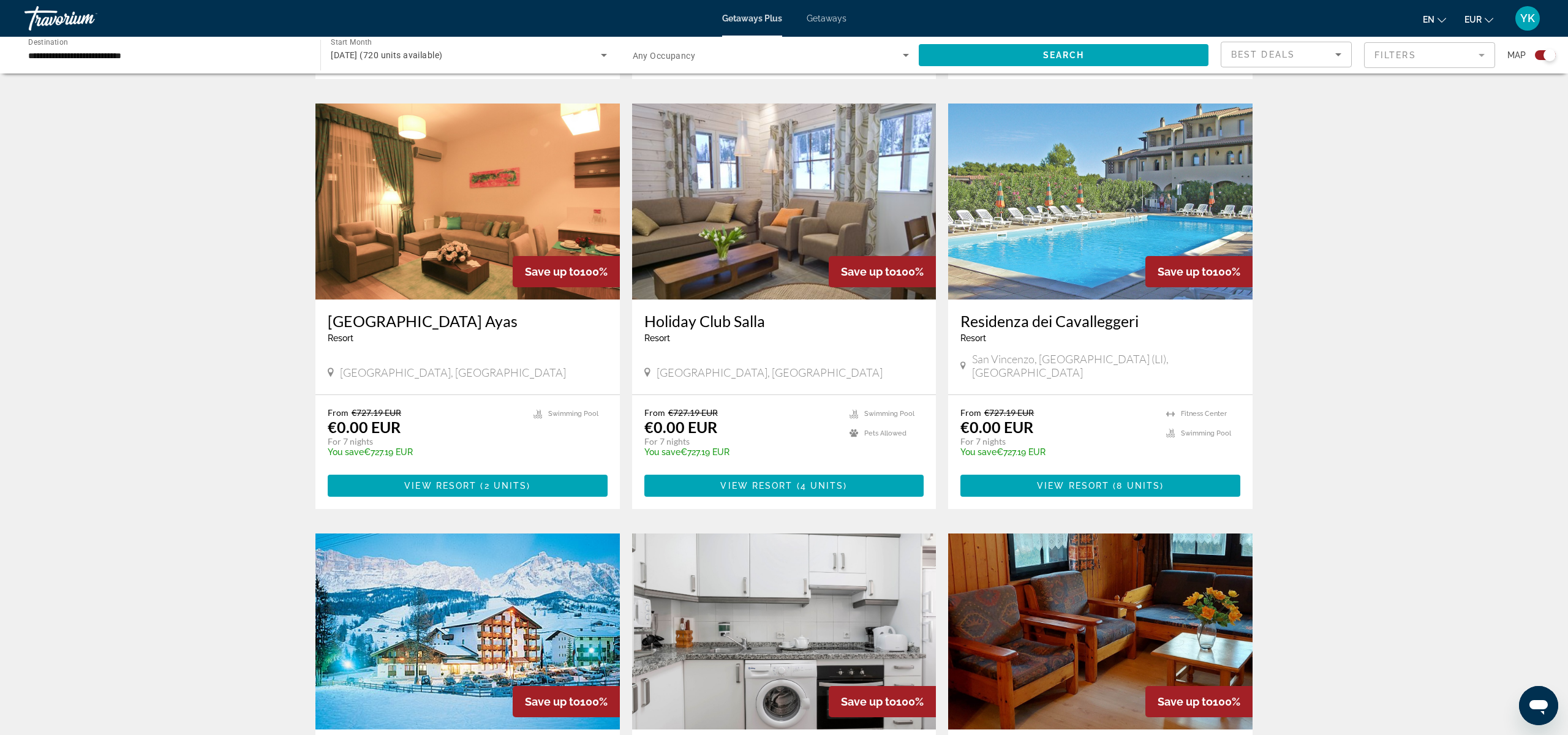
click at [1067, 315] on h3 "Residenza dei Cavalleggeri" at bounding box center [1100, 321] width 280 height 18
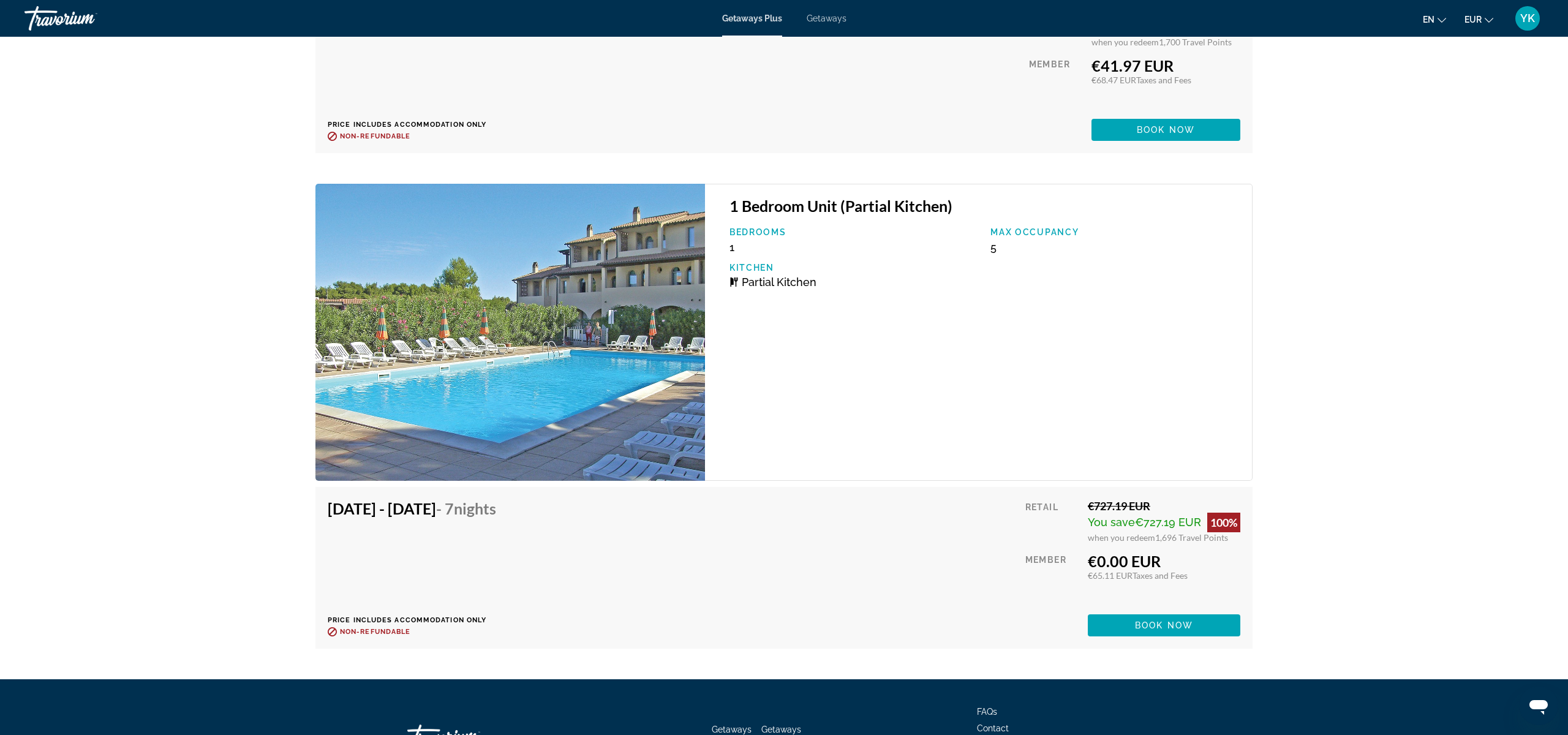
scroll to position [2658, 0]
